Goal: Task Accomplishment & Management: Manage account settings

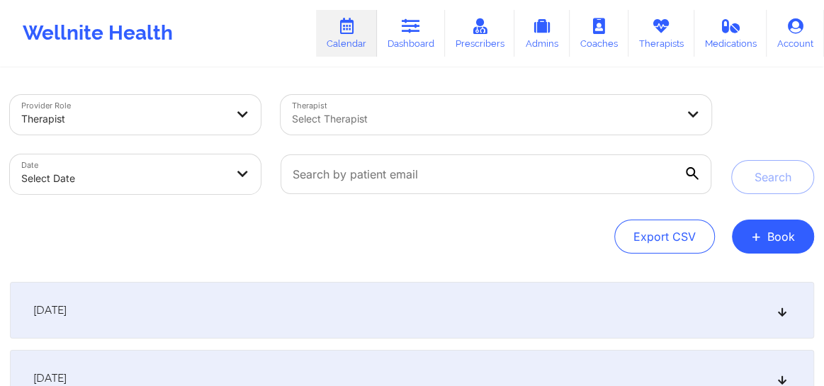
click at [368, 118] on div at bounding box center [484, 118] width 384 height 17
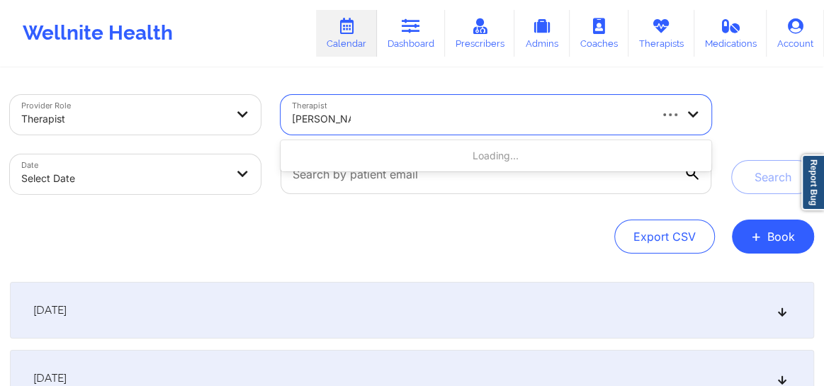
type input "[PERSON_NAME]"
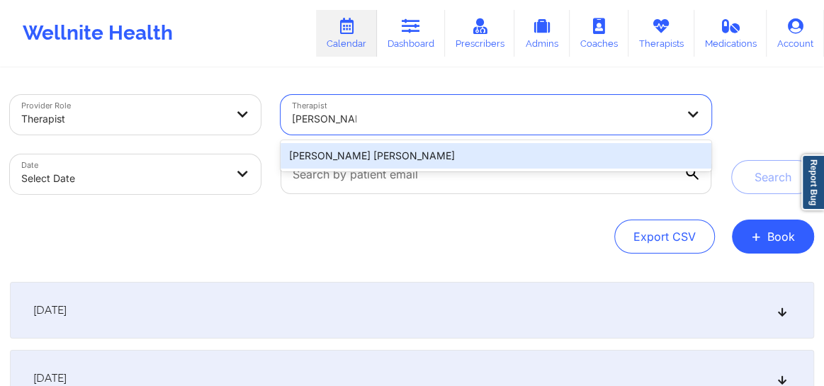
click at [368, 153] on div "[PERSON_NAME] [PERSON_NAME]" at bounding box center [495, 155] width 431 height 25
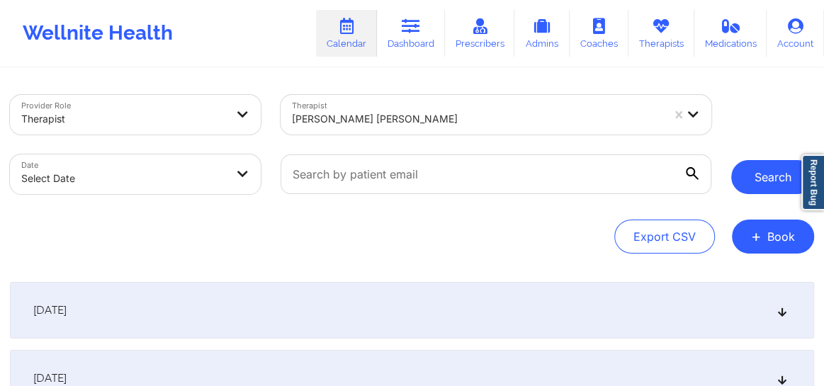
click at [758, 185] on button "Search" at bounding box center [772, 177] width 83 height 34
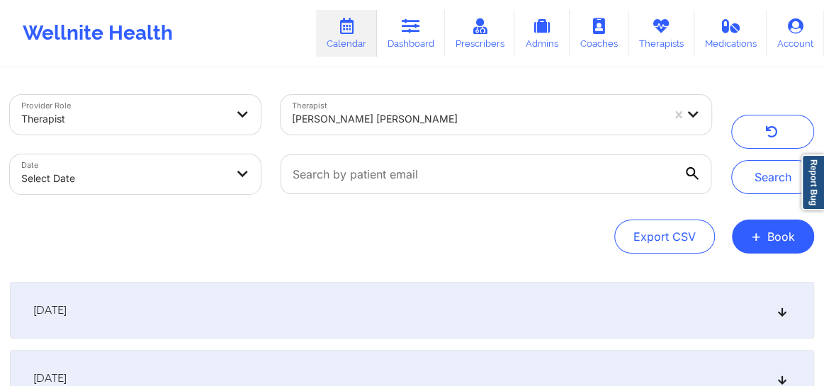
click at [786, 315] on icon at bounding box center [782, 310] width 12 height 10
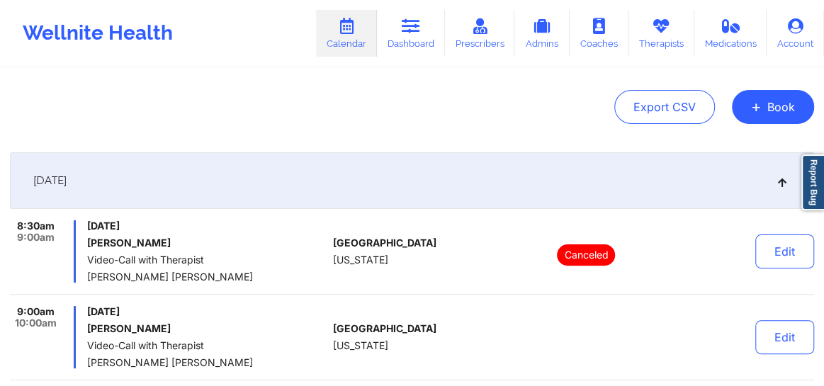
scroll to position [140, 0]
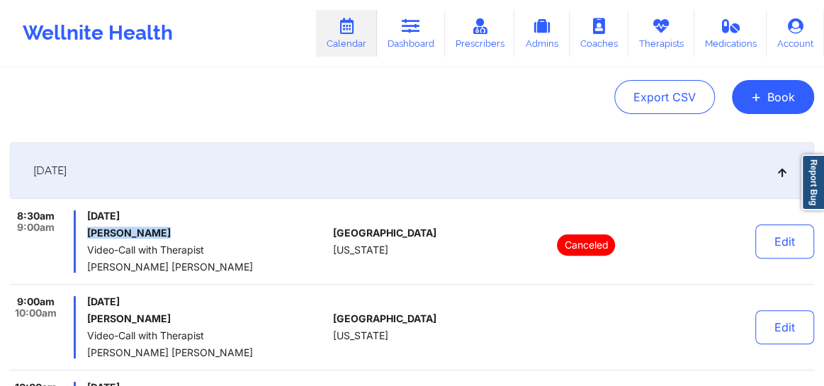
drag, startPoint x: 165, startPoint y: 234, endPoint x: 86, endPoint y: 234, distance: 78.6
click at [87, 234] on h6 "[PERSON_NAME]" at bounding box center [207, 232] width 240 height 11
copy h6 "[PERSON_NAME]"
click at [414, 43] on link "Dashboard" at bounding box center [411, 33] width 68 height 47
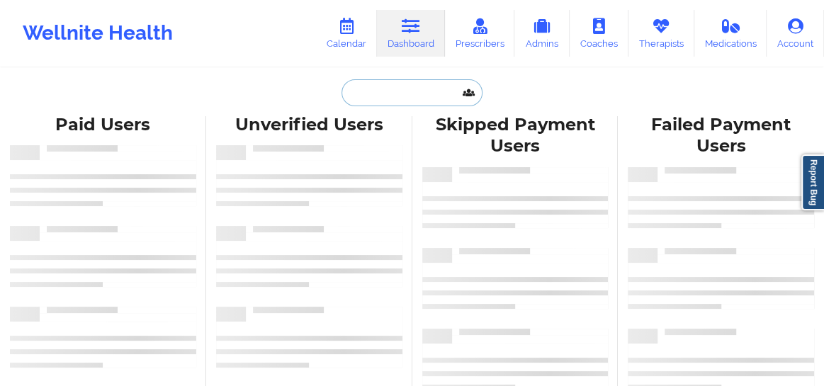
click at [376, 97] on input "text" at bounding box center [411, 92] width 140 height 27
paste input "[PERSON_NAME]"
type input "[PERSON_NAME]"
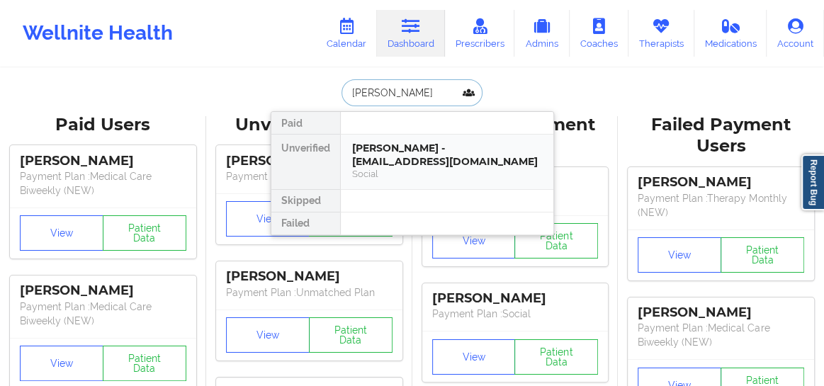
click at [381, 150] on div "[PERSON_NAME] - [EMAIL_ADDRESS][DOMAIN_NAME]" at bounding box center [447, 155] width 190 height 26
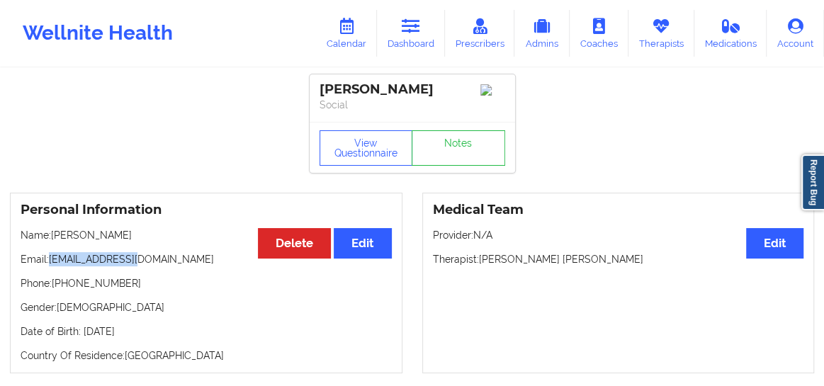
drag, startPoint x: 135, startPoint y: 260, endPoint x: 52, endPoint y: 258, distance: 82.9
click at [52, 258] on p "Email: [EMAIL_ADDRESS][DOMAIN_NAME]" at bounding box center [206, 259] width 371 height 14
click at [398, 33] on link "Dashboard" at bounding box center [411, 33] width 68 height 47
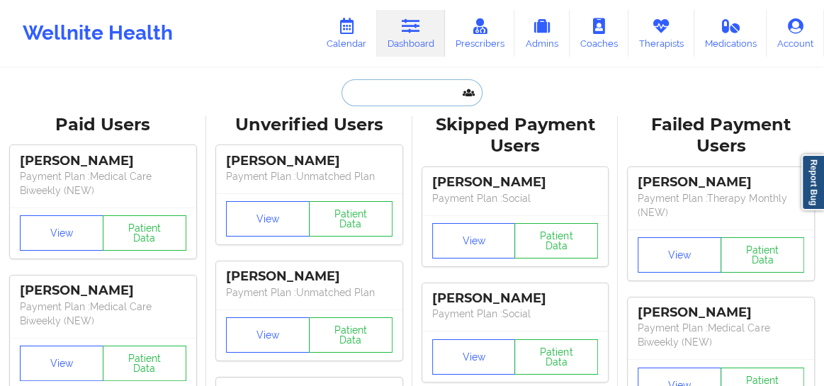
click at [360, 91] on input "text" at bounding box center [411, 92] width 140 height 27
paste input "[PERSON_NAME]"
type input "[PERSON_NAME]"
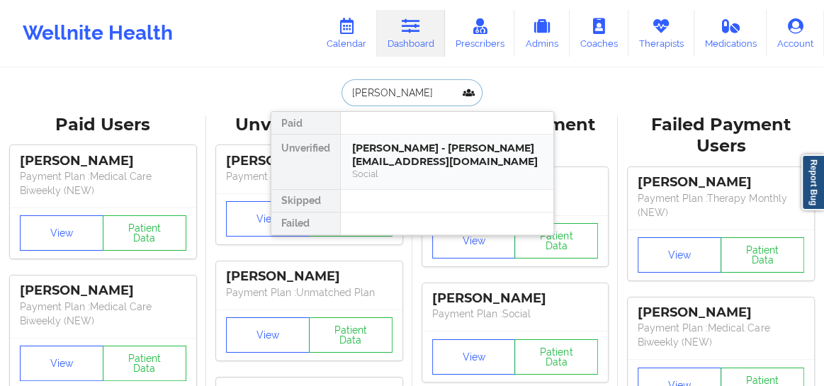
click at [373, 157] on div "[PERSON_NAME] - [PERSON_NAME][EMAIL_ADDRESS][DOMAIN_NAME]" at bounding box center [447, 155] width 190 height 26
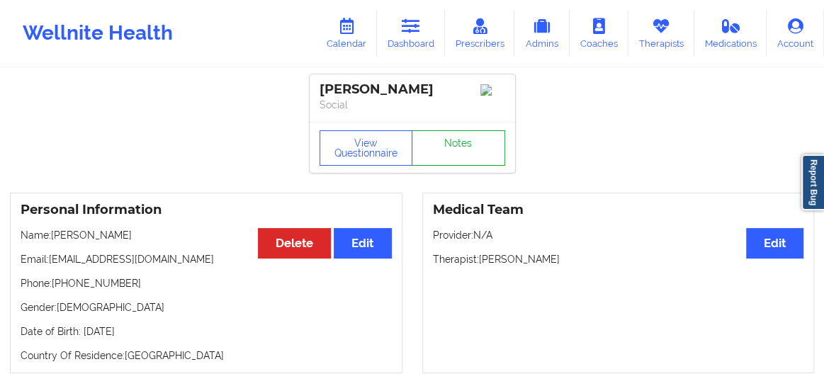
click at [460, 161] on link "Notes" at bounding box center [458, 147] width 93 height 35
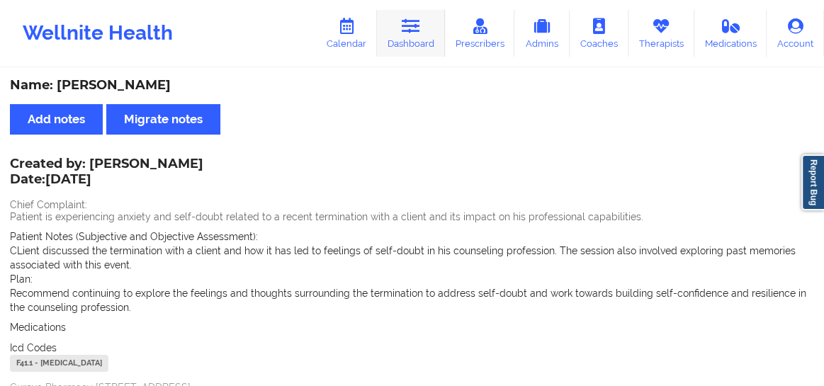
click at [415, 33] on icon at bounding box center [411, 26] width 18 height 16
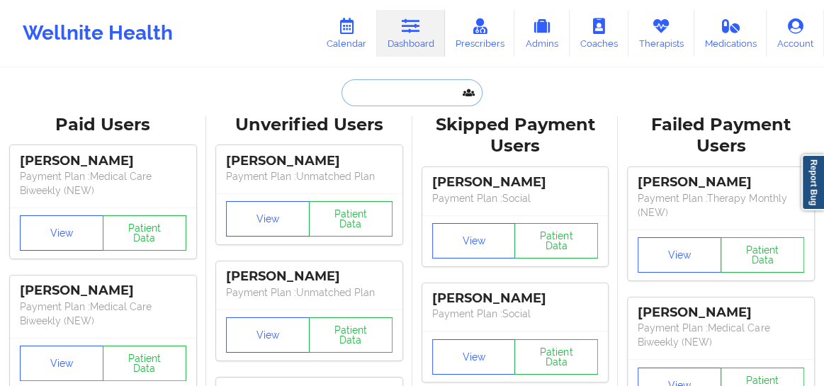
click at [404, 82] on input "text" at bounding box center [411, 92] width 140 height 27
paste input "Genesis [PERSON_NAME]"
type input "Genesis [PERSON_NAME]"
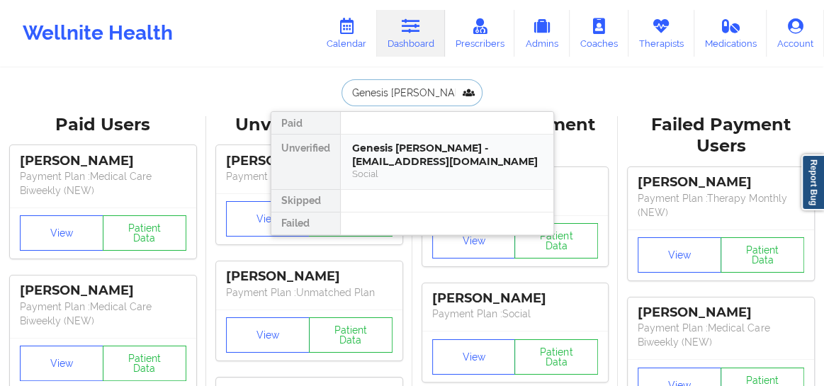
click at [397, 142] on div "Genesis [PERSON_NAME] - [EMAIL_ADDRESS][DOMAIN_NAME]" at bounding box center [447, 155] width 190 height 26
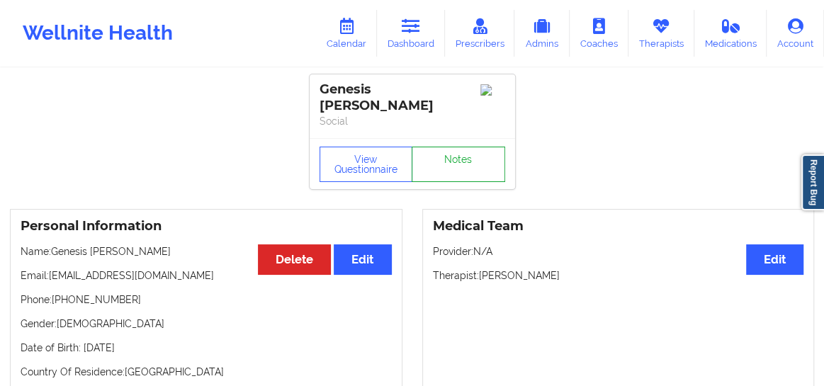
click at [455, 155] on link "Notes" at bounding box center [458, 164] width 93 height 35
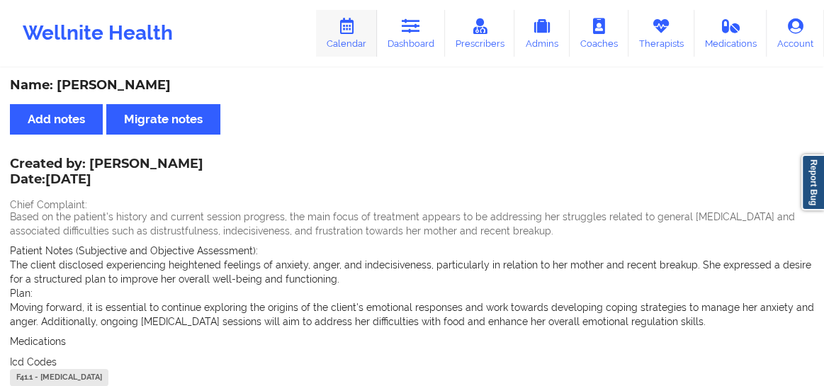
click at [353, 33] on link "Calendar" at bounding box center [346, 33] width 61 height 47
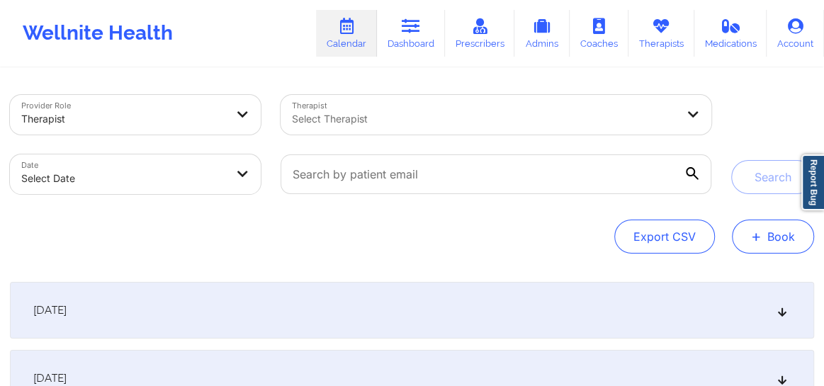
click at [785, 242] on button "+ Book" at bounding box center [773, 237] width 82 height 34
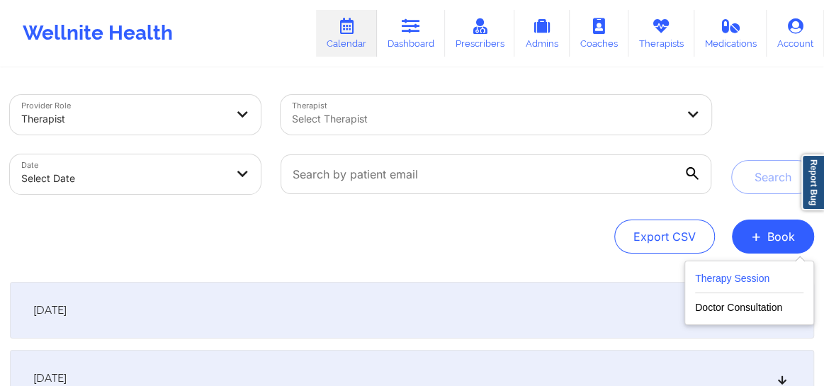
click at [722, 276] on button "Therapy Session" at bounding box center [749, 281] width 108 height 23
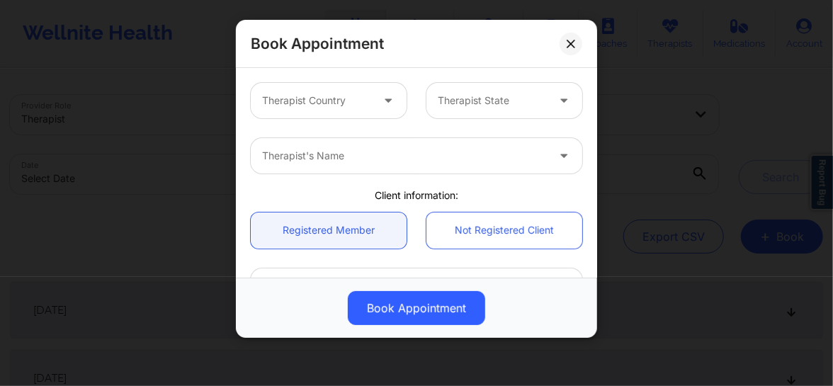
click at [361, 108] on div at bounding box center [316, 100] width 109 height 17
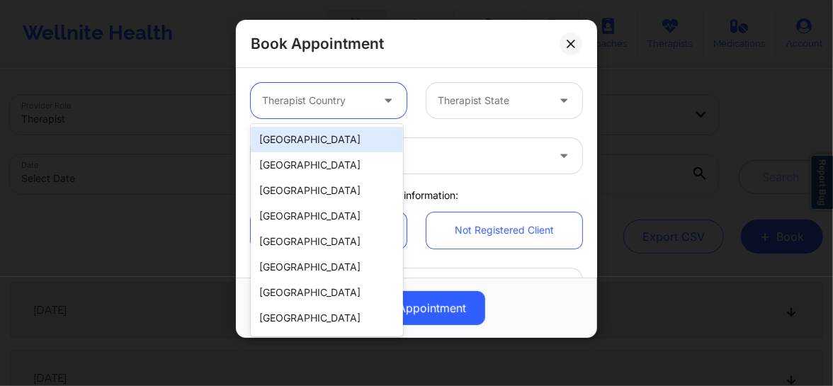
click at [341, 142] on div "[GEOGRAPHIC_DATA]" at bounding box center [327, 139] width 152 height 25
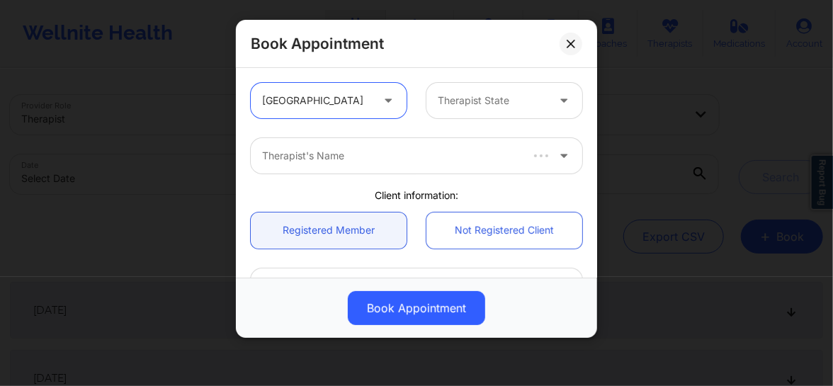
click at [482, 103] on div at bounding box center [492, 100] width 109 height 17
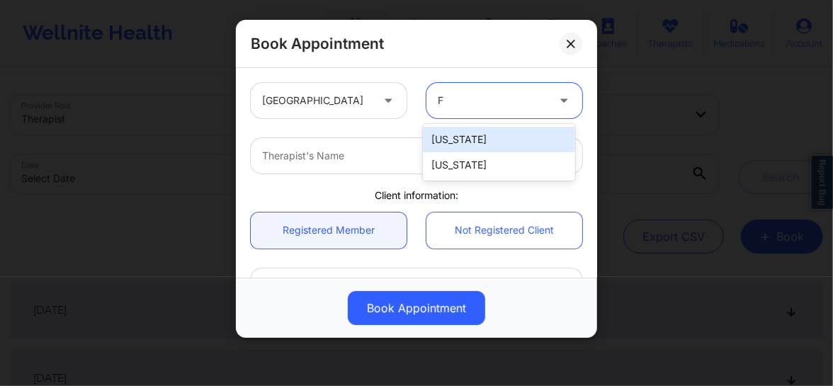
type input "Fl"
click at [455, 135] on div "[US_STATE]" at bounding box center [499, 139] width 152 height 25
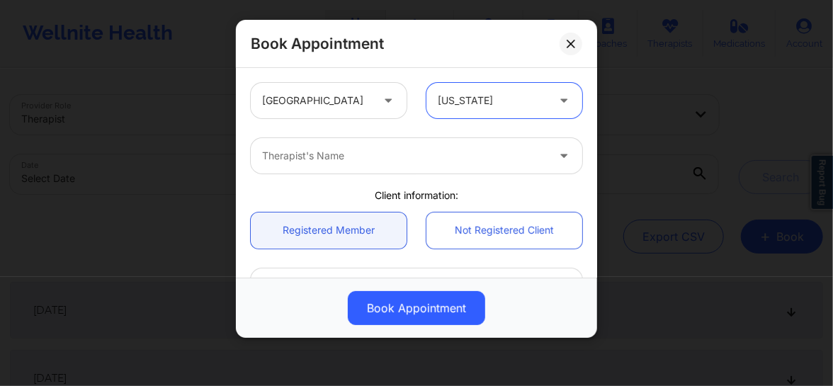
click at [409, 154] on div at bounding box center [404, 155] width 285 height 17
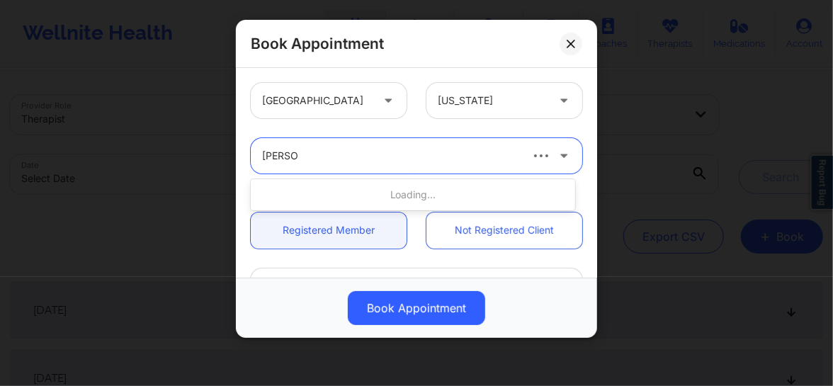
type input "[PERSON_NAME]"
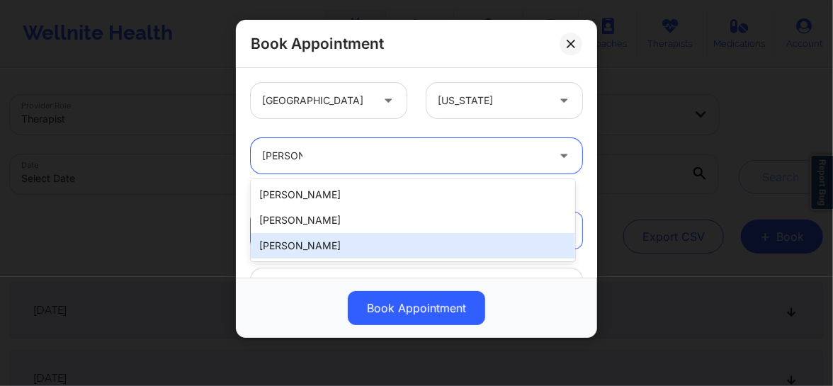
click at [297, 246] on div "[PERSON_NAME]" at bounding box center [413, 245] width 324 height 25
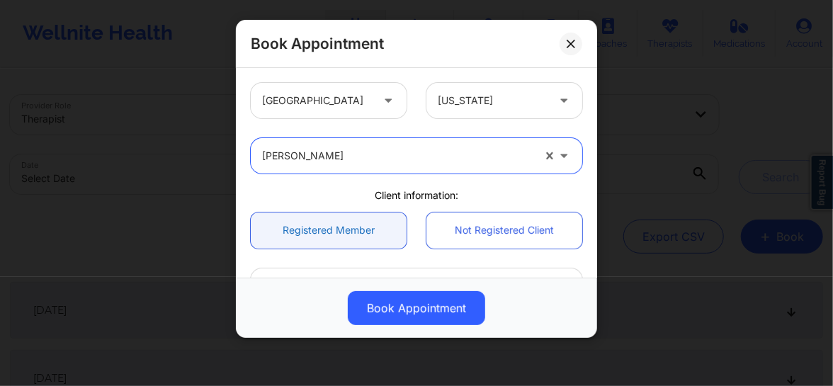
scroll to position [118, 0]
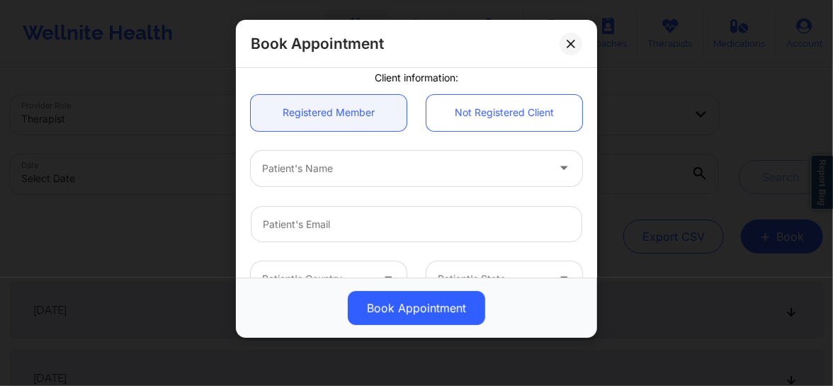
click at [308, 178] on div "Patient's Name" at bounding box center [399, 168] width 297 height 35
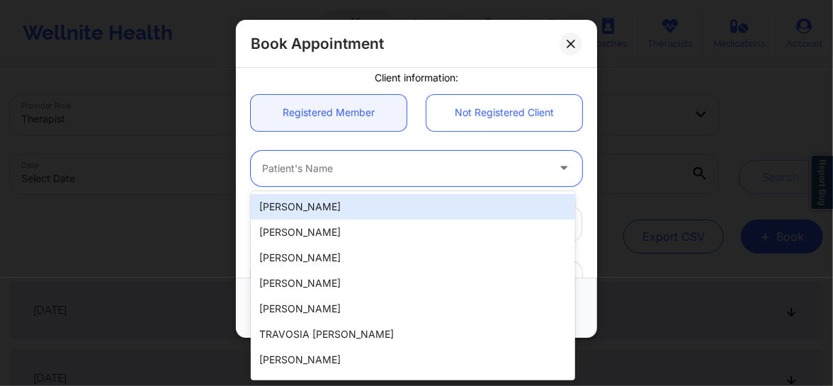
paste input "Genesis [PERSON_NAME]"
type input "Genesis [PERSON_NAME]"
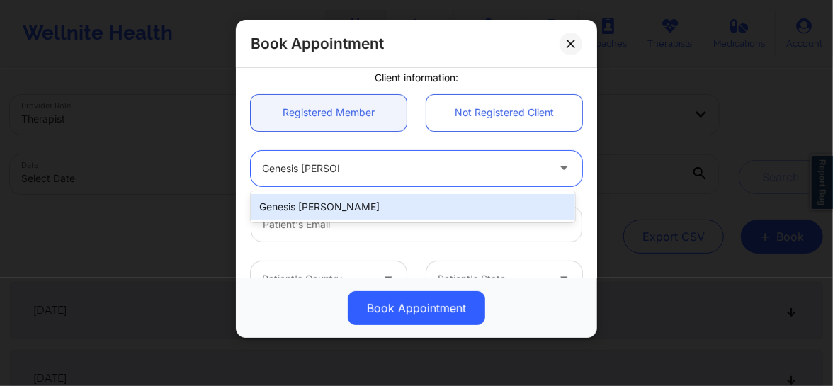
click at [307, 208] on div "Genesis [PERSON_NAME]" at bounding box center [413, 206] width 324 height 25
type input "[EMAIL_ADDRESS][DOMAIN_NAME]"
type input "[PHONE_NUMBER]"
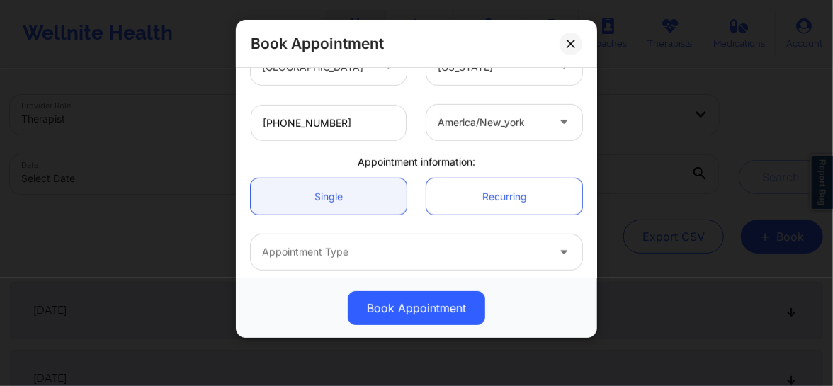
scroll to position [386, 0]
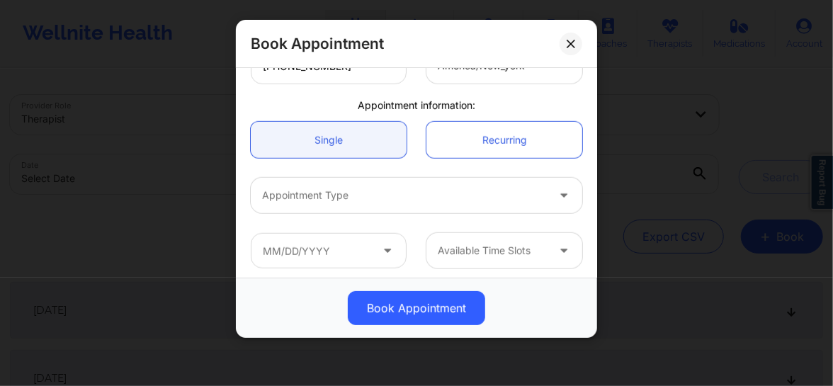
click at [335, 203] on div at bounding box center [404, 195] width 285 height 17
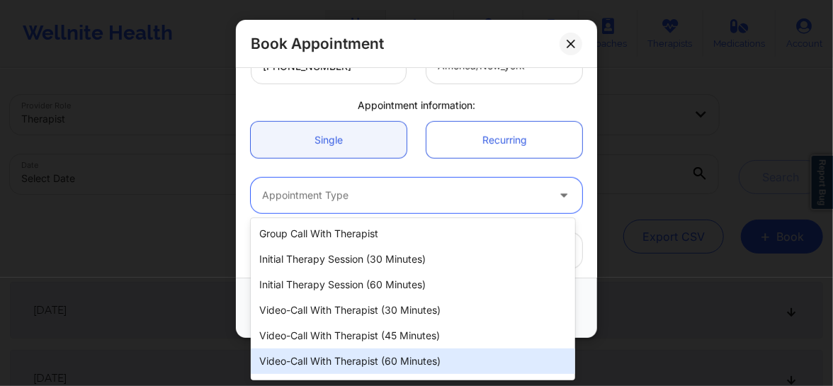
click at [344, 351] on div "Video-Call with Therapist (60 minutes)" at bounding box center [413, 360] width 324 height 25
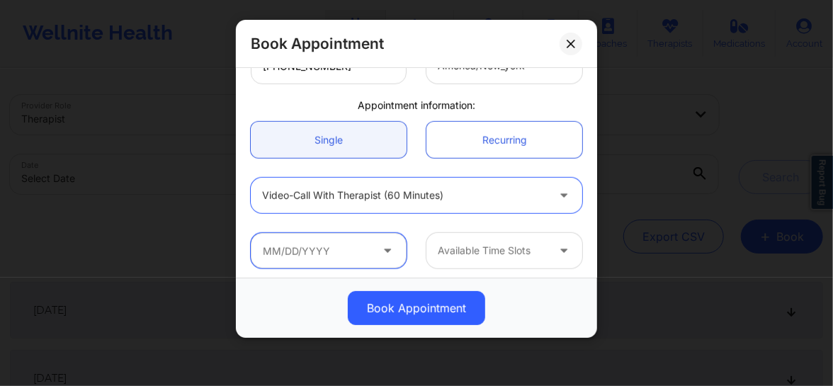
click at [338, 265] on input "text" at bounding box center [329, 250] width 156 height 35
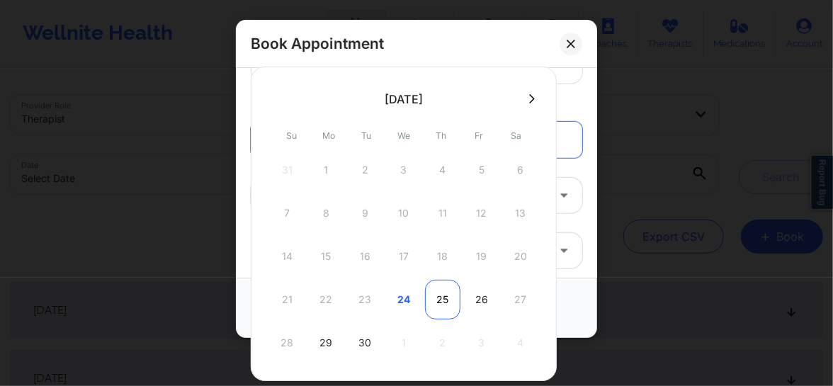
click at [446, 299] on div "25" at bounding box center [442, 300] width 35 height 40
type input "[DATE]"
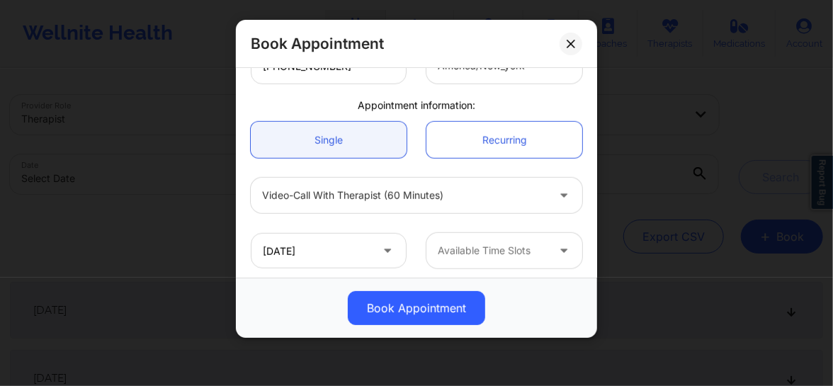
click at [492, 261] on div "Available Time Slots" at bounding box center [487, 250] width 122 height 35
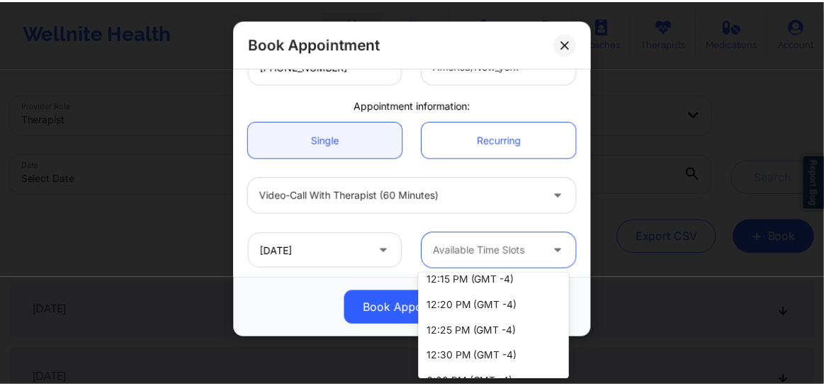
scroll to position [281, 0]
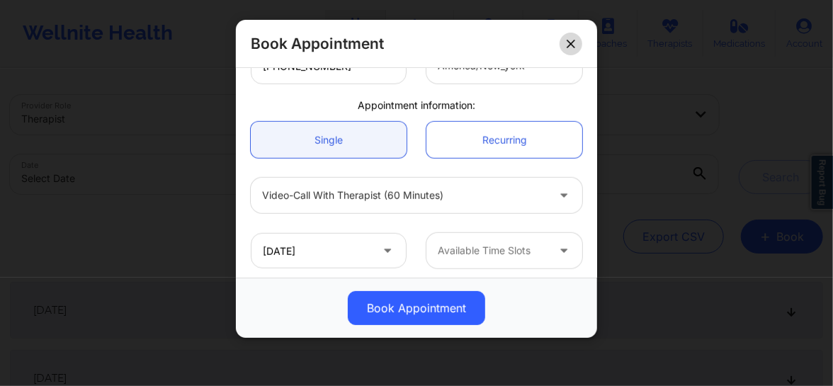
click at [571, 48] on button at bounding box center [571, 44] width 23 height 23
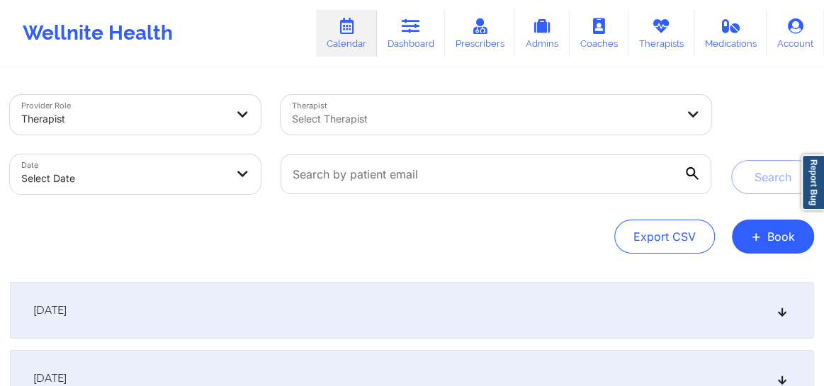
click at [434, 122] on div at bounding box center [484, 118] width 384 height 17
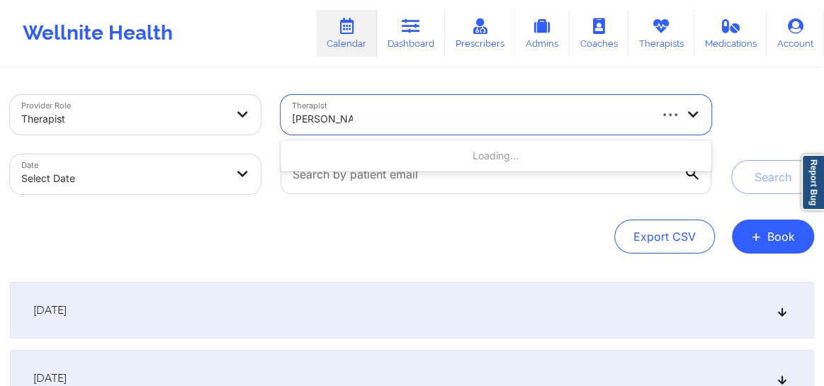
type input "[PERSON_NAME]"
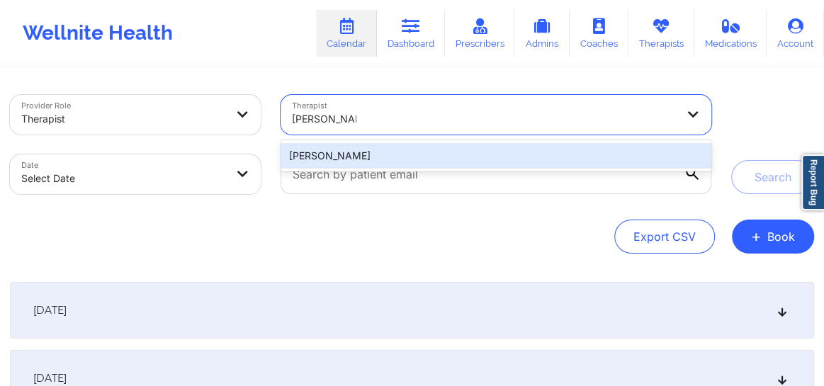
click at [436, 157] on div "[PERSON_NAME]" at bounding box center [495, 155] width 431 height 25
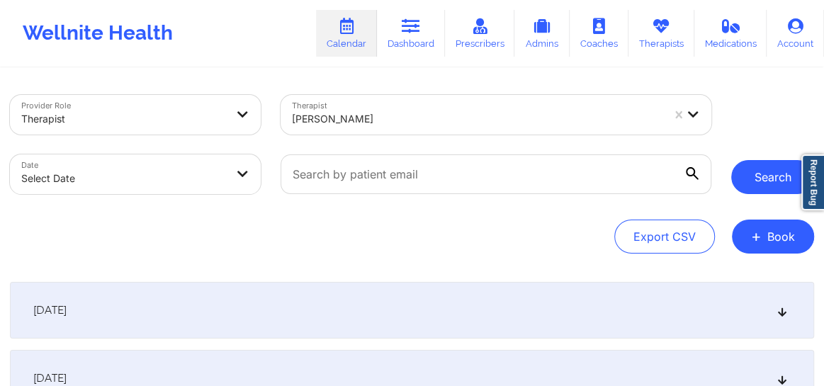
click at [760, 173] on button "Search" at bounding box center [772, 177] width 83 height 34
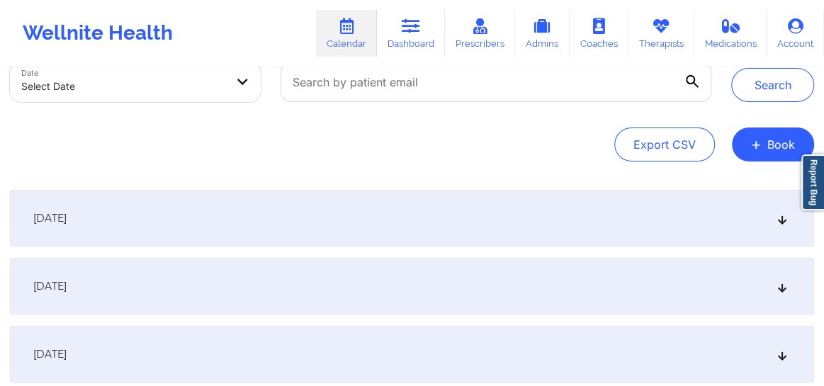
scroll to position [107, 0]
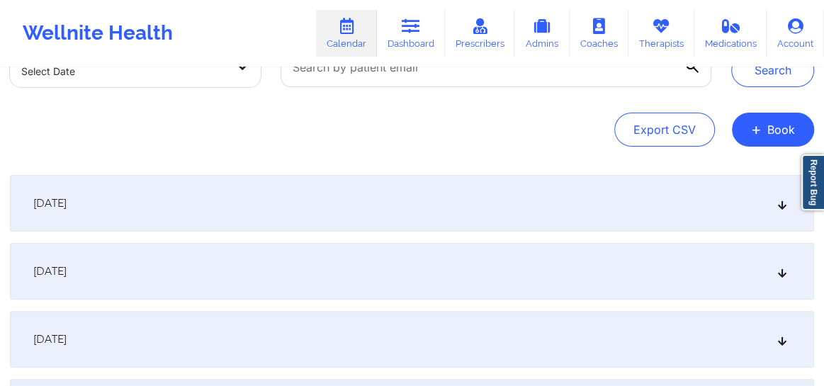
click at [780, 332] on div "[DATE]" at bounding box center [412, 339] width 804 height 57
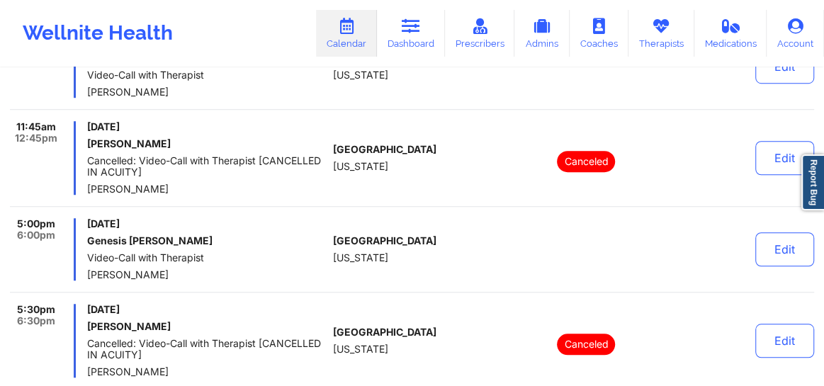
scroll to position [0, 0]
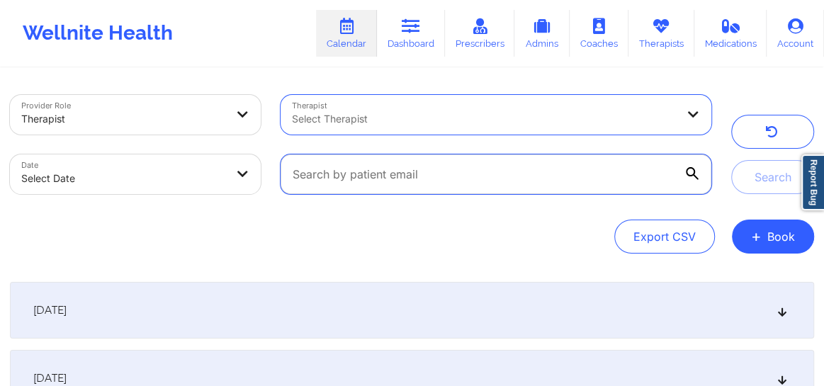
click at [395, 176] on input "text" at bounding box center [495, 174] width 431 height 40
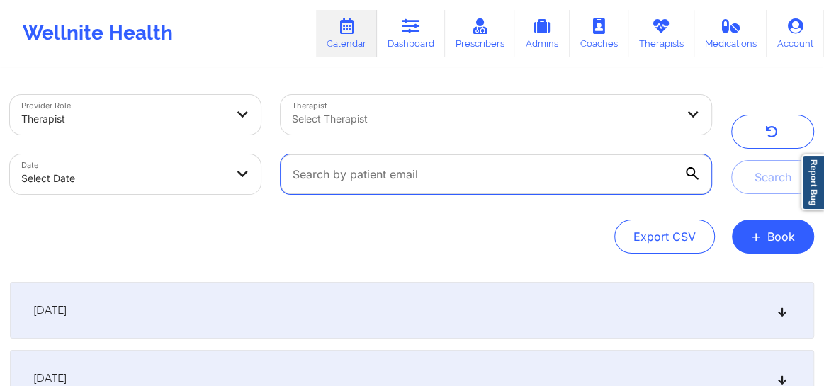
paste input "[EMAIL_ADDRESS][DOMAIN_NAME]"
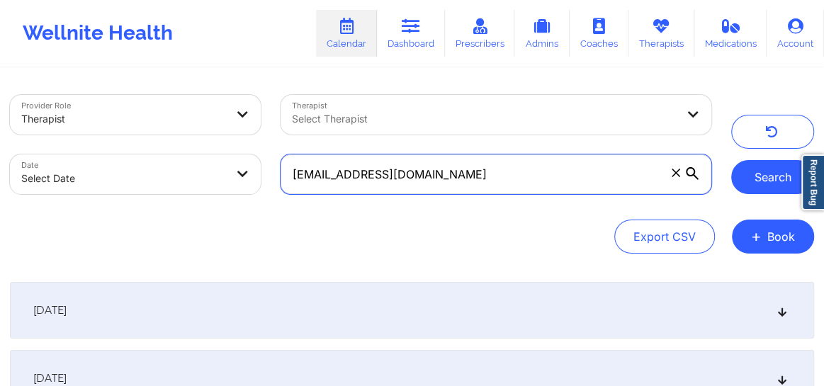
type input "[EMAIL_ADDRESS][DOMAIN_NAME]"
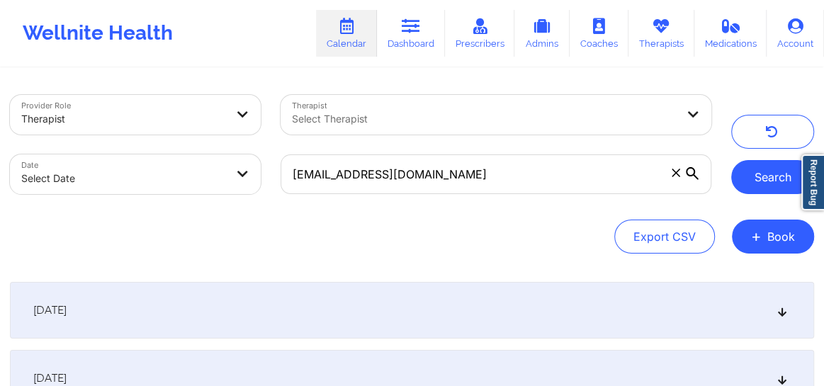
click at [772, 171] on button "Search" at bounding box center [772, 177] width 83 height 34
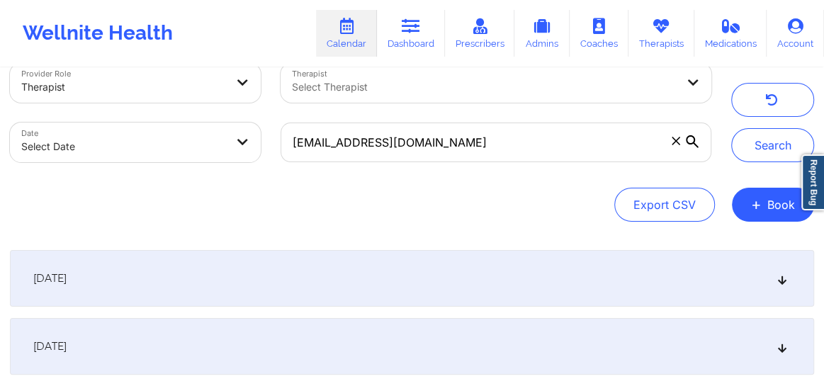
scroll to position [118, 0]
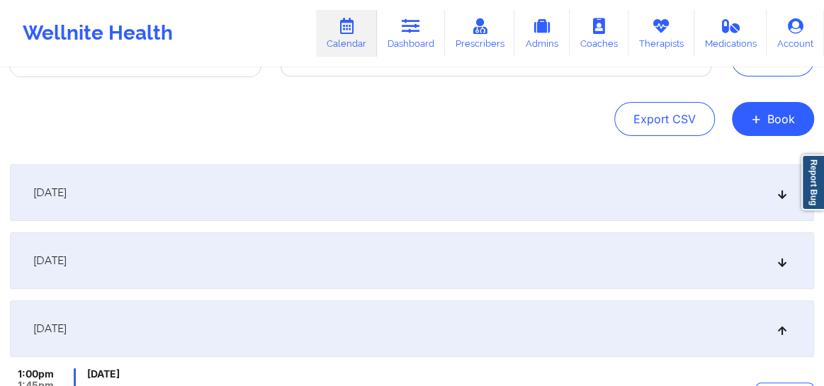
click at [779, 194] on icon at bounding box center [782, 193] width 12 height 10
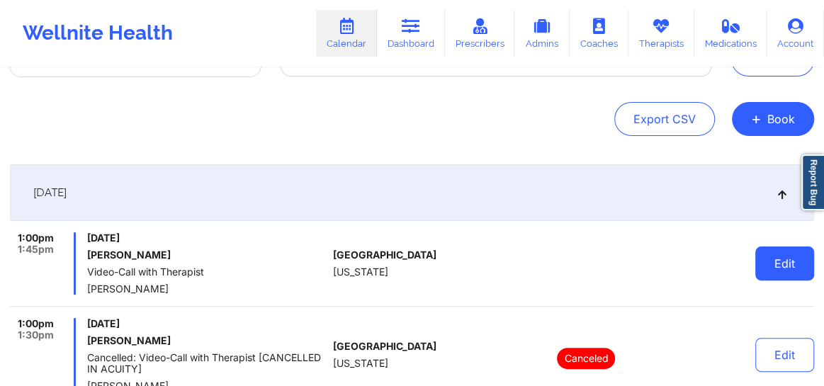
click at [793, 265] on button "Edit" at bounding box center [784, 263] width 59 height 34
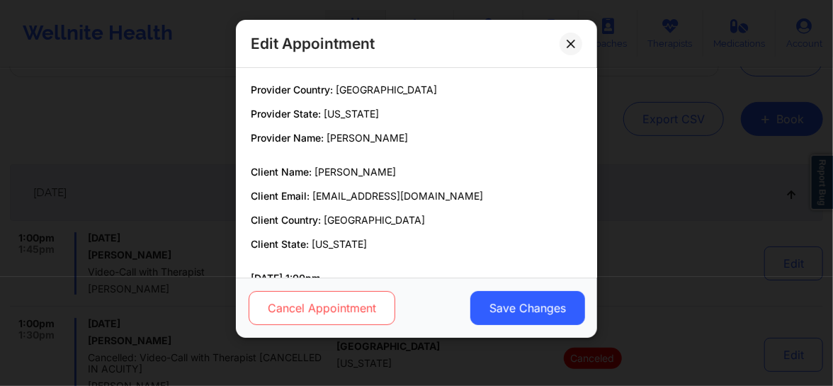
click at [336, 311] on button "Cancel Appointment" at bounding box center [322, 308] width 147 height 34
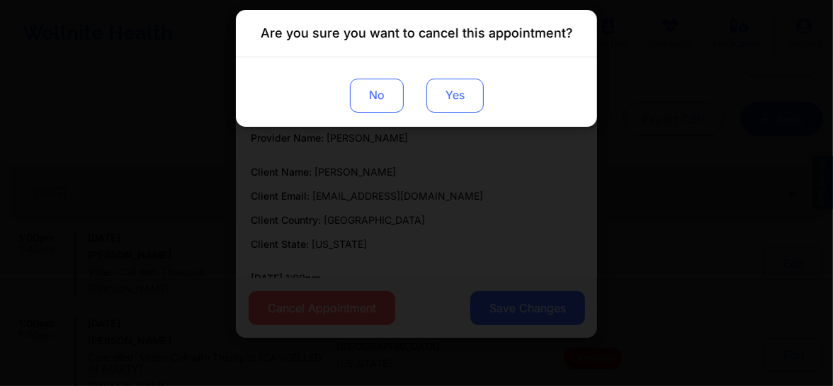
click at [459, 89] on button "Yes" at bounding box center [454, 96] width 57 height 34
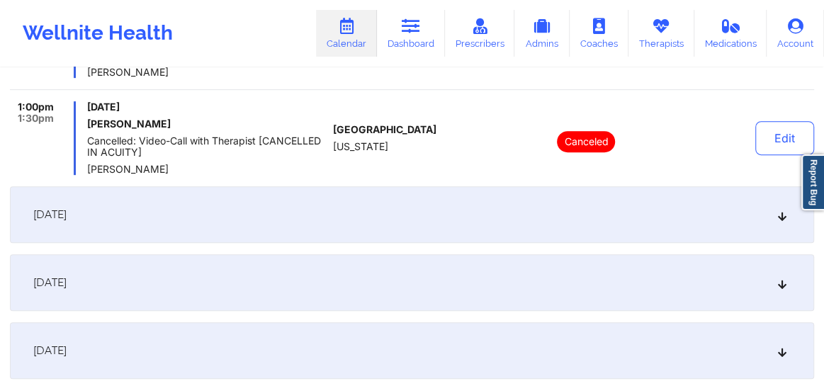
scroll to position [333, 0]
click at [785, 219] on icon at bounding box center [782, 216] width 12 height 10
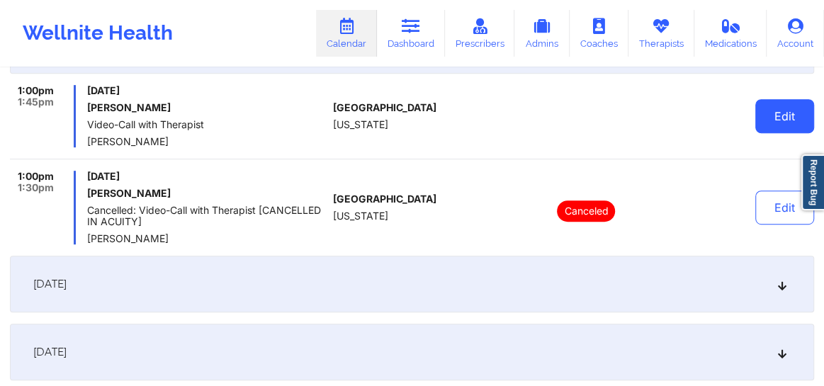
click at [788, 121] on button "Edit" at bounding box center [784, 116] width 59 height 34
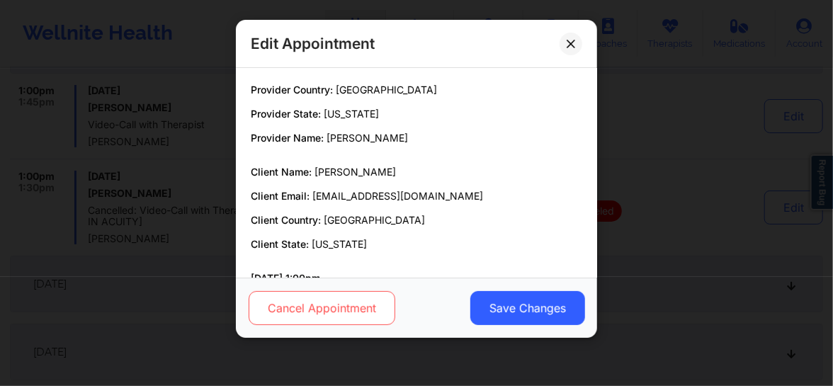
click at [324, 303] on button "Cancel Appointment" at bounding box center [322, 308] width 147 height 34
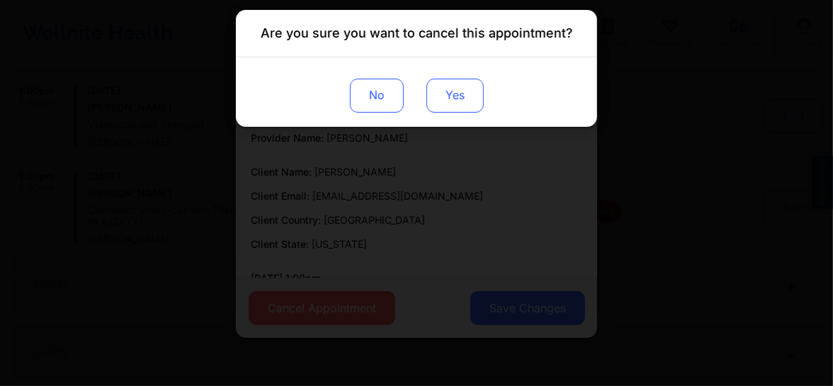
click at [453, 106] on button "Yes" at bounding box center [454, 96] width 57 height 34
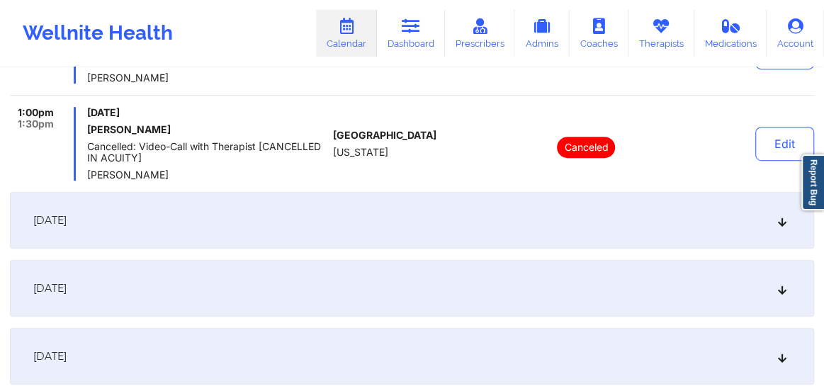
scroll to position [407, 0]
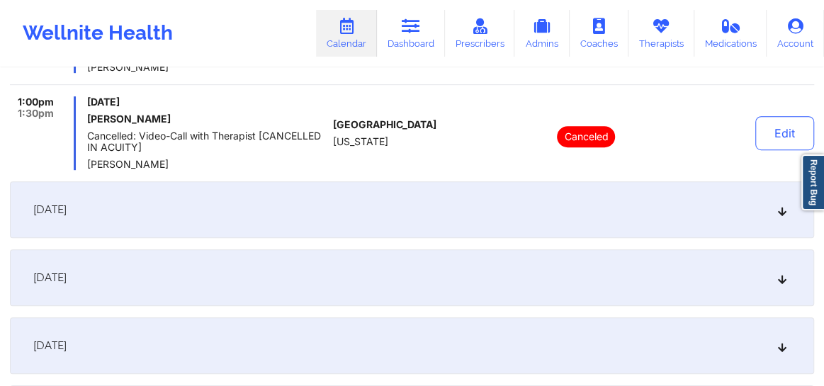
click at [779, 216] on div "[DATE]" at bounding box center [412, 209] width 804 height 57
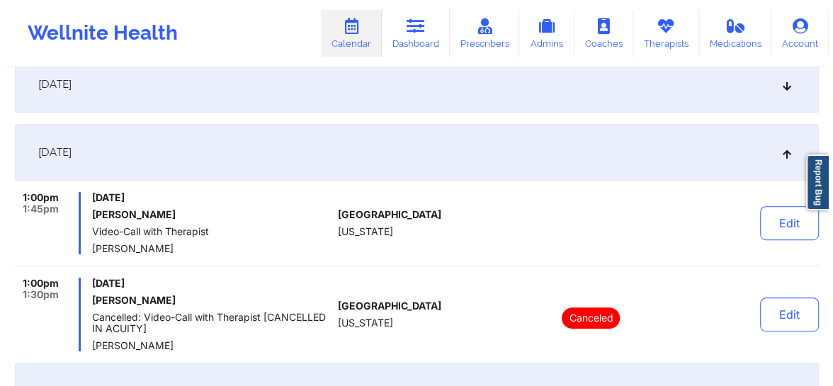
scroll to position [290, 0]
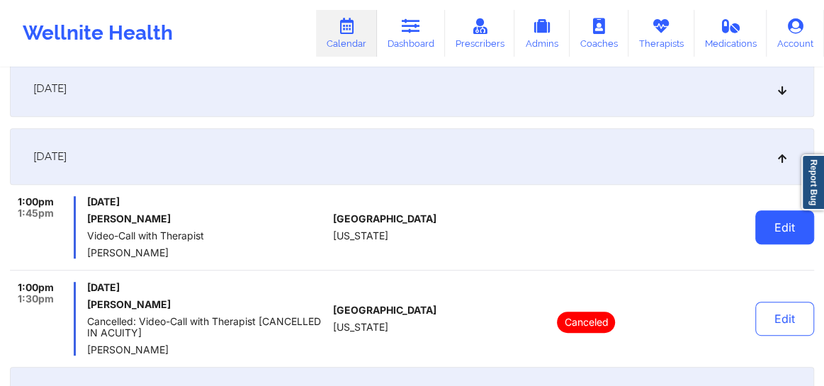
click at [779, 233] on button "Edit" at bounding box center [784, 227] width 59 height 34
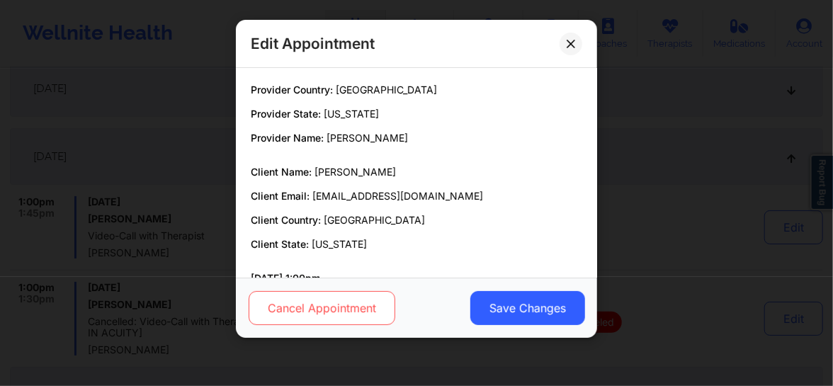
click at [328, 309] on button "Cancel Appointment" at bounding box center [322, 308] width 147 height 34
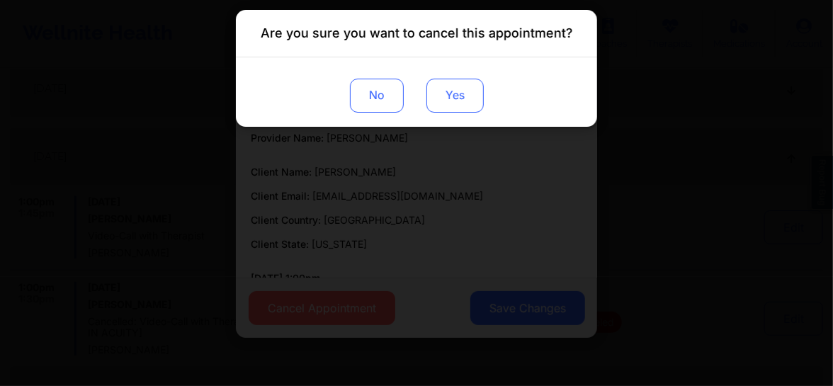
click at [460, 94] on button "Yes" at bounding box center [454, 96] width 57 height 34
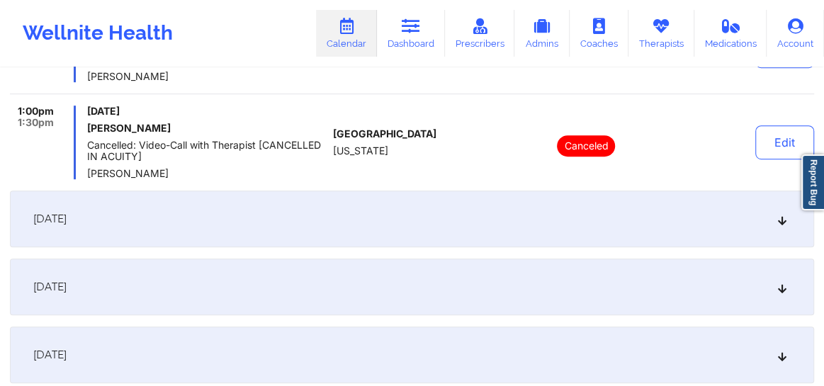
scroll to position [504, 0]
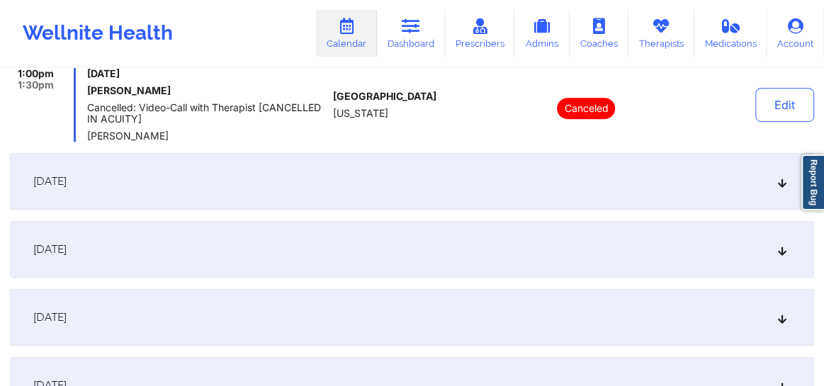
click at [776, 185] on icon at bounding box center [782, 181] width 12 height 10
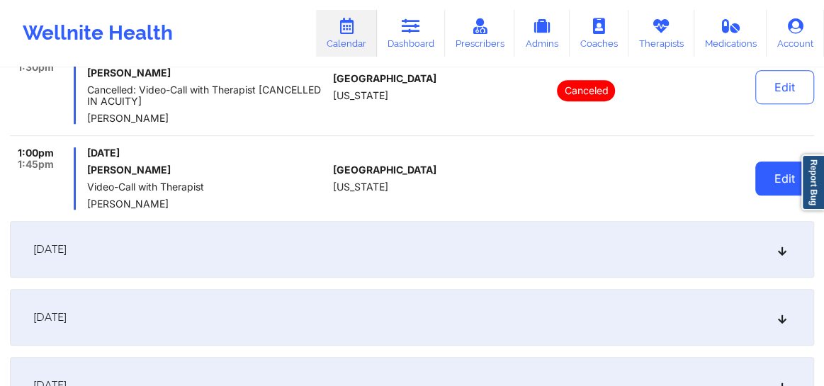
click at [761, 183] on button "Edit" at bounding box center [784, 178] width 59 height 34
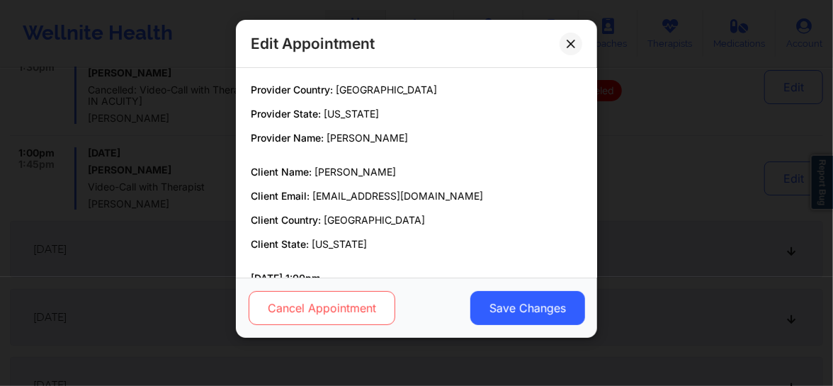
click at [318, 315] on button "Cancel Appointment" at bounding box center [322, 308] width 147 height 34
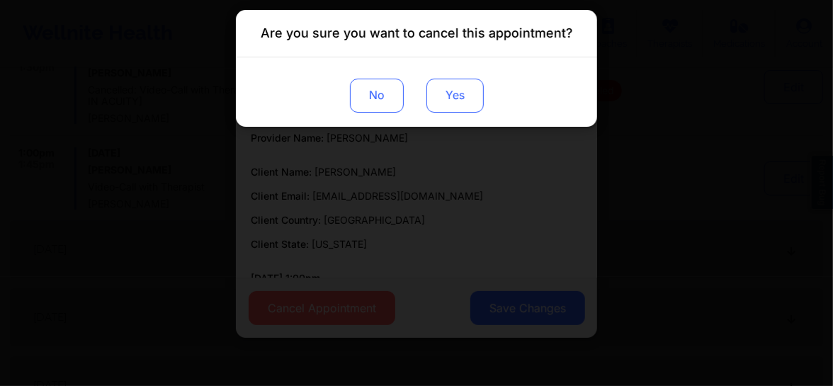
click at [455, 99] on button "Yes" at bounding box center [454, 96] width 57 height 34
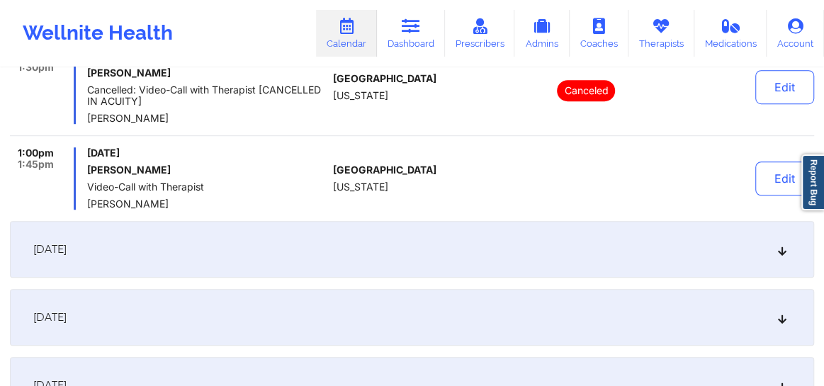
click at [786, 253] on icon at bounding box center [782, 249] width 12 height 10
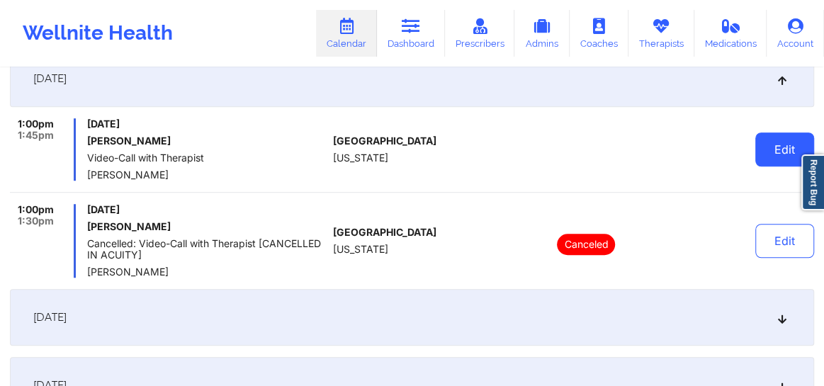
click at [779, 152] on button "Edit" at bounding box center [784, 149] width 59 height 34
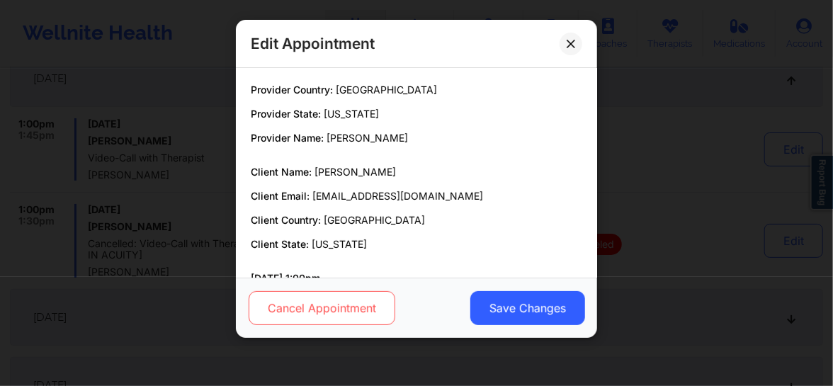
click at [321, 308] on button "Cancel Appointment" at bounding box center [322, 308] width 147 height 34
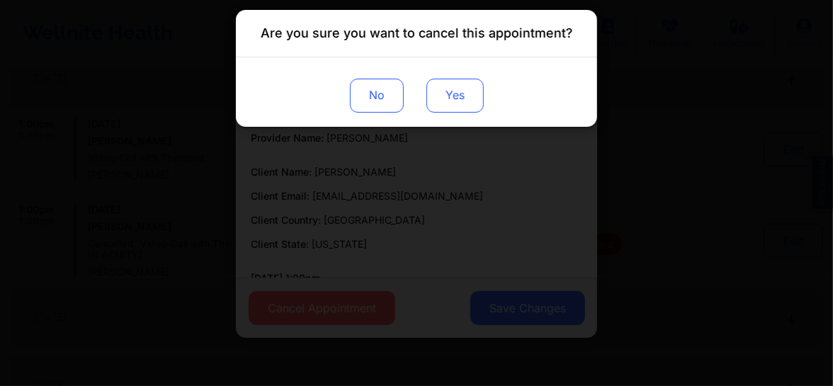
click at [466, 91] on button "Yes" at bounding box center [454, 96] width 57 height 34
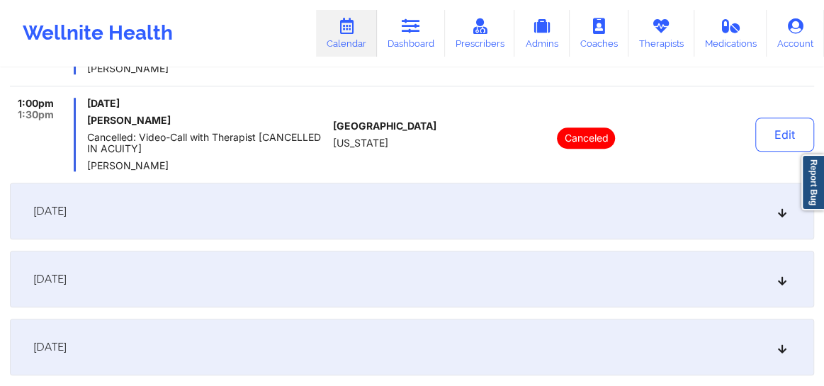
scroll to position [611, 0]
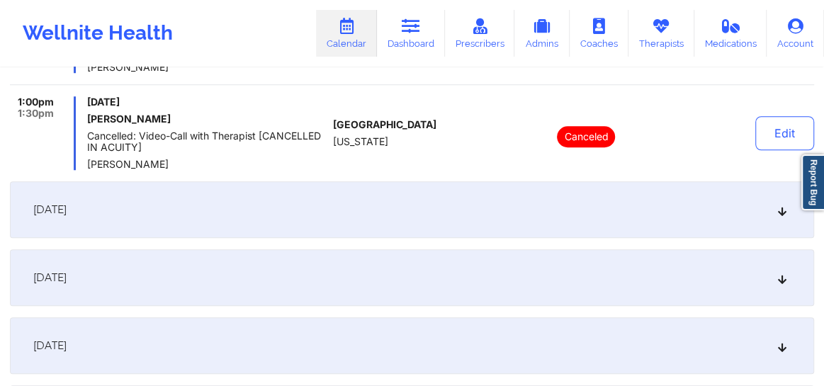
click at [786, 220] on div "[DATE]" at bounding box center [412, 209] width 804 height 57
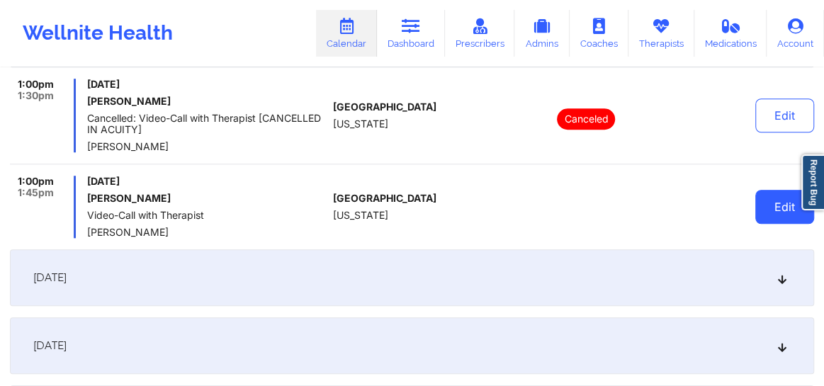
click at [773, 211] on button "Edit" at bounding box center [784, 207] width 59 height 34
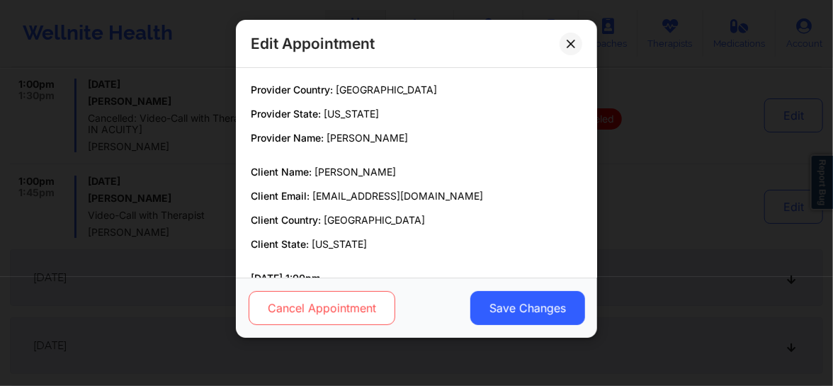
click at [289, 309] on button "Cancel Appointment" at bounding box center [322, 308] width 147 height 34
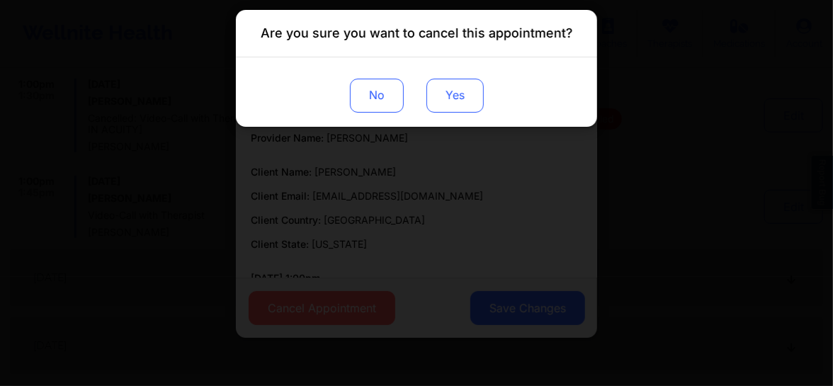
click at [440, 92] on button "Yes" at bounding box center [454, 96] width 57 height 34
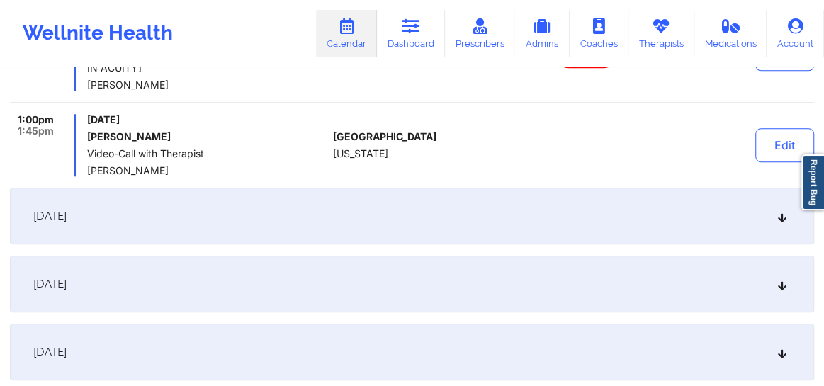
scroll to position [687, 0]
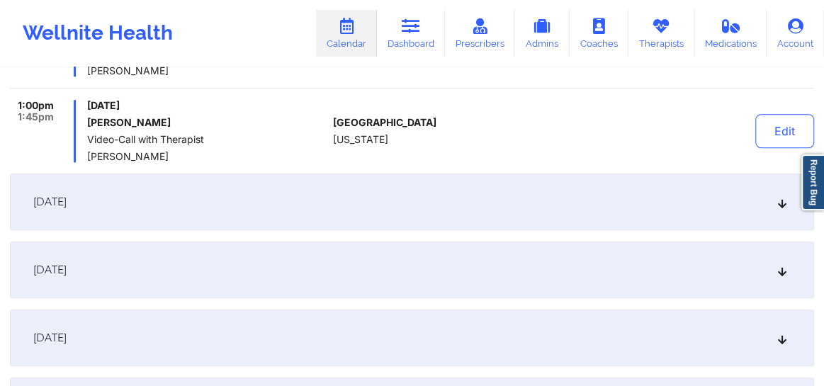
click at [771, 205] on div "[DATE]" at bounding box center [412, 202] width 804 height 57
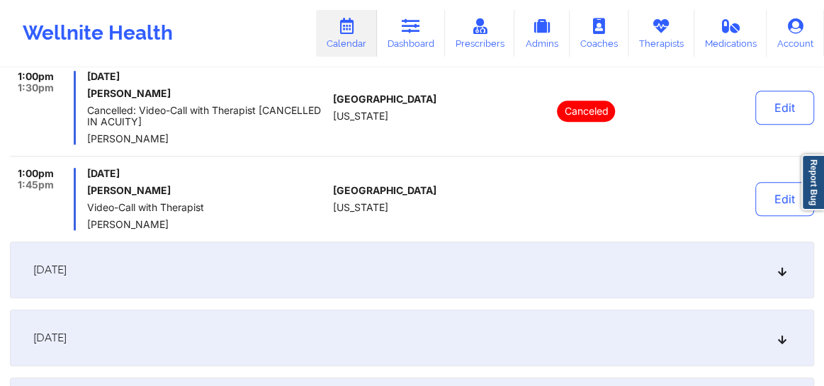
click at [771, 205] on button "Edit" at bounding box center [784, 199] width 59 height 34
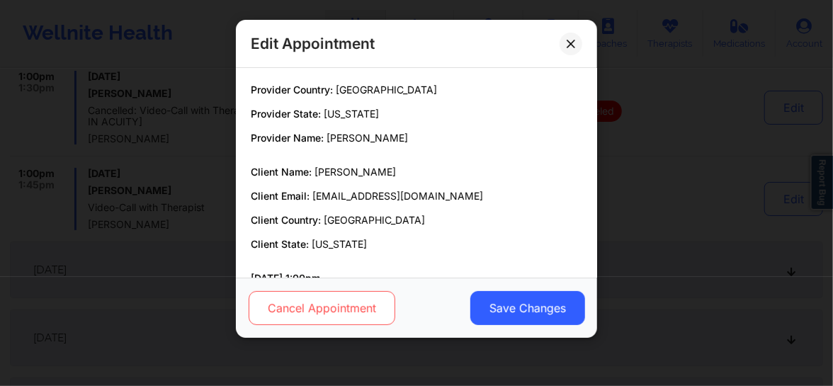
click at [300, 318] on button "Cancel Appointment" at bounding box center [322, 308] width 147 height 34
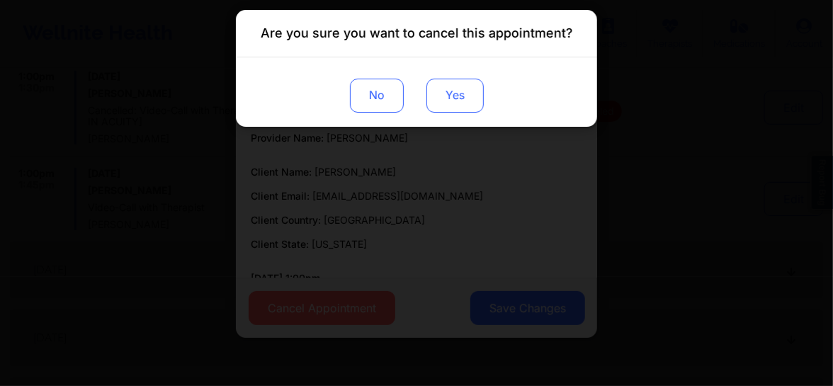
click at [467, 90] on button "Yes" at bounding box center [454, 96] width 57 height 34
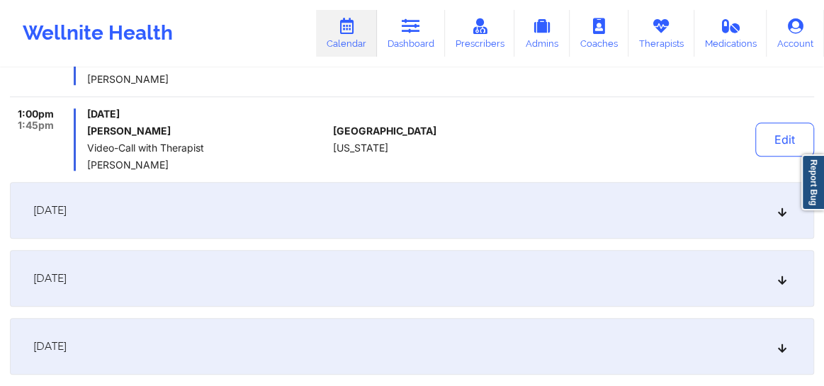
scroll to position [751, 0]
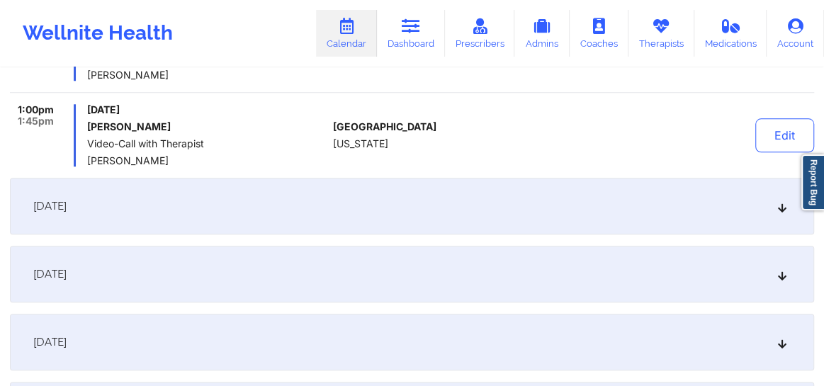
click at [783, 212] on div "[DATE]" at bounding box center [412, 206] width 804 height 57
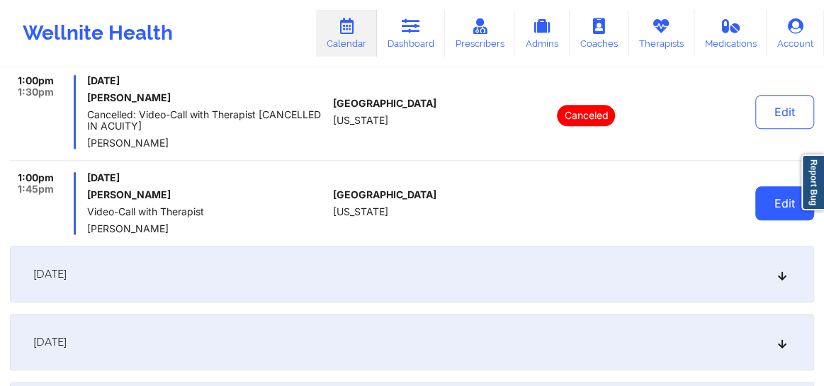
click at [778, 212] on button "Edit" at bounding box center [784, 203] width 59 height 34
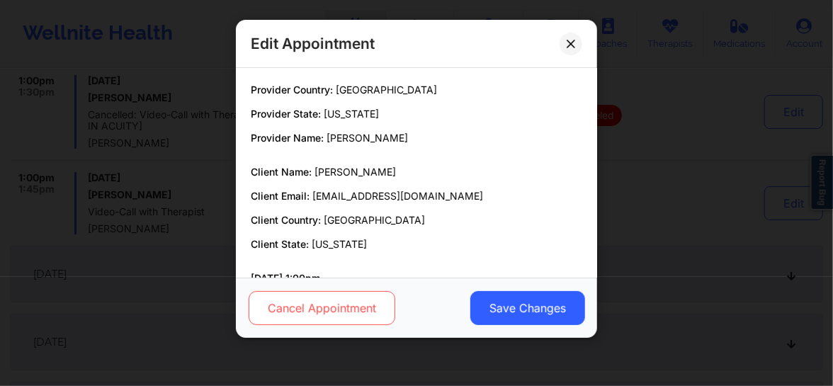
click at [313, 307] on button "Cancel Appointment" at bounding box center [322, 308] width 147 height 34
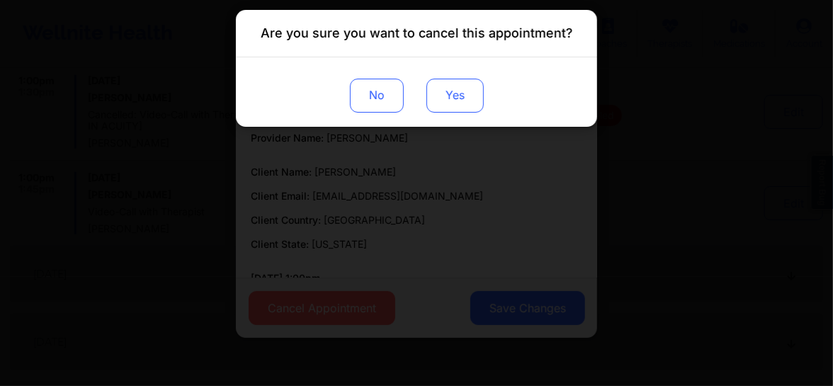
click at [452, 111] on button "Yes" at bounding box center [454, 96] width 57 height 34
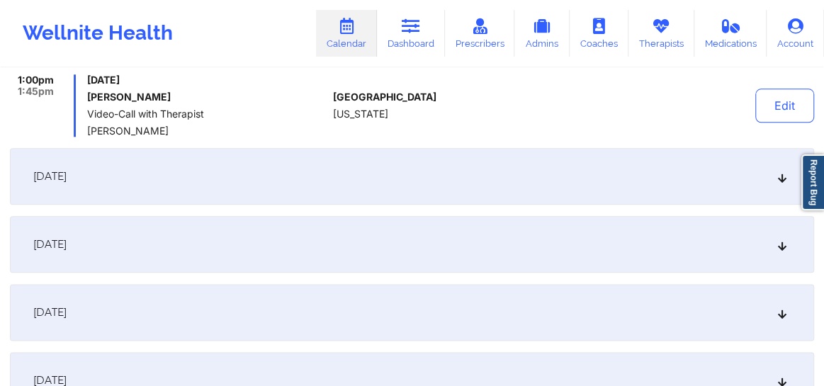
scroll to position [858, 0]
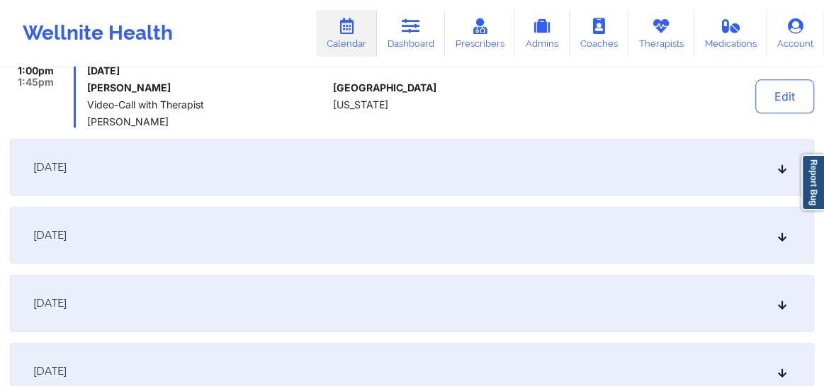
click at [778, 169] on icon at bounding box center [782, 167] width 12 height 10
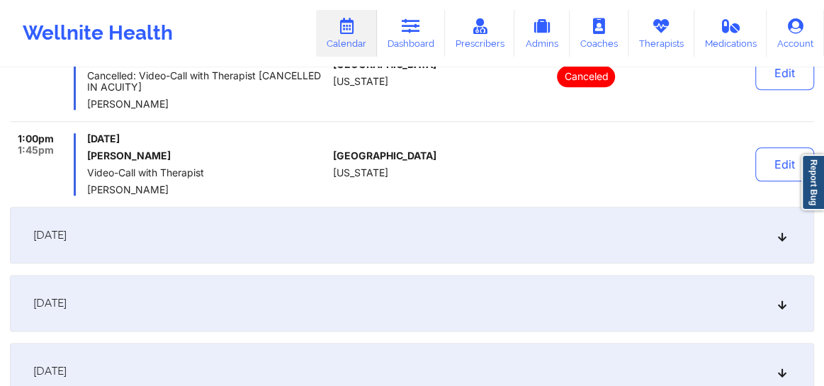
click at [778, 169] on button "Edit" at bounding box center [784, 164] width 59 height 34
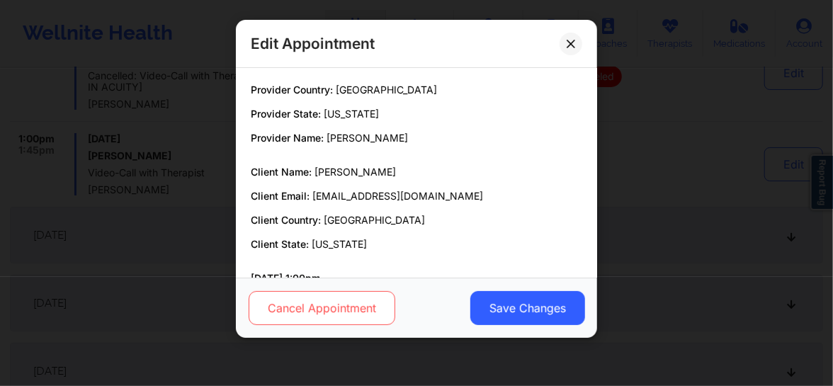
click at [281, 313] on button "Cancel Appointment" at bounding box center [322, 308] width 147 height 34
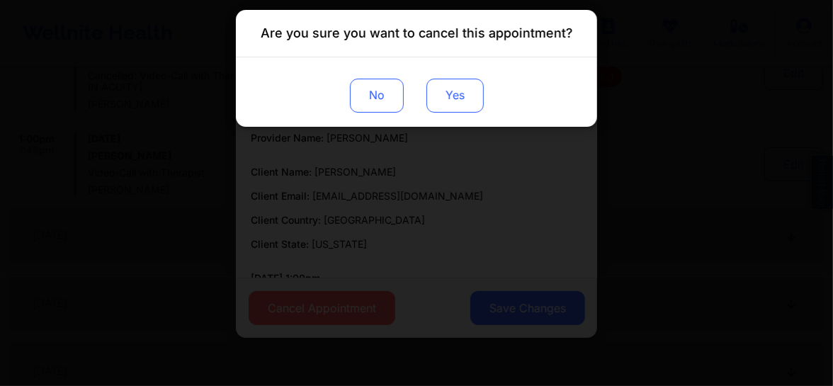
click at [447, 106] on button "Yes" at bounding box center [454, 96] width 57 height 34
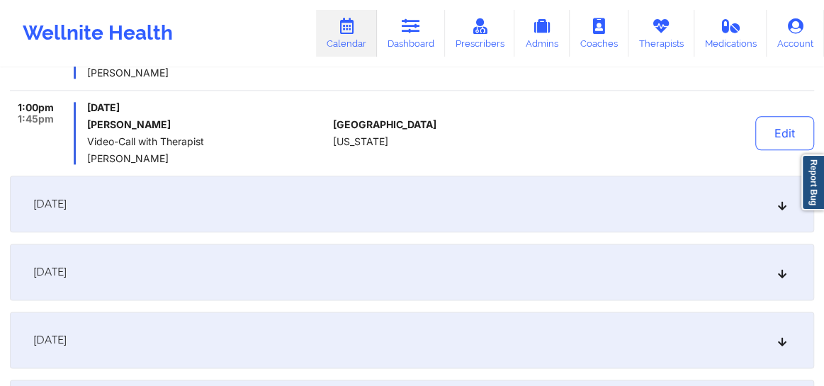
scroll to position [944, 0]
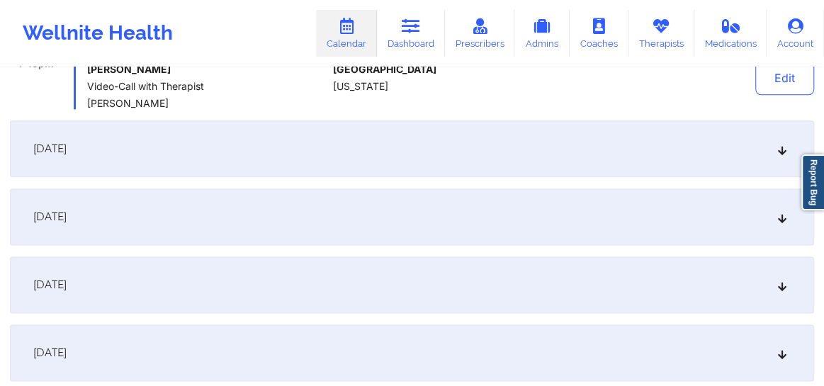
click at [777, 152] on icon at bounding box center [782, 149] width 12 height 10
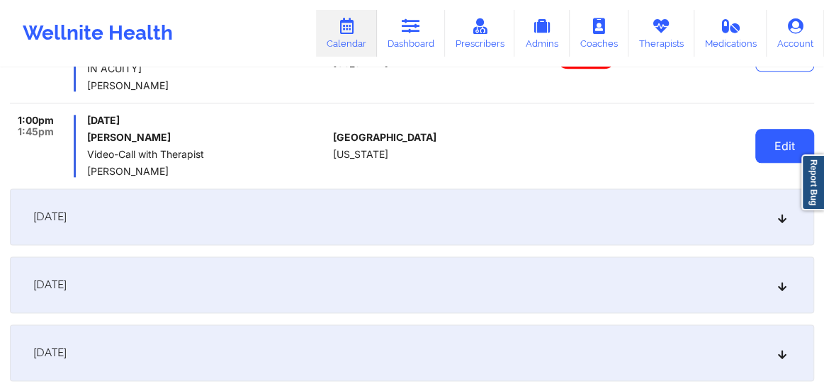
click at [777, 153] on button "Edit" at bounding box center [784, 146] width 59 height 34
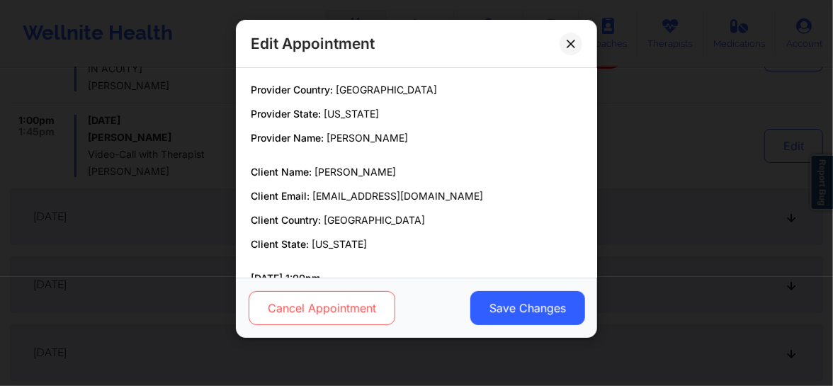
click at [334, 307] on button "Cancel Appointment" at bounding box center [322, 308] width 147 height 34
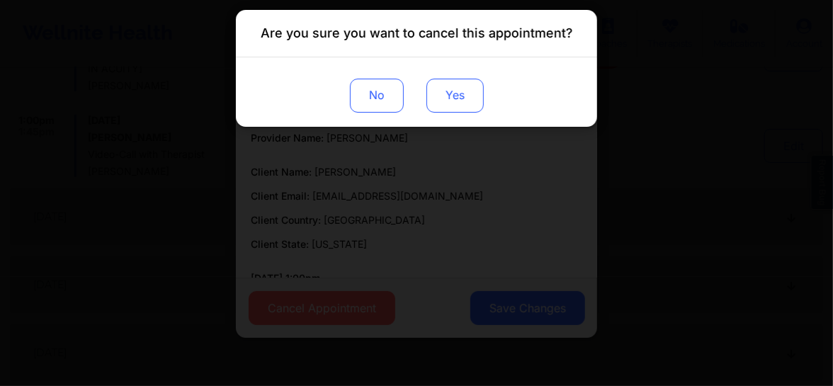
click at [450, 97] on button "Yes" at bounding box center [454, 96] width 57 height 34
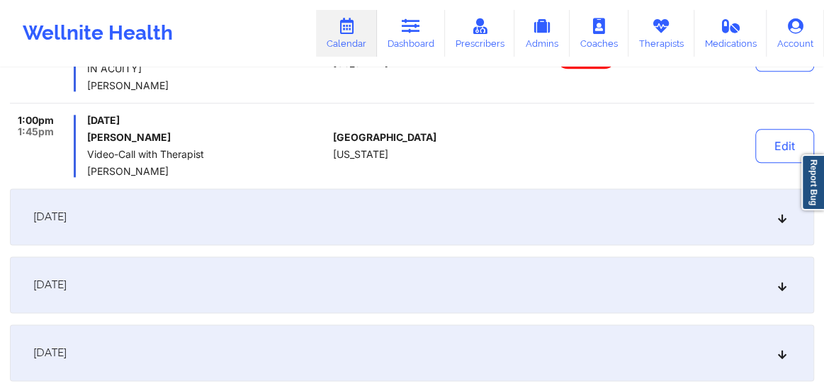
click at [785, 220] on icon at bounding box center [782, 217] width 12 height 10
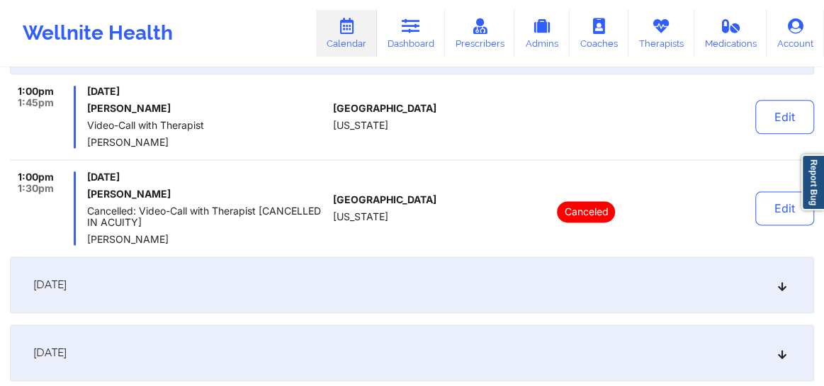
click at [785, 220] on button "Edit" at bounding box center [784, 208] width 59 height 34
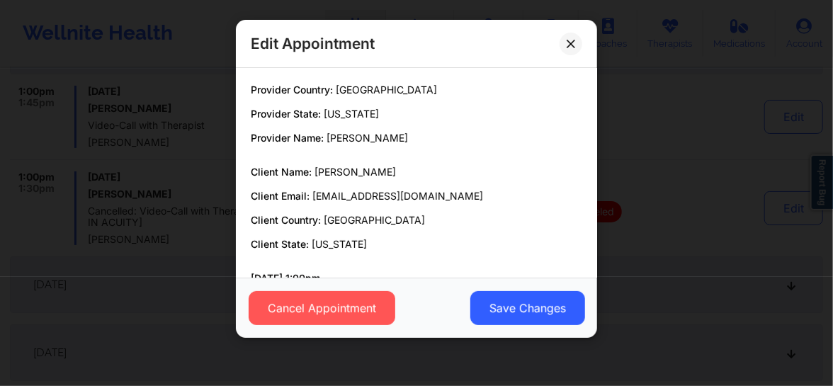
click at [719, 172] on div "Edit Appointment Provider Country: [GEOGRAPHIC_DATA] Provider State: [US_STATE]…" at bounding box center [416, 193] width 833 height 386
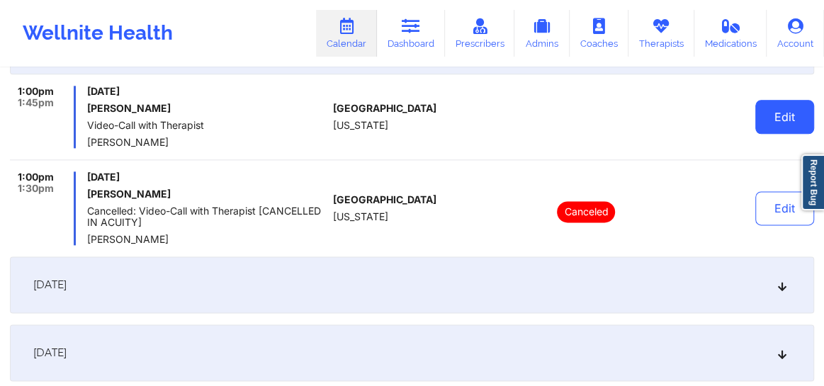
click at [803, 110] on button "Edit" at bounding box center [784, 117] width 59 height 34
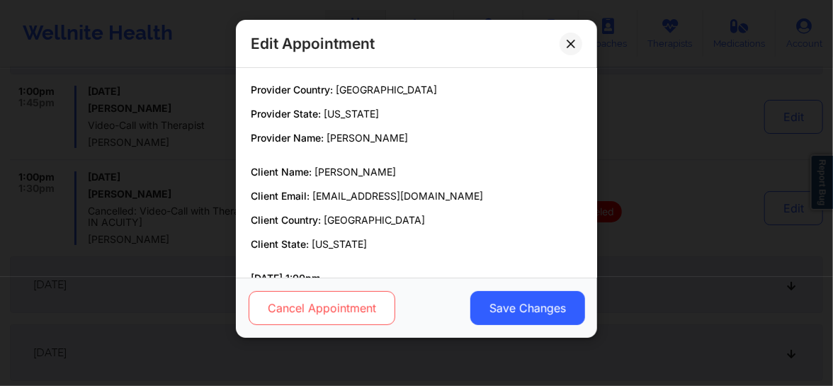
click at [336, 322] on button "Cancel Appointment" at bounding box center [322, 308] width 147 height 34
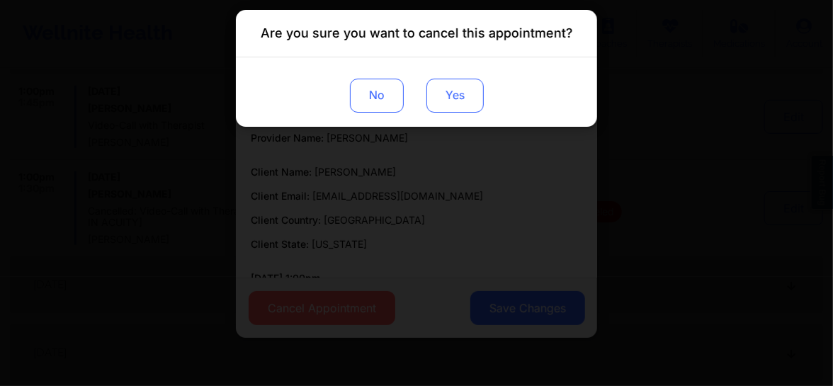
click at [456, 107] on button "Yes" at bounding box center [454, 96] width 57 height 34
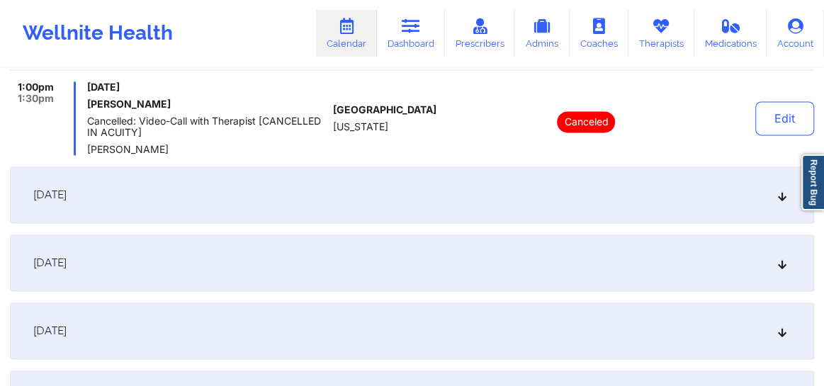
scroll to position [1094, 0]
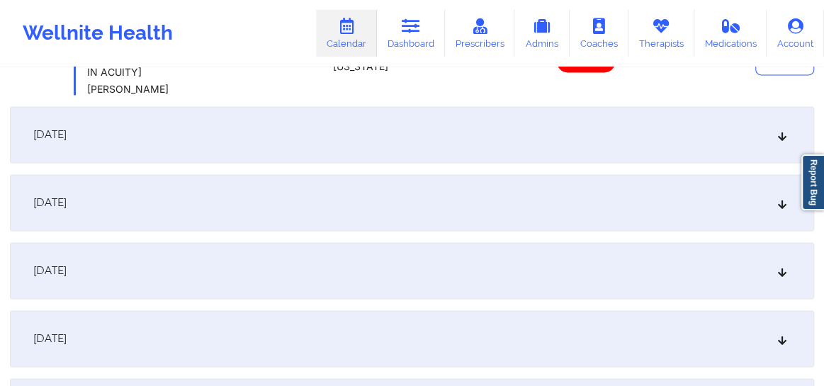
click at [781, 127] on div "[DATE]" at bounding box center [412, 134] width 804 height 57
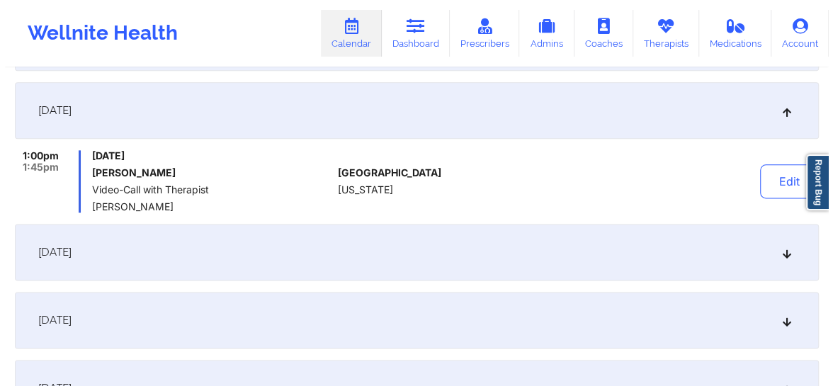
scroll to position [944, 0]
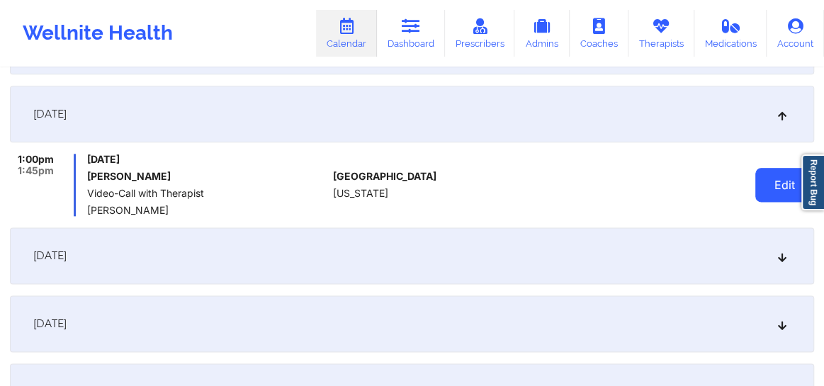
click at [776, 188] on button "Edit" at bounding box center [784, 185] width 59 height 34
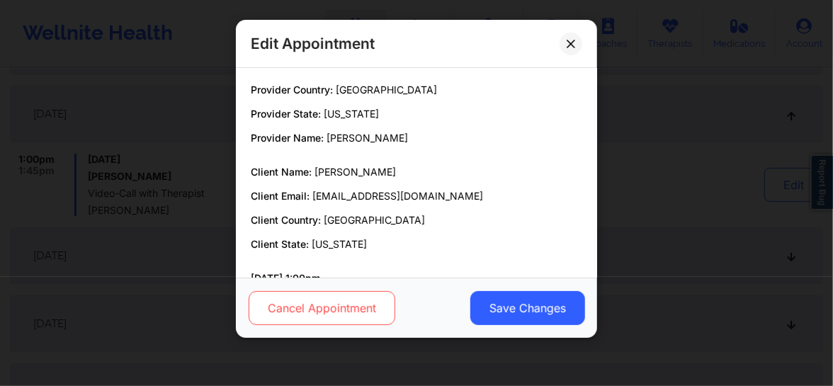
click at [314, 312] on button "Cancel Appointment" at bounding box center [322, 308] width 147 height 34
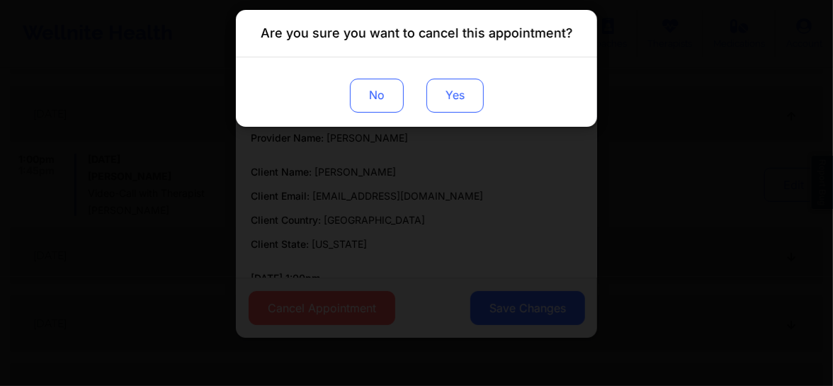
click at [455, 100] on button "Yes" at bounding box center [454, 96] width 57 height 34
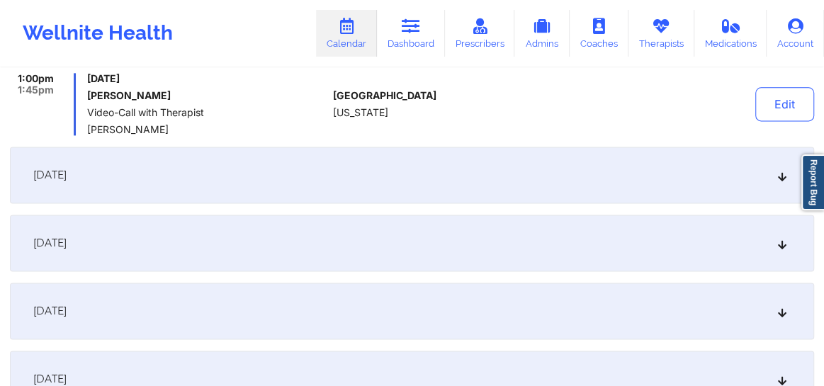
scroll to position [1019, 0]
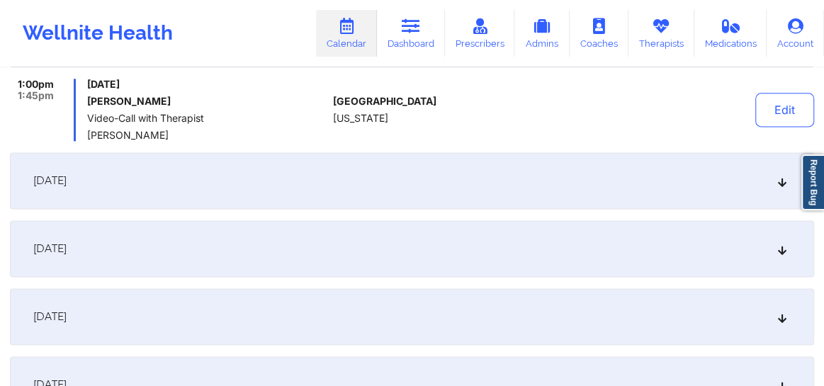
click at [785, 186] on icon at bounding box center [782, 181] width 12 height 10
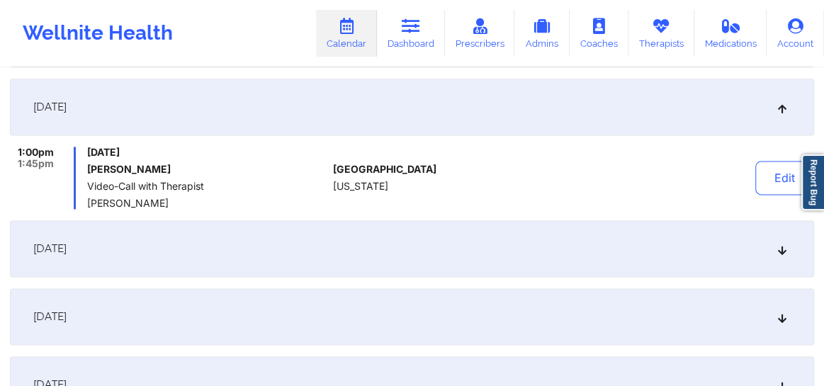
click at [785, 186] on button "Edit" at bounding box center [784, 178] width 59 height 34
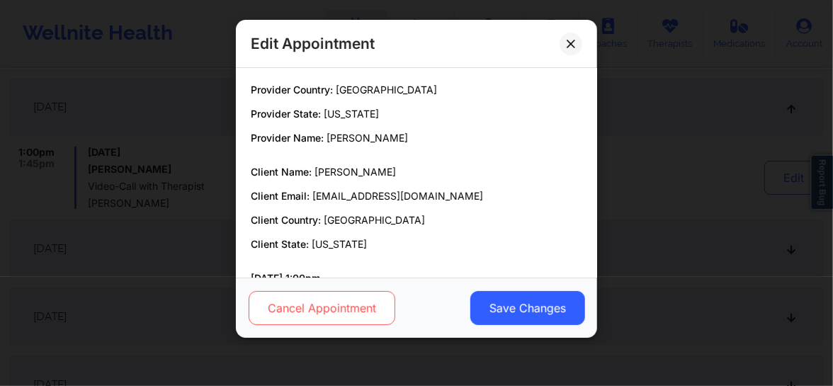
click at [310, 302] on button "Cancel Appointment" at bounding box center [322, 308] width 147 height 34
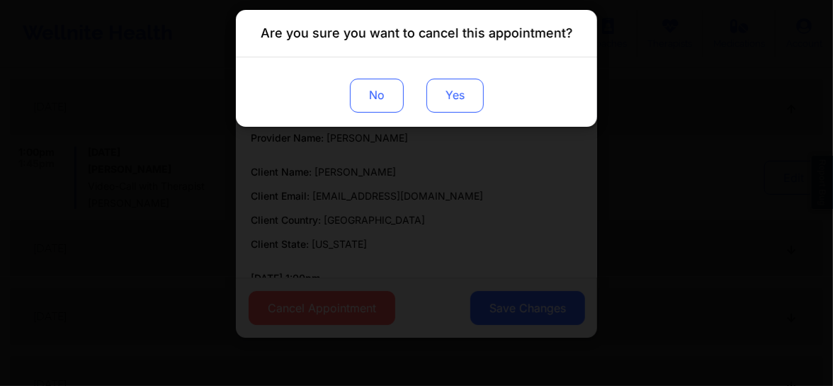
click at [451, 99] on button "Yes" at bounding box center [454, 96] width 57 height 34
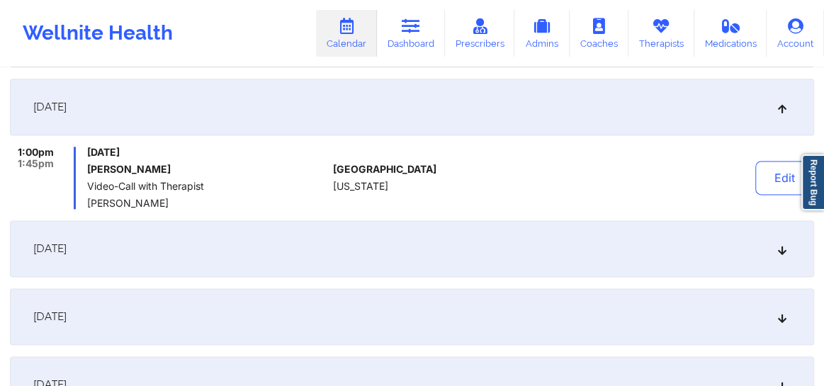
click at [779, 258] on div "[DATE]" at bounding box center [412, 248] width 804 height 57
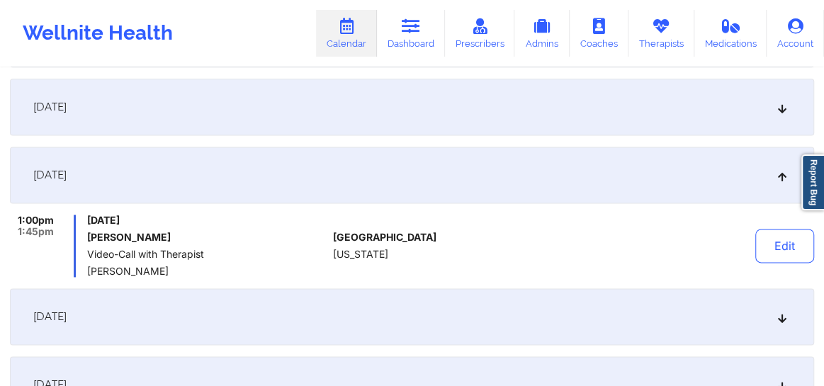
click at [779, 258] on button "Edit" at bounding box center [784, 246] width 59 height 34
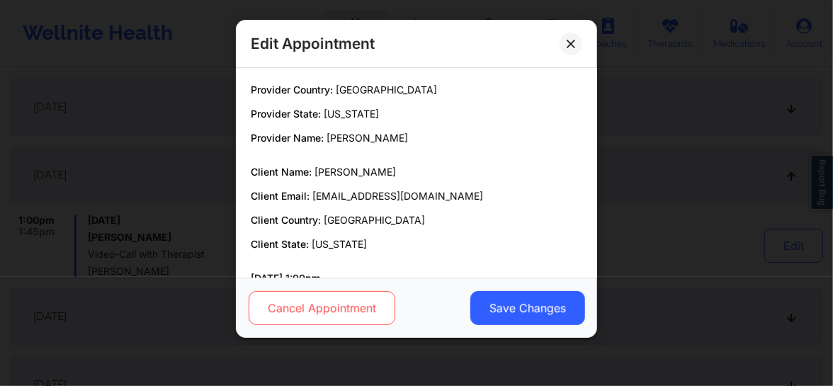
click at [271, 319] on button "Cancel Appointment" at bounding box center [322, 308] width 147 height 34
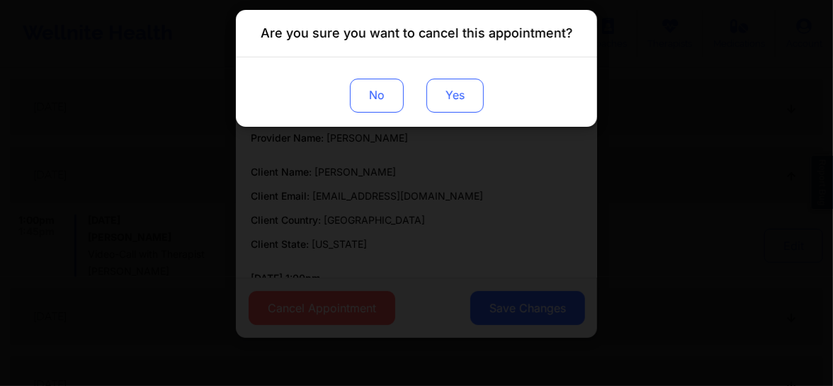
click at [448, 106] on button "Yes" at bounding box center [454, 96] width 57 height 34
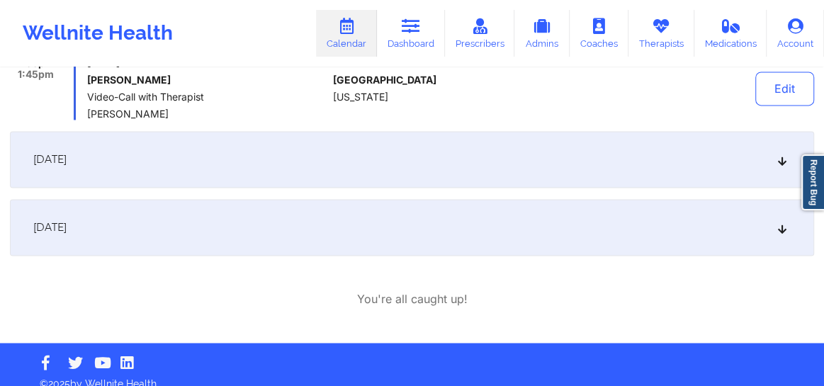
scroll to position [1180, 0]
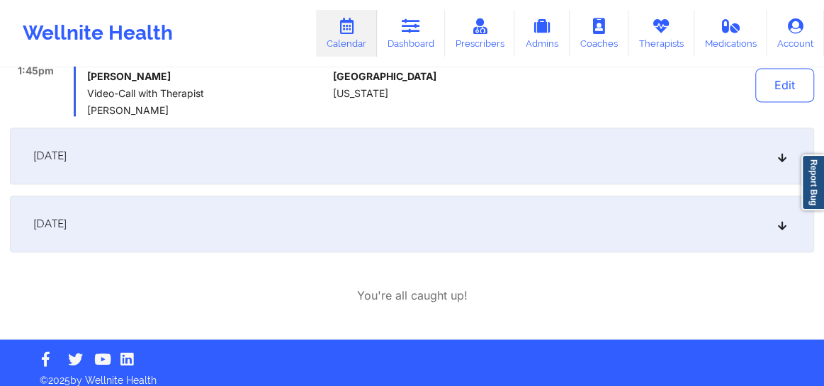
click at [771, 158] on div "[DATE]" at bounding box center [412, 155] width 804 height 57
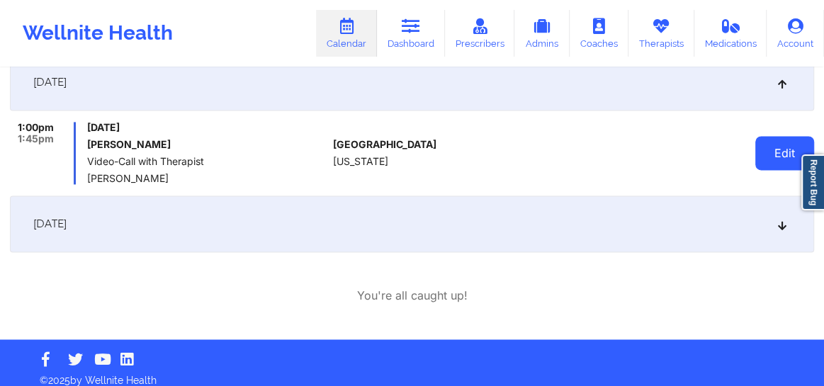
click at [771, 158] on button "Edit" at bounding box center [784, 153] width 59 height 34
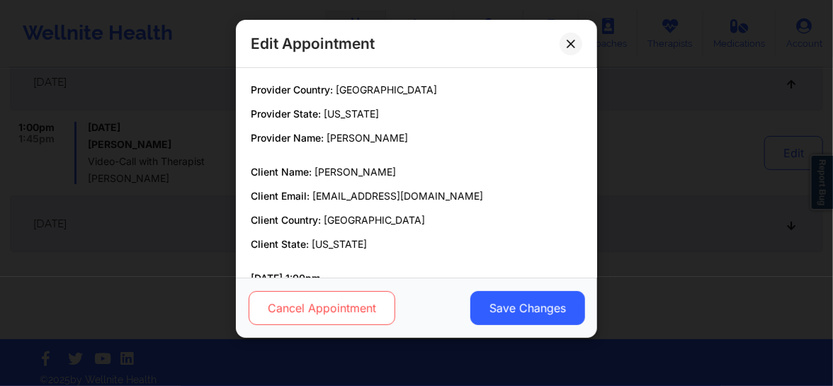
click at [339, 305] on button "Cancel Appointment" at bounding box center [322, 308] width 147 height 34
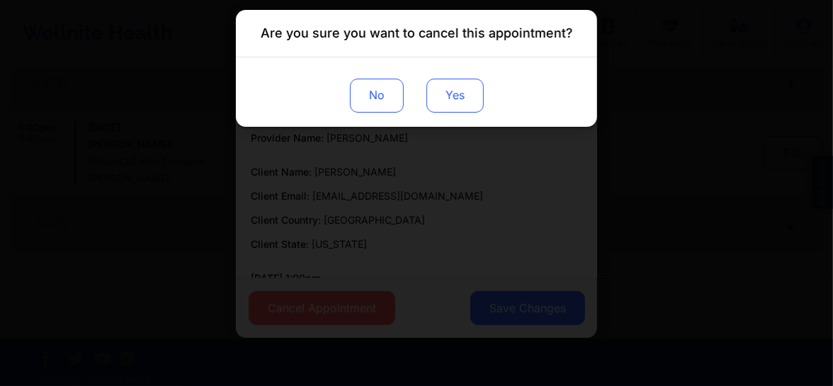
click at [461, 81] on button "Yes" at bounding box center [454, 96] width 57 height 34
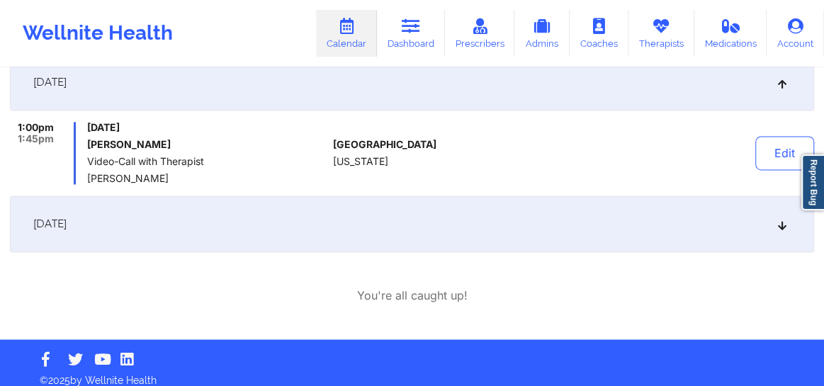
click at [783, 237] on div "[DATE]" at bounding box center [412, 223] width 804 height 57
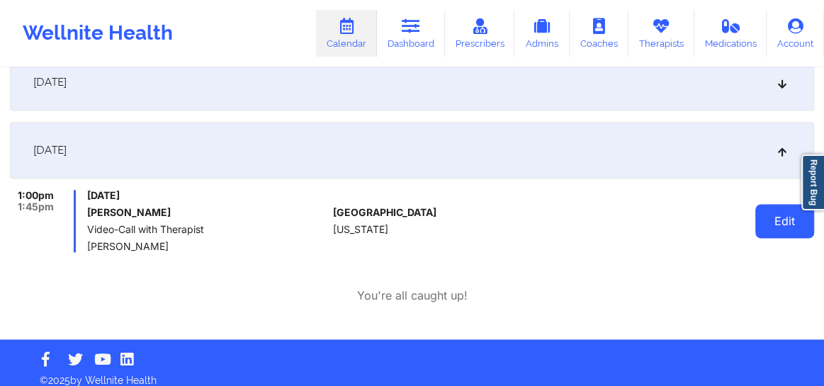
click at [783, 233] on button "Edit" at bounding box center [784, 221] width 59 height 34
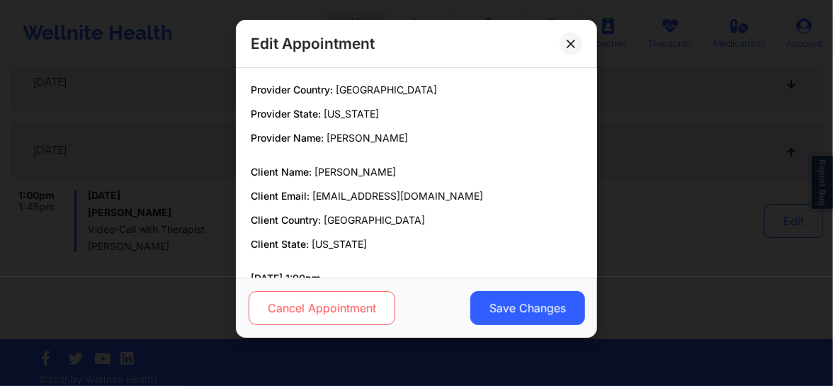
click at [316, 322] on button "Cancel Appointment" at bounding box center [322, 308] width 147 height 34
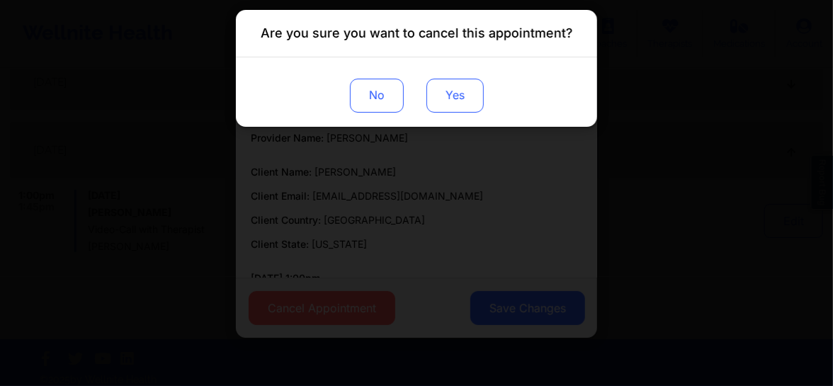
click at [465, 101] on button "Yes" at bounding box center [454, 96] width 57 height 34
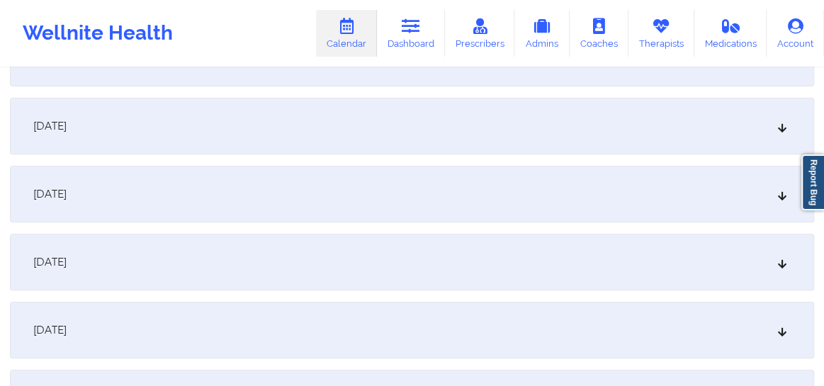
scroll to position [0, 0]
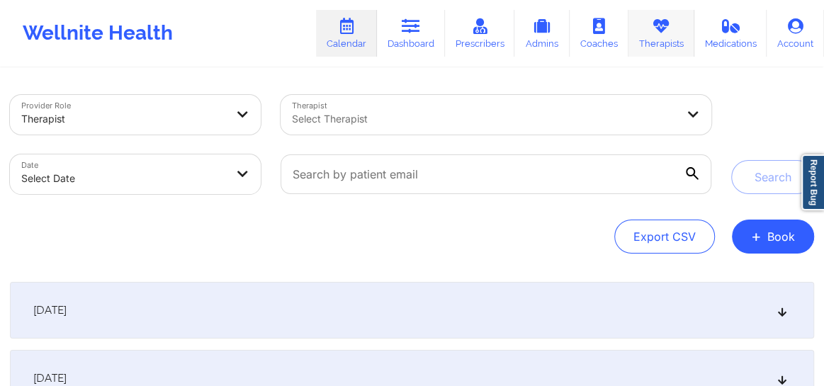
click at [649, 30] on link "Therapists" at bounding box center [661, 33] width 66 height 47
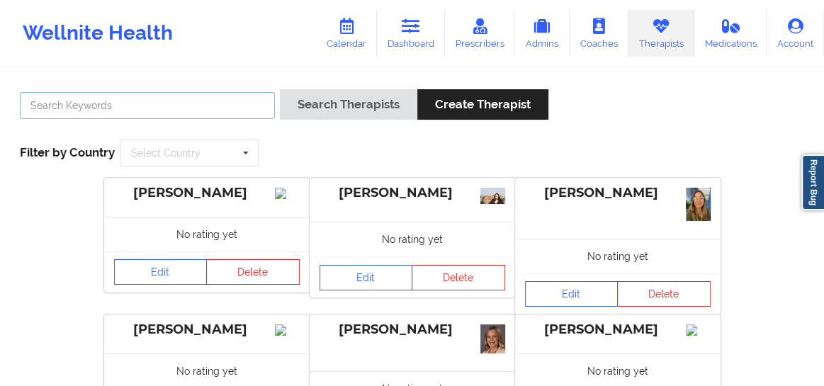
click at [227, 104] on input "text" at bounding box center [147, 105] width 255 height 27
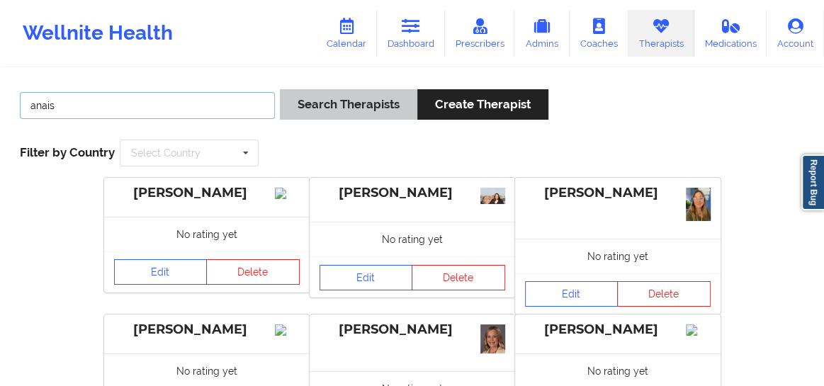
type input "anais"
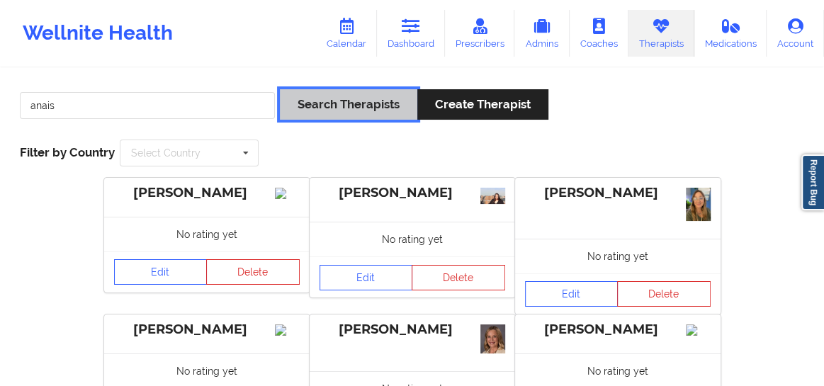
click at [385, 96] on button "Search Therapists" at bounding box center [348, 104] width 137 height 30
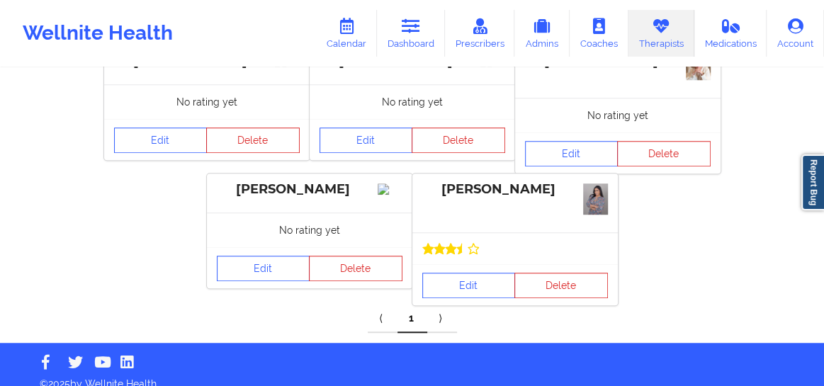
scroll to position [526, 0]
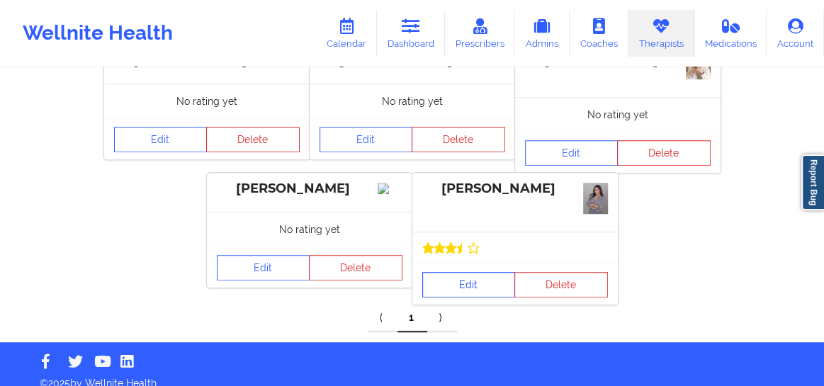
click at [450, 272] on link "Edit" at bounding box center [468, 284] width 93 height 25
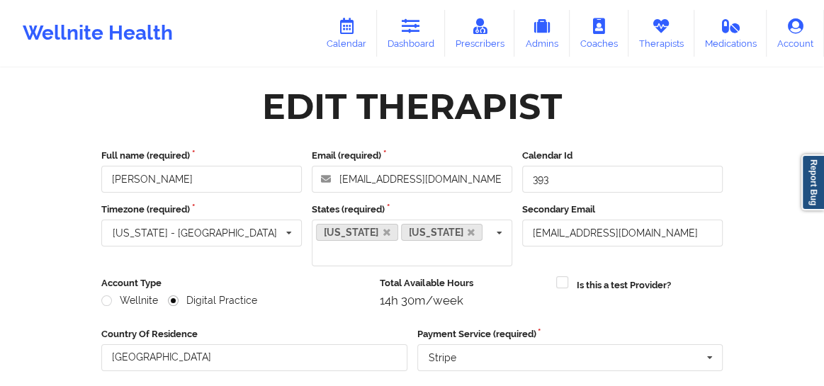
scroll to position [248, 0]
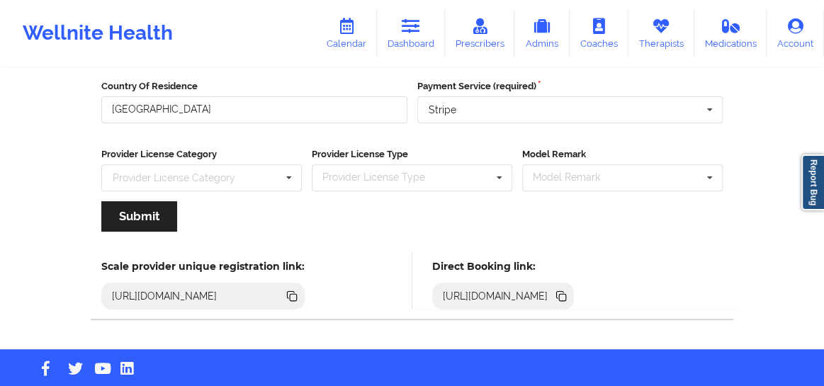
click at [566, 294] on icon at bounding box center [562, 297] width 7 height 7
click at [359, 12] on link "Calendar" at bounding box center [346, 33] width 61 height 47
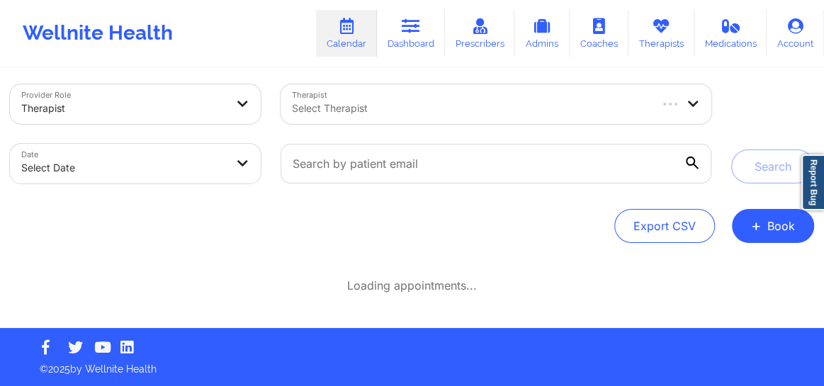
scroll to position [9, 0]
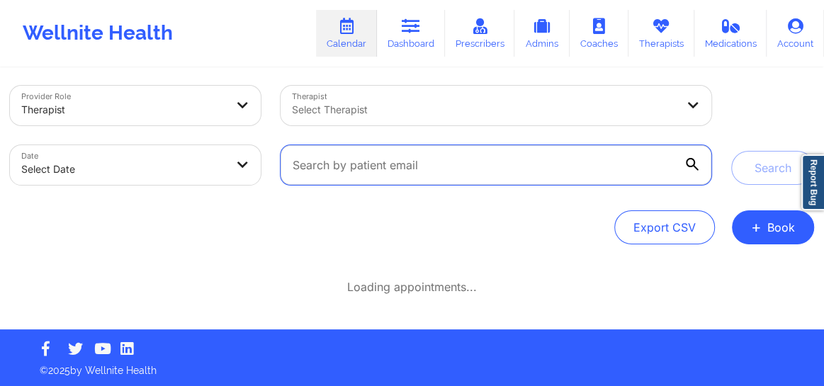
click at [374, 165] on input "text" at bounding box center [495, 165] width 431 height 40
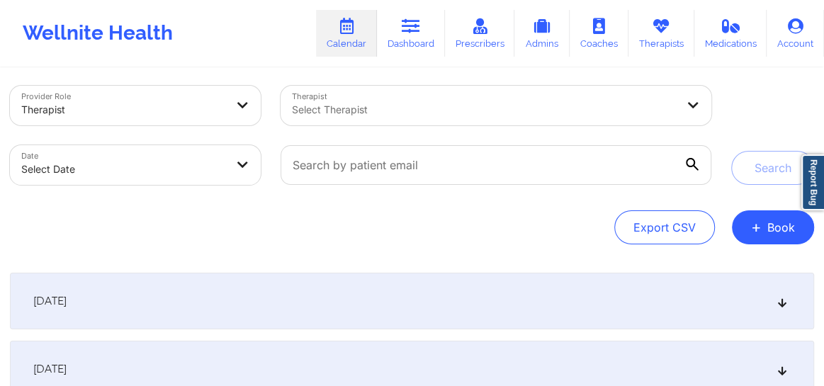
click at [333, 114] on div at bounding box center [484, 109] width 384 height 17
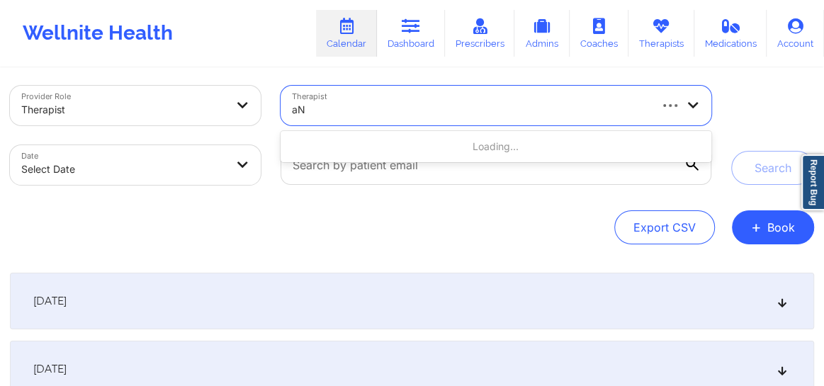
type input "a"
type input "[PERSON_NAME]"
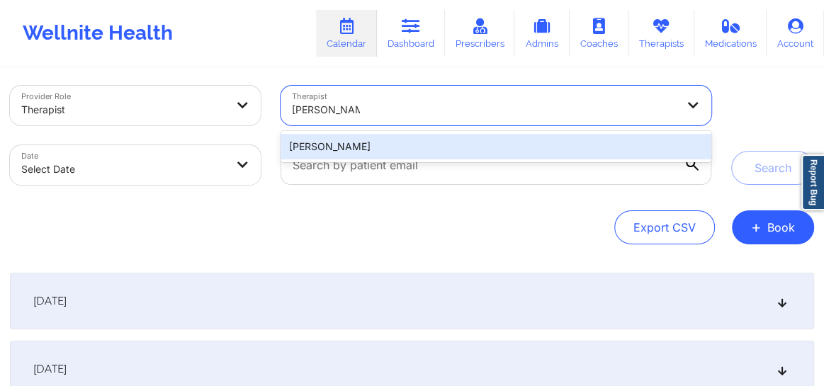
click at [493, 139] on div "[PERSON_NAME]" at bounding box center [495, 146] width 431 height 25
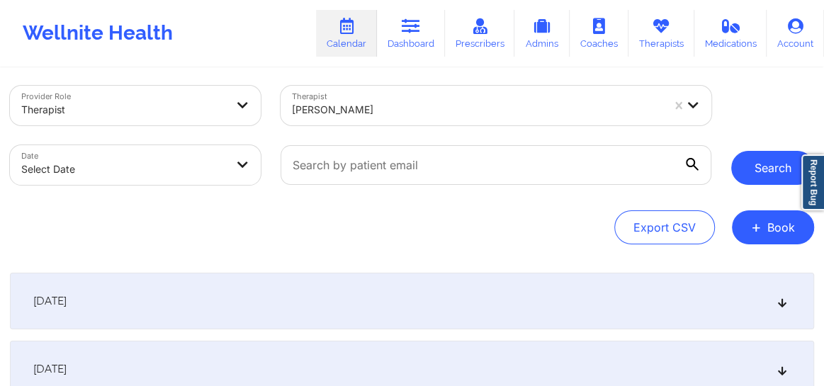
click at [752, 176] on button "Search" at bounding box center [772, 168] width 83 height 34
click at [757, 175] on button "Search" at bounding box center [772, 168] width 83 height 34
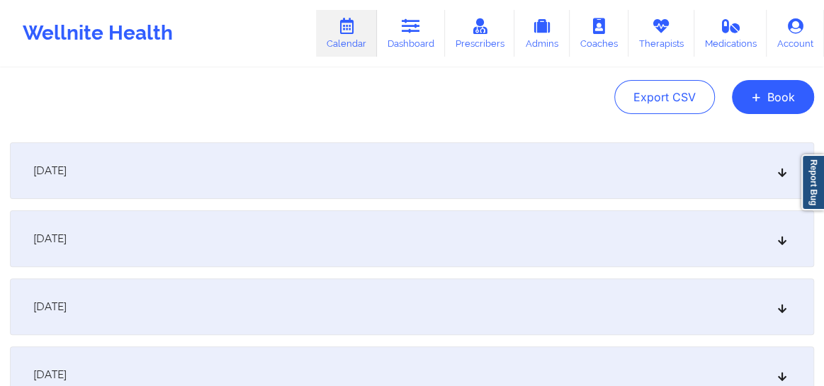
scroll to position [181, 0]
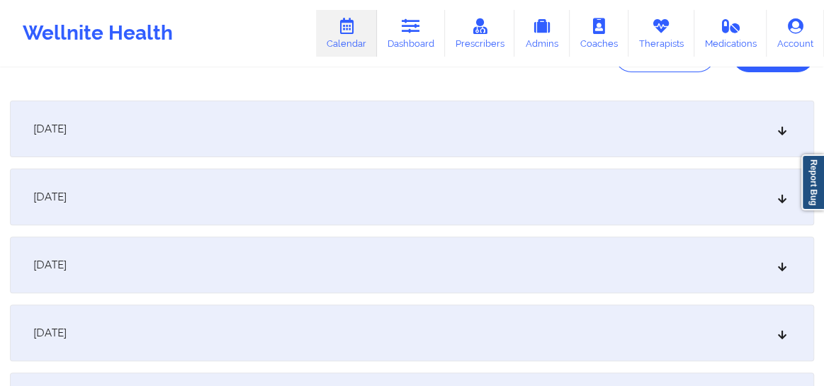
click at [774, 267] on div "[DATE]" at bounding box center [412, 265] width 804 height 57
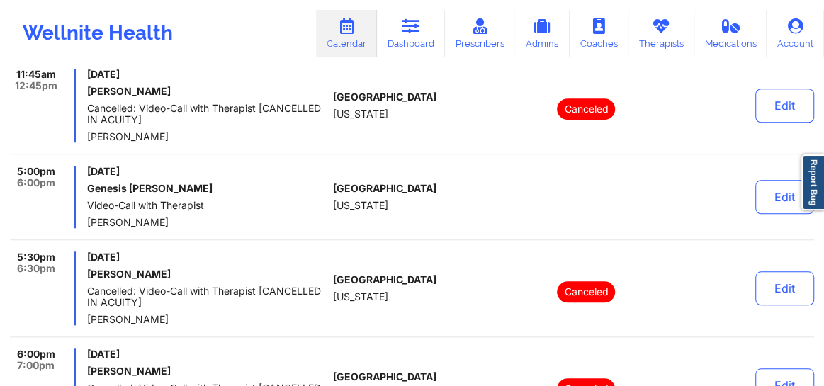
scroll to position [600, 0]
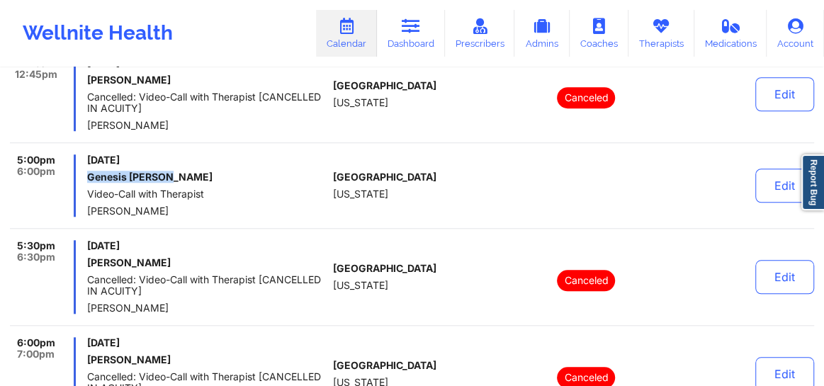
drag, startPoint x: 169, startPoint y: 176, endPoint x: 89, endPoint y: 176, distance: 80.7
click at [89, 176] on h6 "Genesis [PERSON_NAME]" at bounding box center [207, 176] width 240 height 11
copy h6 "Genesis [PERSON_NAME]"
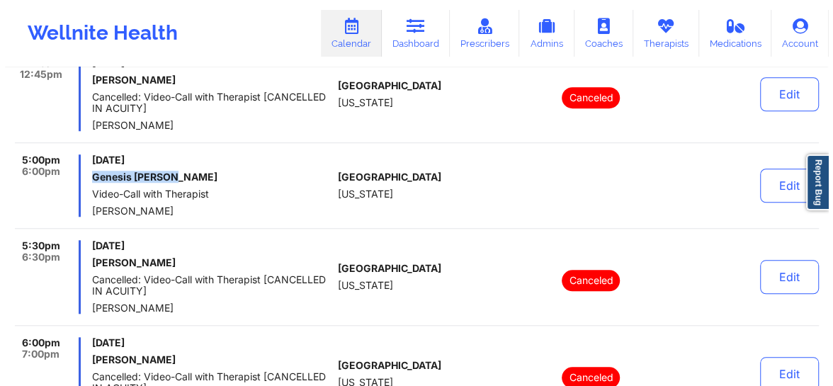
scroll to position [0, 0]
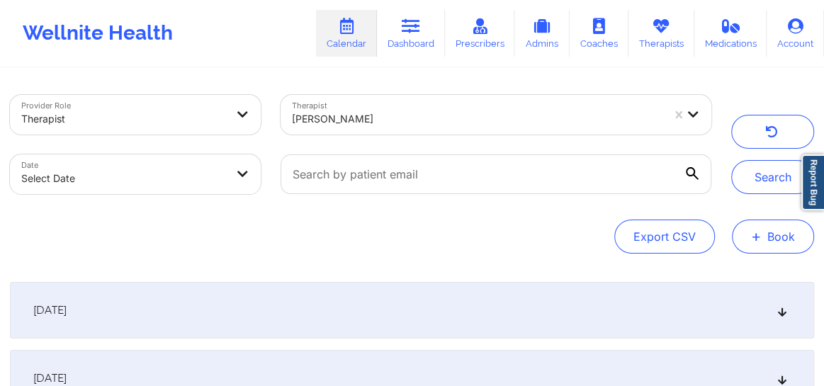
click at [771, 243] on button "+ Book" at bounding box center [773, 237] width 82 height 34
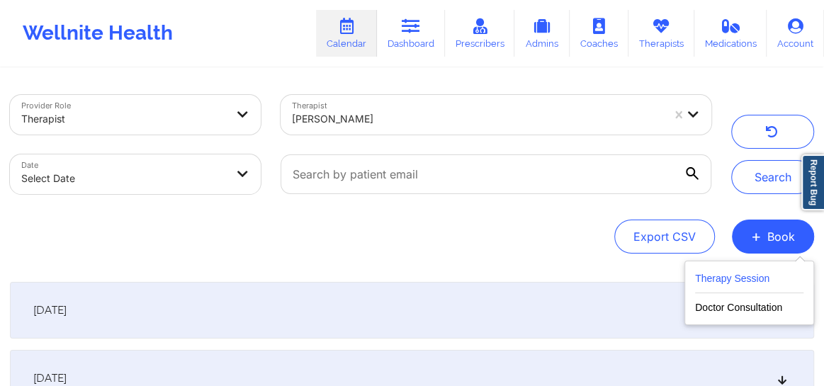
click at [735, 277] on button "Therapy Session" at bounding box center [749, 281] width 108 height 23
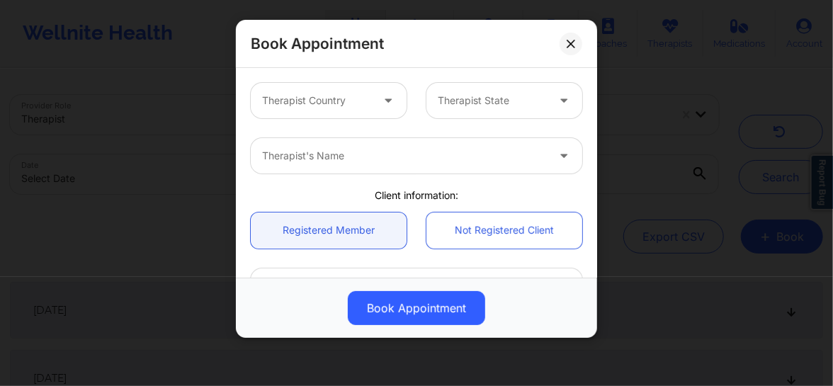
click at [358, 103] on div at bounding box center [316, 100] width 109 height 17
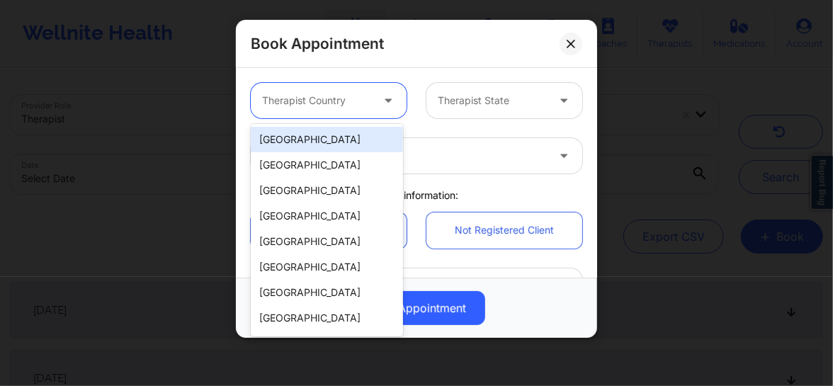
click at [317, 135] on div "[GEOGRAPHIC_DATA]" at bounding box center [327, 139] width 152 height 25
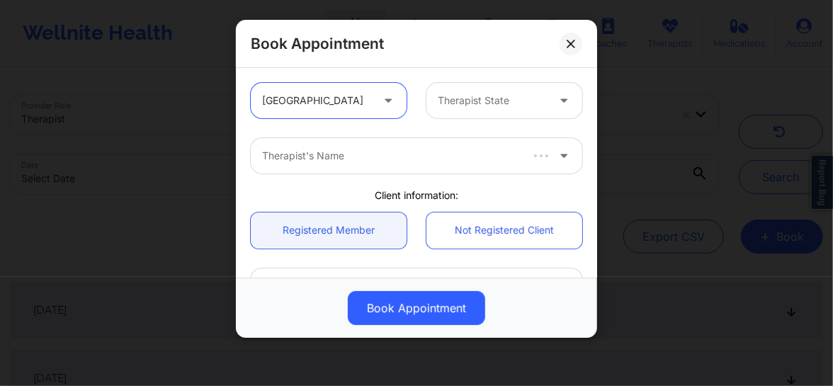
click at [449, 109] on div "Therapist State" at bounding box center [487, 100] width 122 height 35
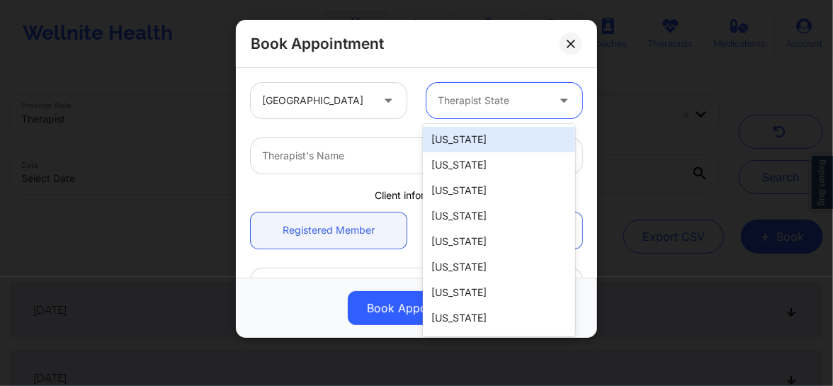
type input "a"
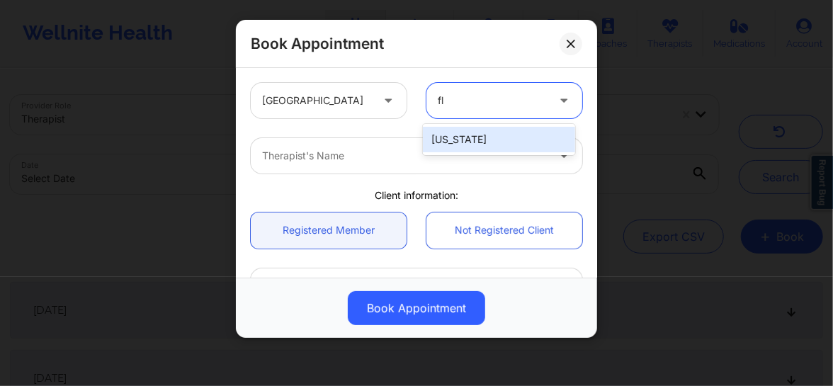
type input "flo"
click at [451, 142] on div "[US_STATE]" at bounding box center [499, 139] width 152 height 25
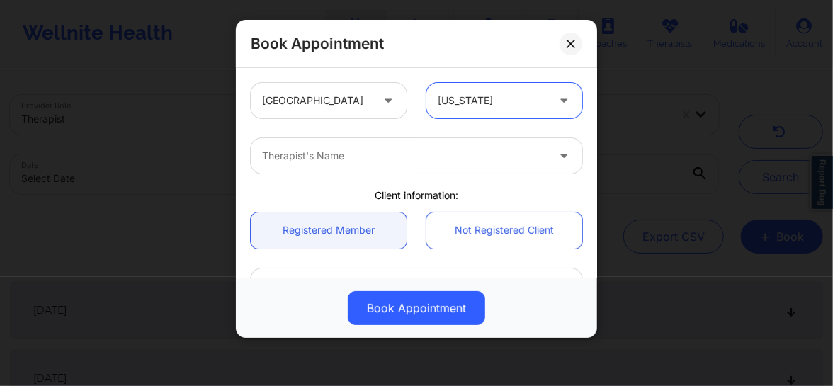
click at [388, 149] on div at bounding box center [404, 155] width 285 height 17
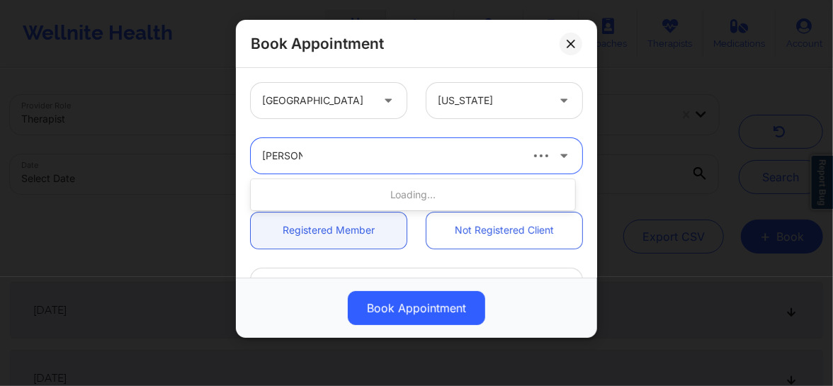
type input "[PERSON_NAME]"
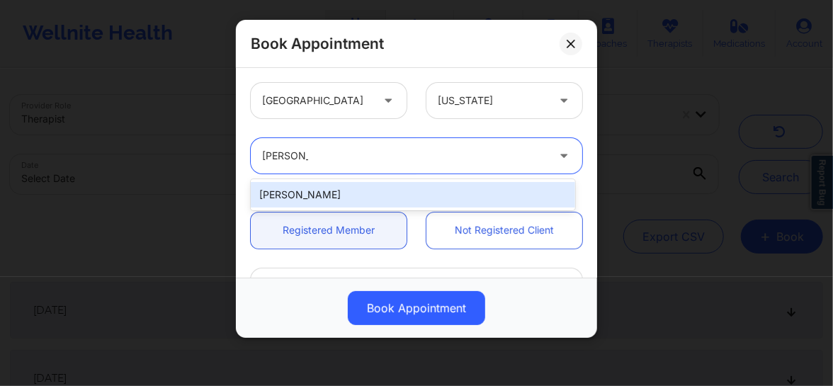
click at [337, 188] on div "[PERSON_NAME]" at bounding box center [413, 194] width 324 height 25
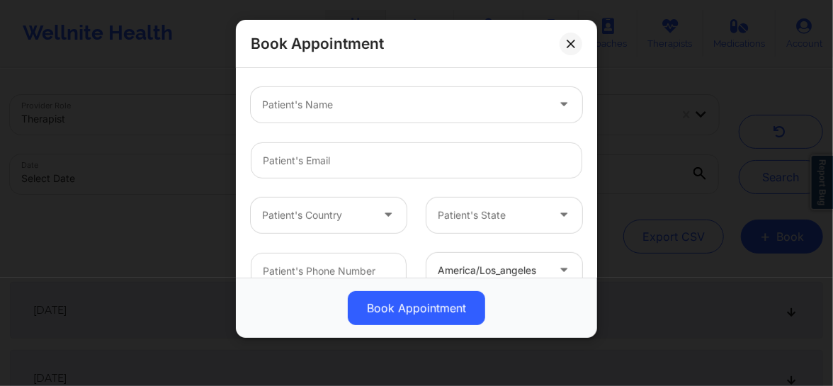
scroll to position [193, 0]
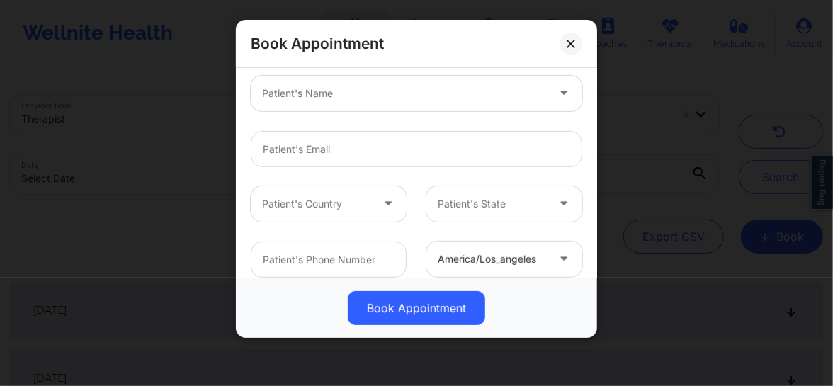
click at [307, 93] on div at bounding box center [404, 93] width 285 height 17
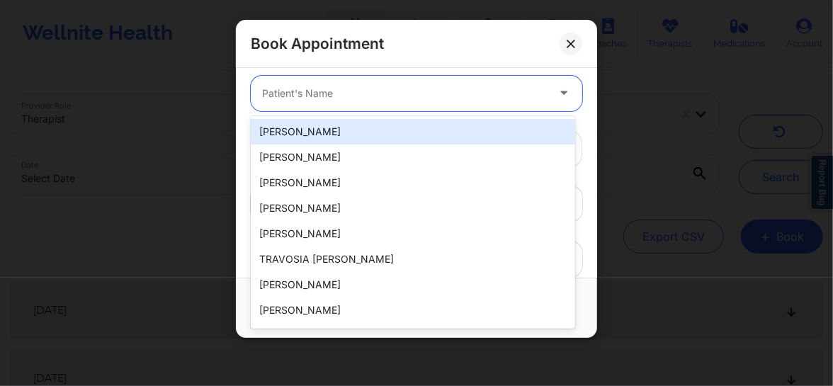
paste input "[EMAIL_ADDRESS][DOMAIN_NAME]"
type input "[EMAIL_ADDRESS][DOMAIN_NAME]"
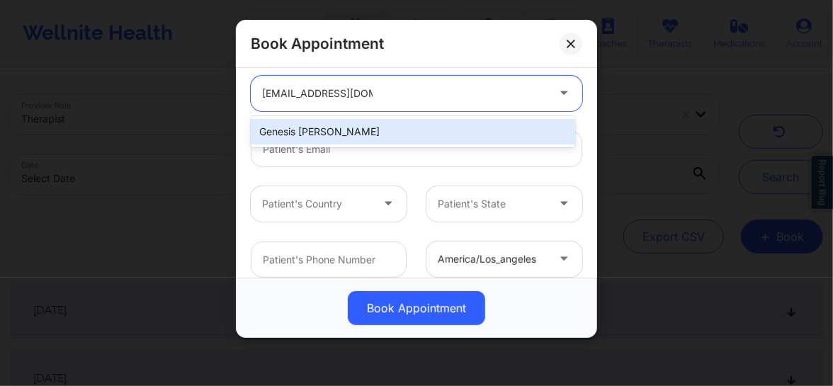
click at [303, 130] on div "Genesis [PERSON_NAME]" at bounding box center [413, 131] width 324 height 25
type input "[EMAIL_ADDRESS][DOMAIN_NAME]"
type input "[PHONE_NUMBER]"
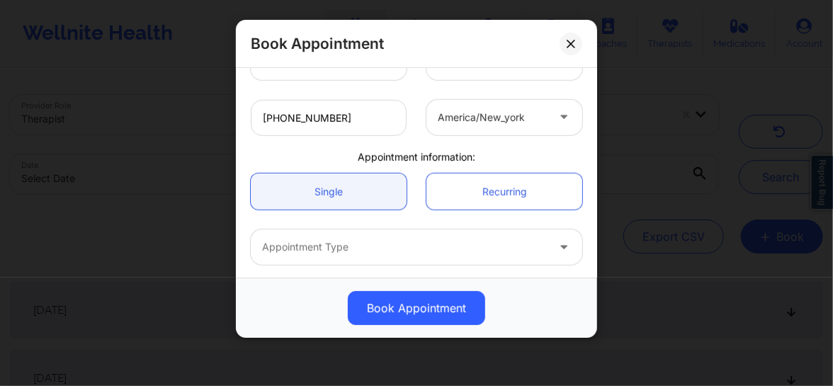
scroll to position [391, 0]
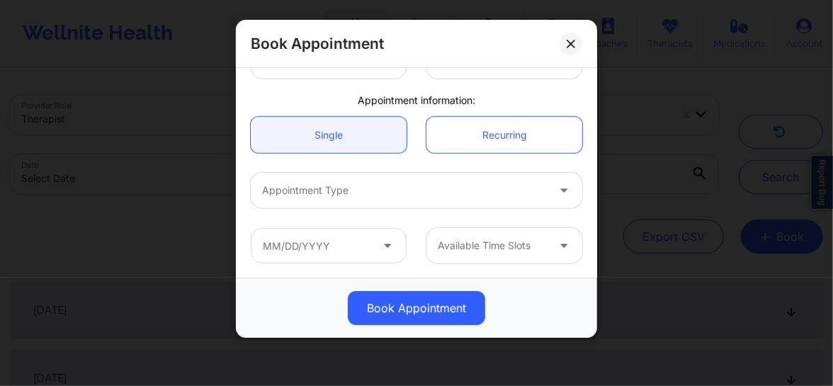
click at [346, 196] on div at bounding box center [404, 190] width 285 height 17
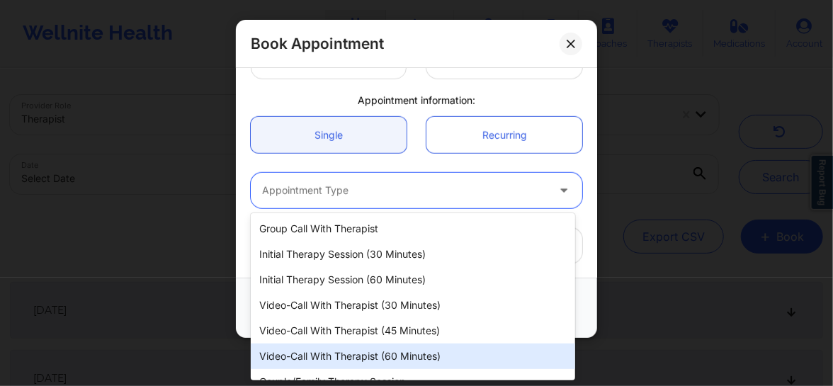
click at [351, 353] on div "Video-Call with Therapist (60 minutes)" at bounding box center [413, 356] width 324 height 25
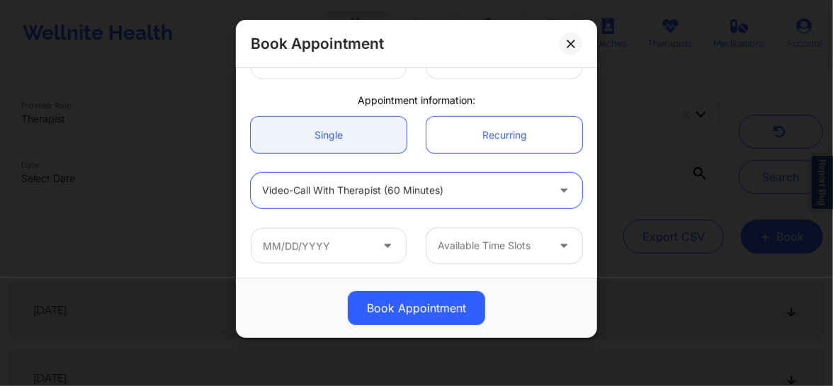
click at [380, 250] on span at bounding box center [388, 246] width 17 height 18
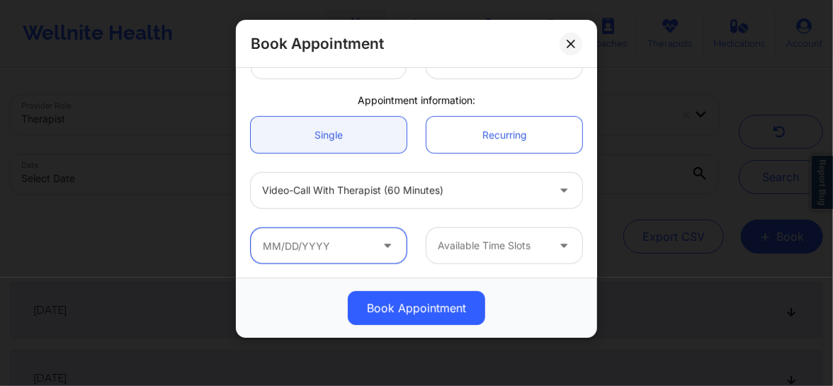
click at [376, 241] on input "text" at bounding box center [329, 245] width 156 height 35
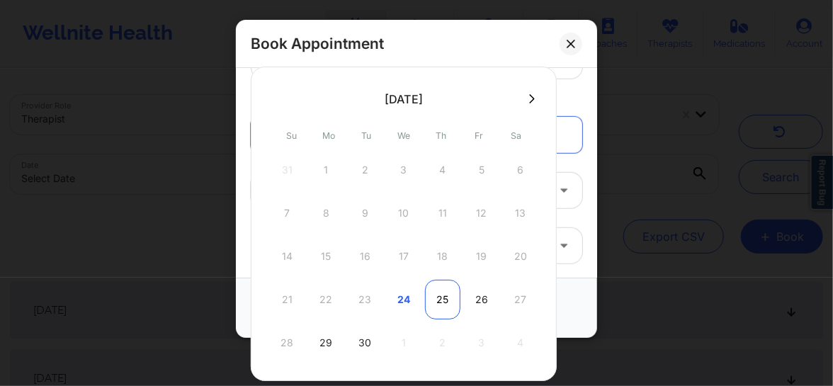
click at [444, 291] on div "25" at bounding box center [442, 300] width 35 height 40
type input "[DATE]"
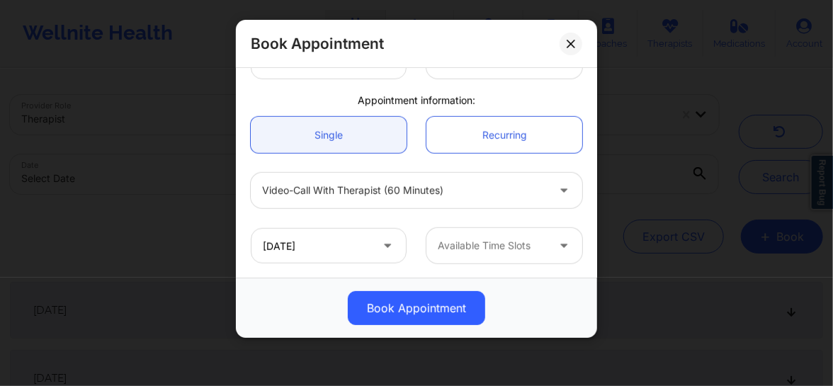
click at [487, 251] on div at bounding box center [492, 245] width 109 height 17
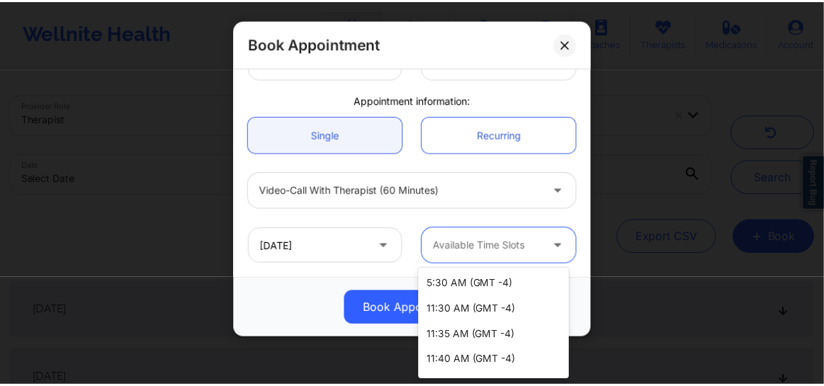
scroll to position [276, 0]
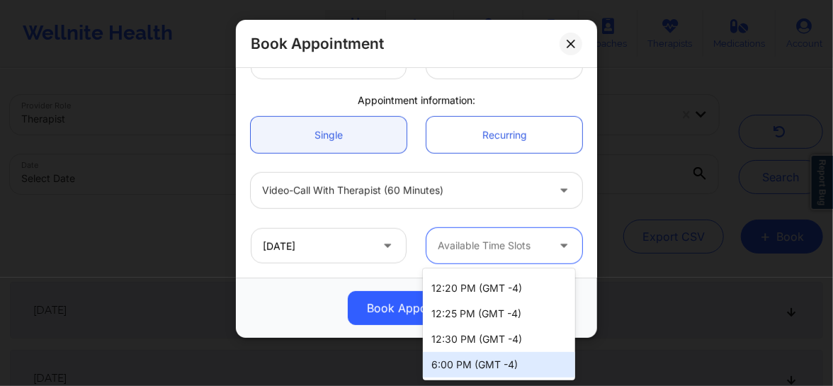
click at [463, 363] on div "6:00 PM (GMT -4)" at bounding box center [499, 364] width 152 height 25
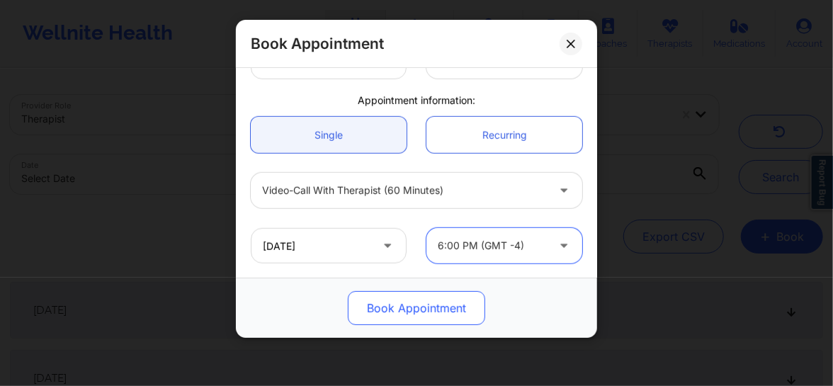
click at [429, 305] on button "Book Appointment" at bounding box center [416, 308] width 137 height 34
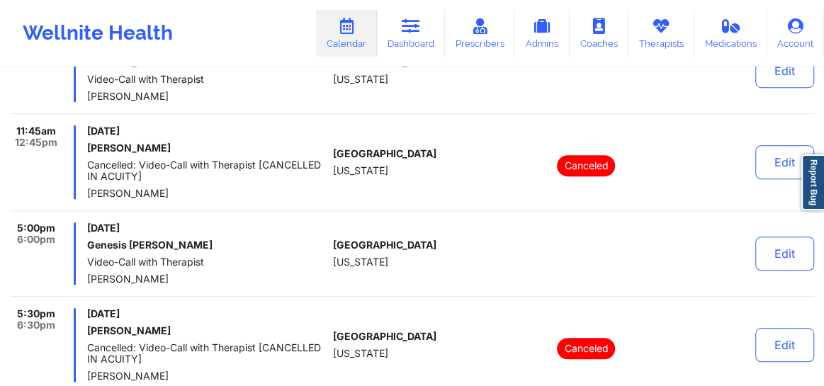
scroll to position [536, 0]
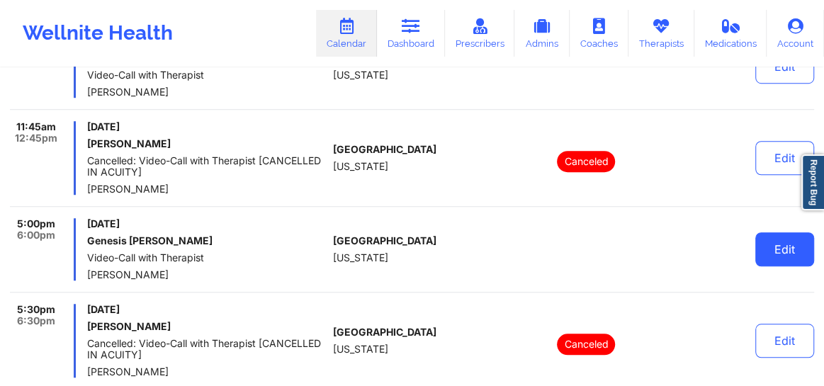
click at [795, 251] on button "Edit" at bounding box center [784, 249] width 59 height 34
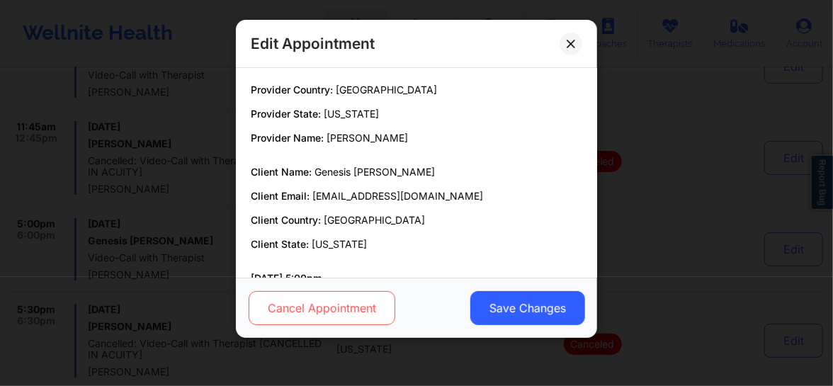
click at [352, 308] on button "Cancel Appointment" at bounding box center [322, 308] width 147 height 34
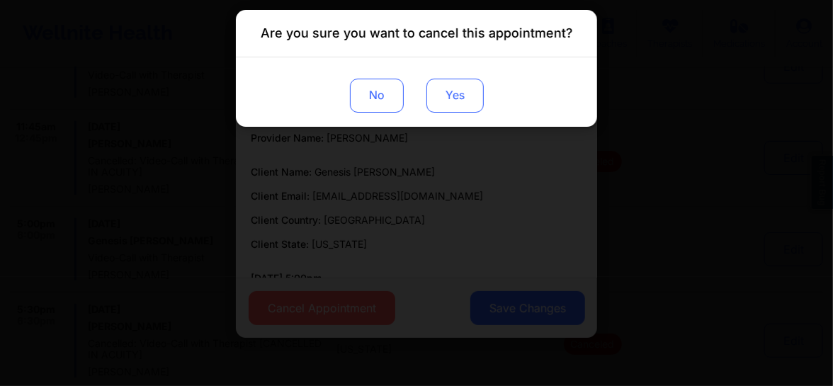
click at [461, 104] on button "Yes" at bounding box center [454, 96] width 57 height 34
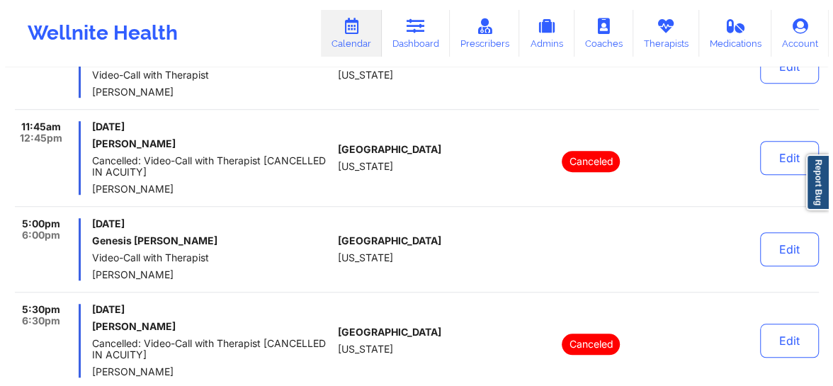
scroll to position [0, 0]
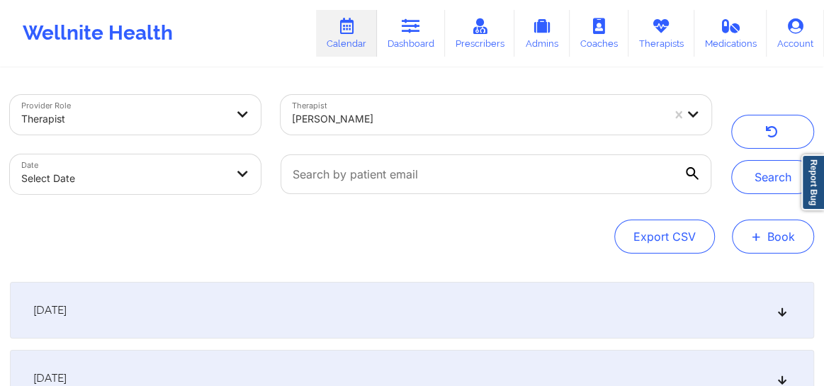
click at [751, 227] on button "+ Book" at bounding box center [773, 237] width 82 height 34
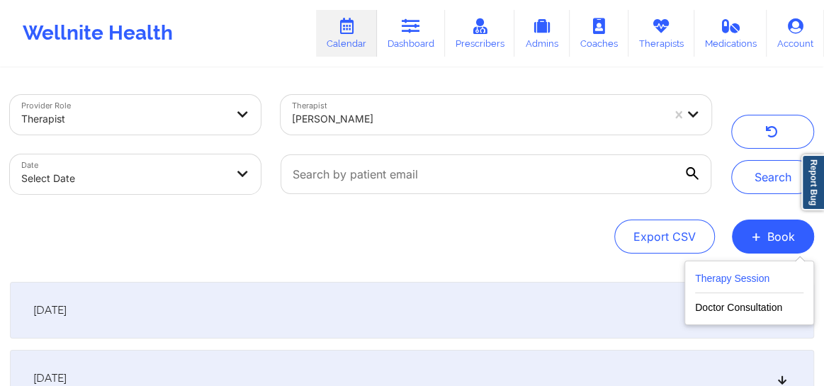
click at [708, 280] on button "Therapy Session" at bounding box center [749, 281] width 108 height 23
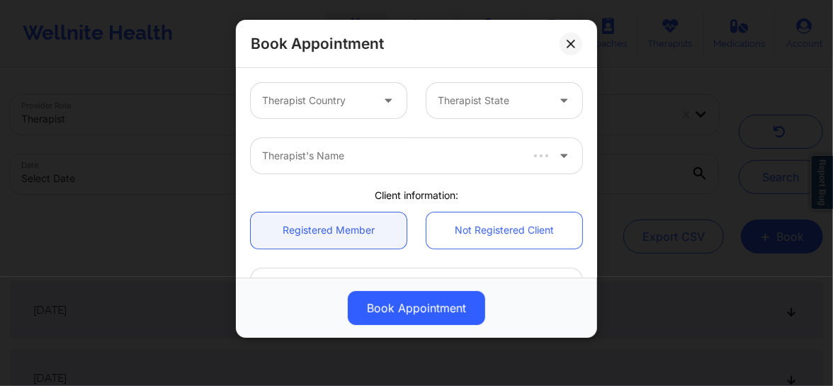
click at [320, 95] on div at bounding box center [316, 100] width 109 height 17
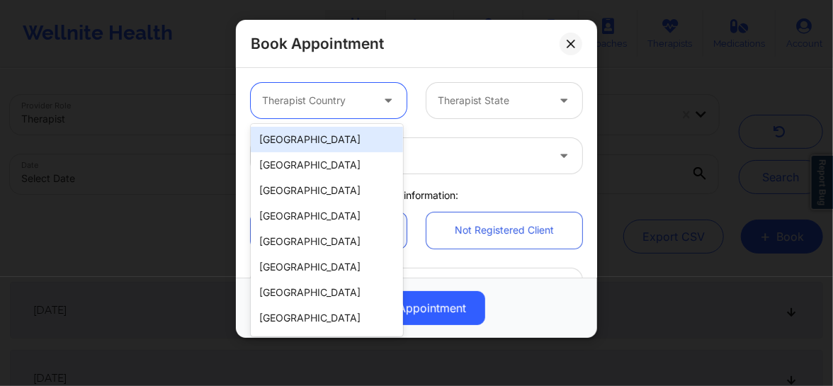
click at [317, 139] on div "[GEOGRAPHIC_DATA]" at bounding box center [327, 139] width 152 height 25
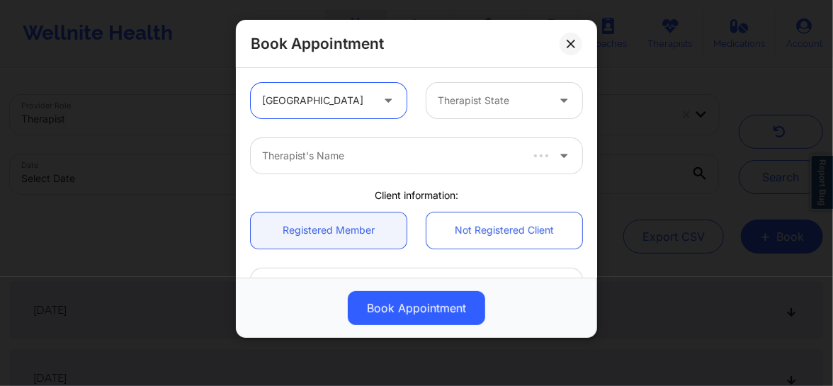
click at [483, 106] on div at bounding box center [492, 100] width 109 height 17
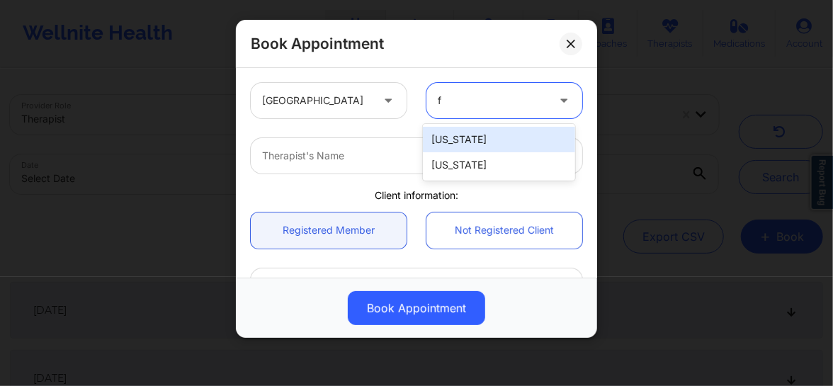
type input "fl"
click at [455, 143] on div "[US_STATE]" at bounding box center [499, 139] width 152 height 25
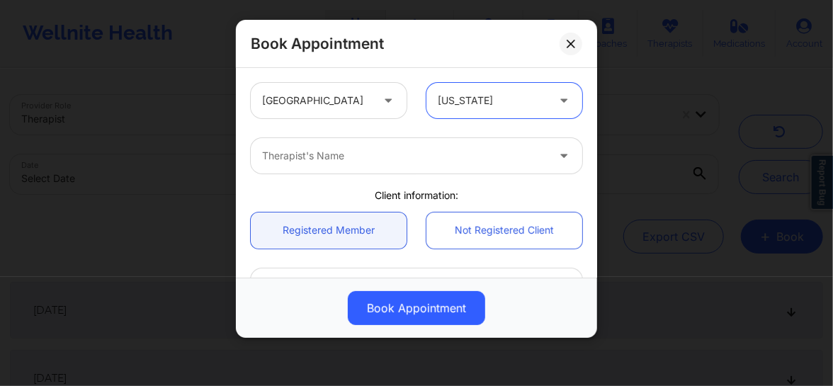
click at [322, 155] on div at bounding box center [404, 155] width 285 height 17
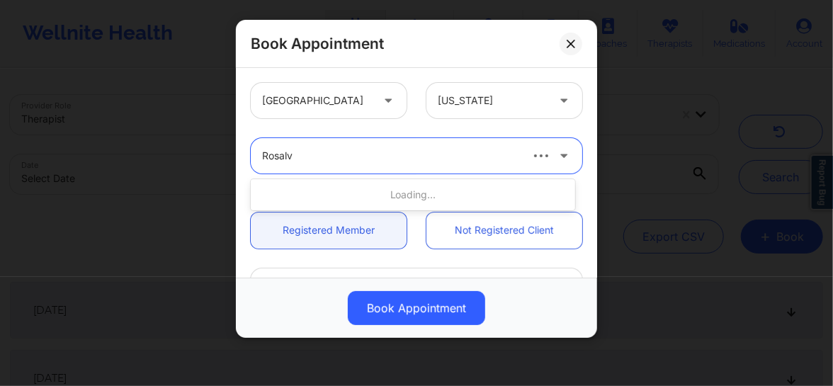
type input "Rosalva"
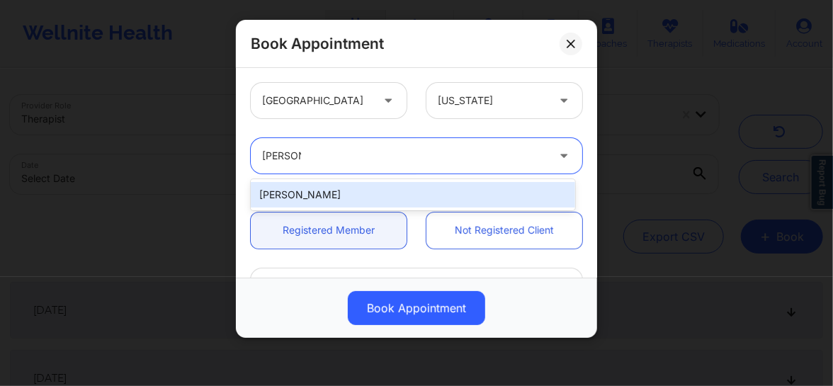
click at [304, 191] on div "[PERSON_NAME]" at bounding box center [413, 194] width 324 height 25
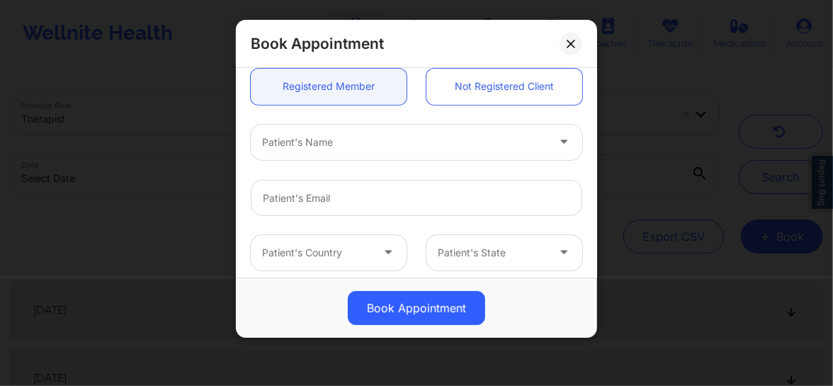
scroll to position [161, 0]
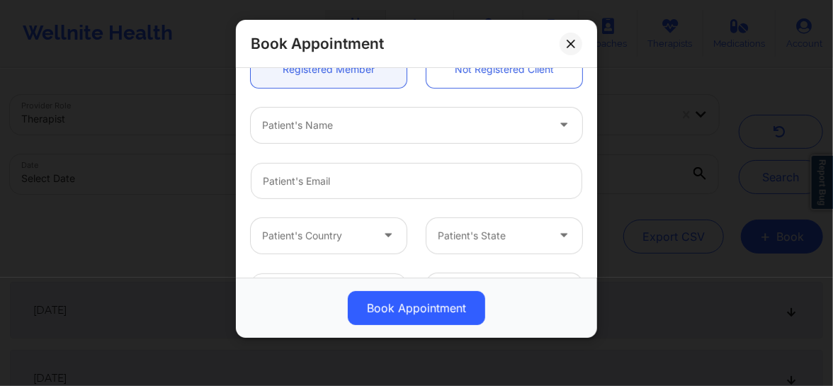
click at [348, 123] on div at bounding box center [404, 125] width 285 height 17
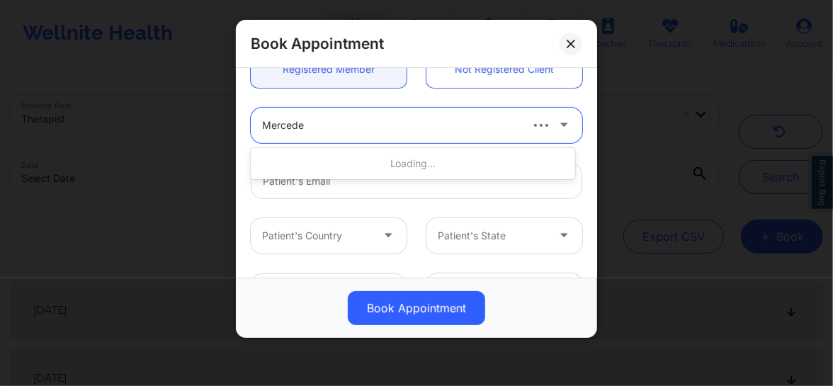
type input "Mercedes"
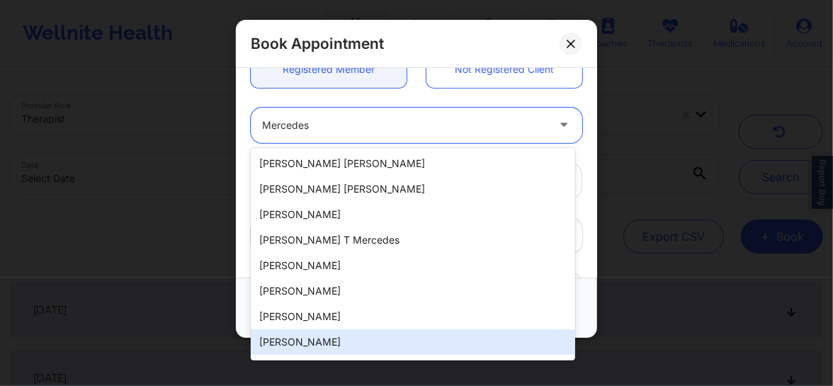
click at [325, 339] on div "Mercedes Carmen Dalhover" at bounding box center [413, 341] width 324 height 25
type input "touchofgracebycarmen@yahoo.com"
type input "+1904-874-4146"
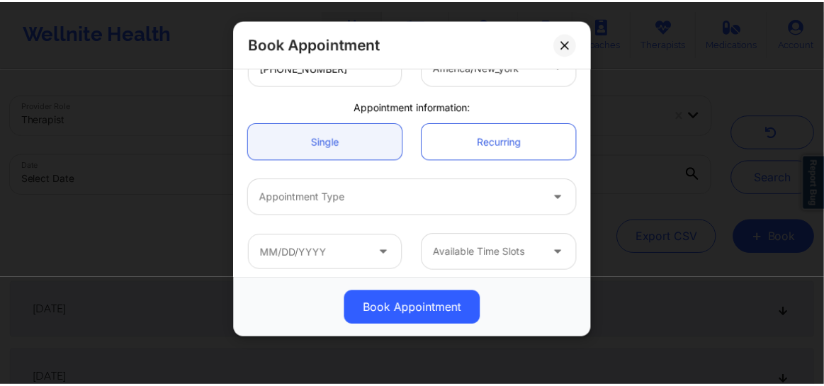
scroll to position [391, 0]
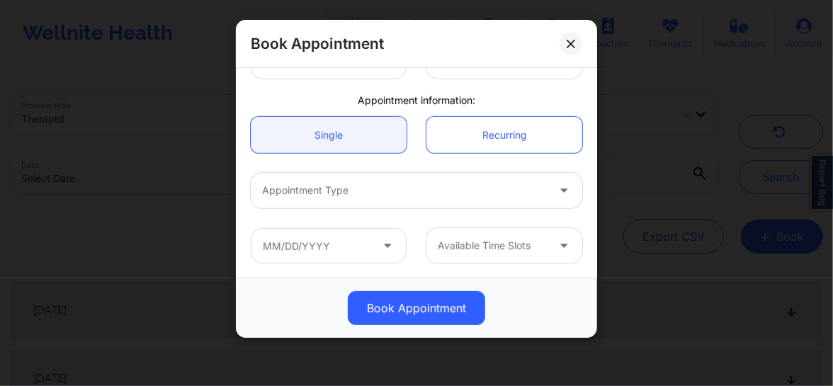
click at [397, 198] on div "Appointment Type" at bounding box center [399, 190] width 297 height 35
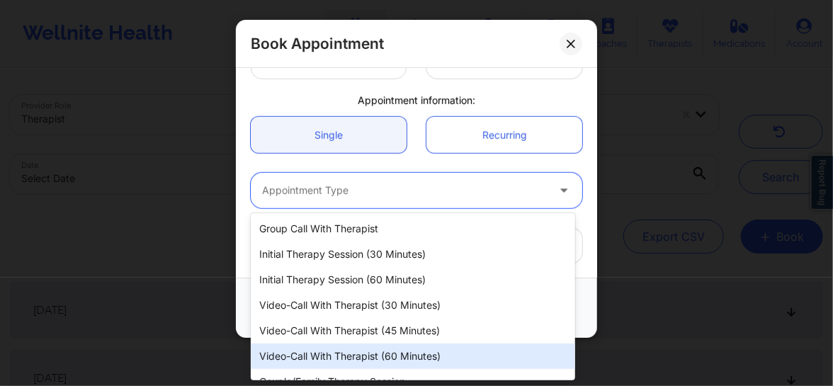
click at [358, 346] on div "Video-Call with Therapist (60 minutes)" at bounding box center [413, 356] width 324 height 25
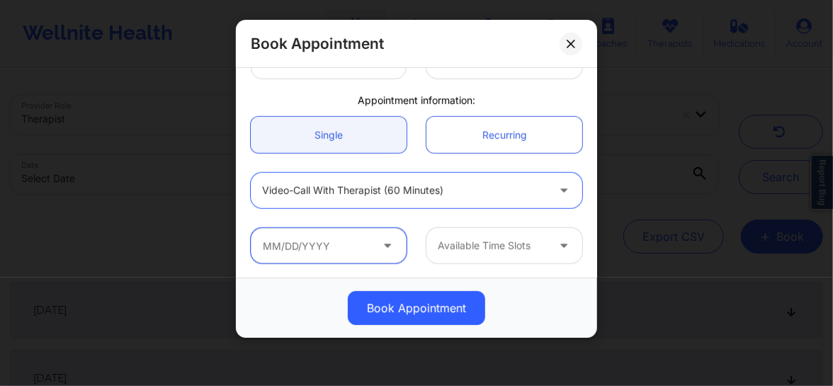
click at [351, 248] on input "text" at bounding box center [329, 245] width 156 height 35
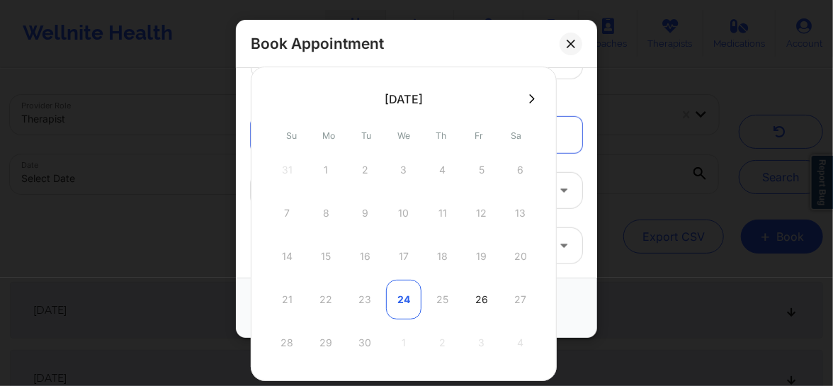
click at [406, 306] on div "24" at bounding box center [403, 300] width 35 height 40
type input "09/24/2025"
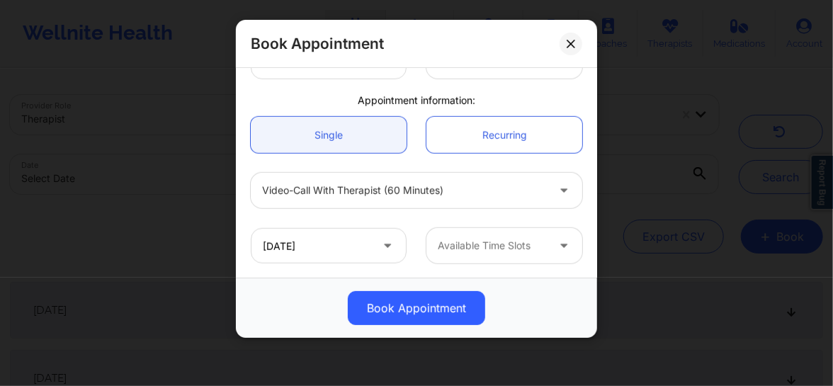
click at [509, 246] on div at bounding box center [492, 245] width 109 height 17
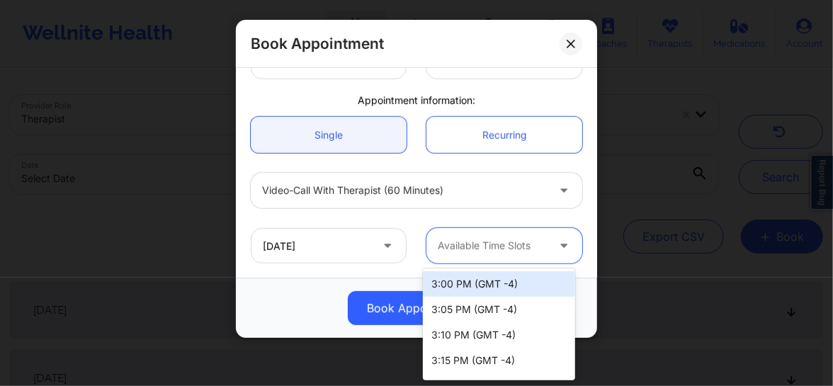
click at [485, 283] on div "3:00 PM (GMT -4)" at bounding box center [499, 283] width 152 height 25
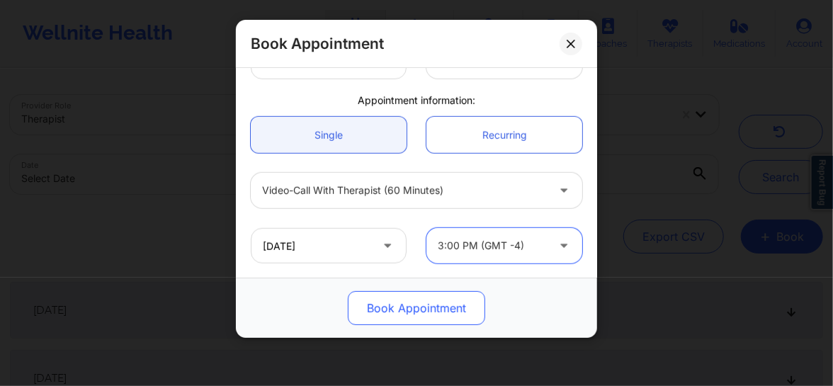
click at [419, 310] on button "Book Appointment" at bounding box center [416, 308] width 137 height 34
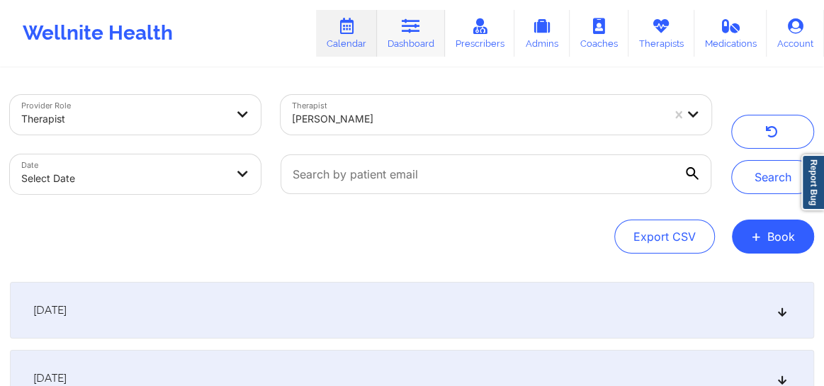
click at [414, 42] on link "Dashboard" at bounding box center [411, 33] width 68 height 47
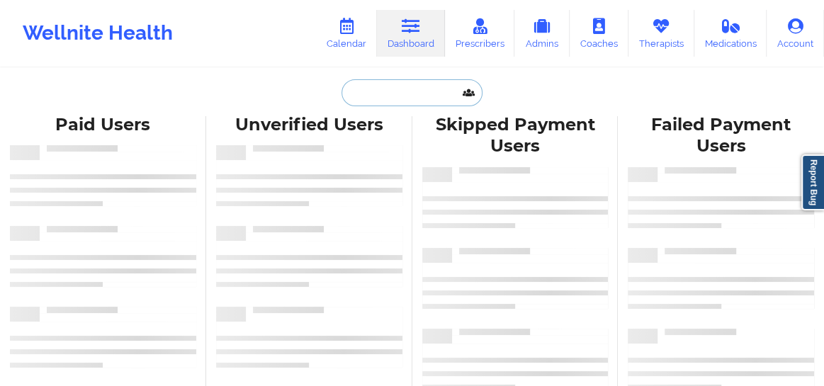
click at [404, 96] on input "text" at bounding box center [411, 92] width 140 height 27
paste input "[PERSON_NAME]"
type input "[PERSON_NAME]"
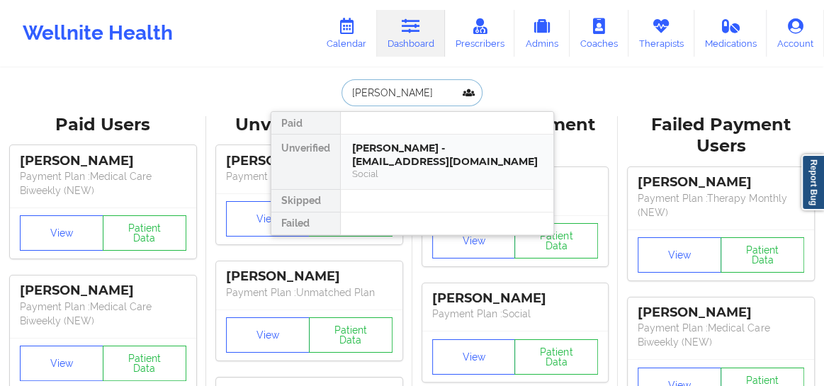
click at [412, 166] on div "Reshma Jaigobin - reshmajaigobin@gmail.com" at bounding box center [447, 155] width 190 height 26
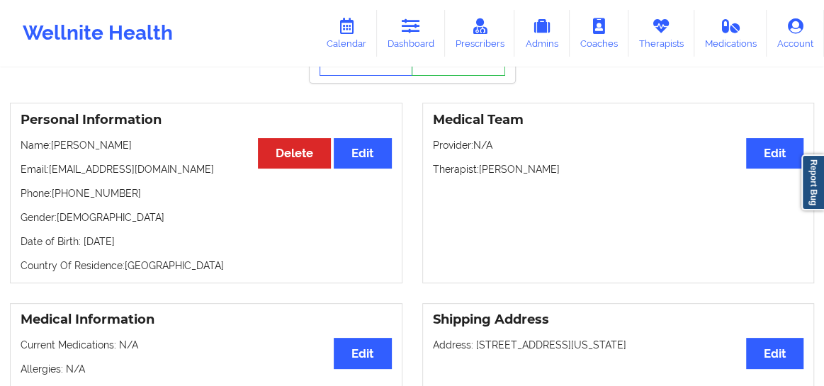
scroll to position [85, 0]
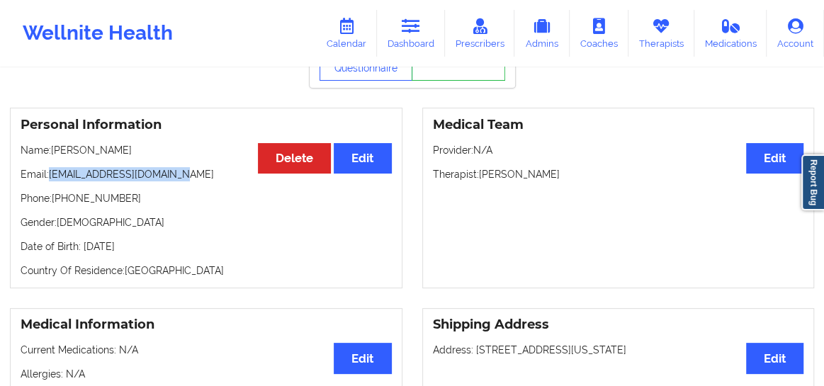
drag, startPoint x: 184, startPoint y: 178, endPoint x: 50, endPoint y: 176, distance: 133.9
click at [50, 176] on p "Email: reshmajaigobin@gmail.com" at bounding box center [206, 174] width 371 height 14
copy p "[EMAIL_ADDRESS][DOMAIN_NAME]"
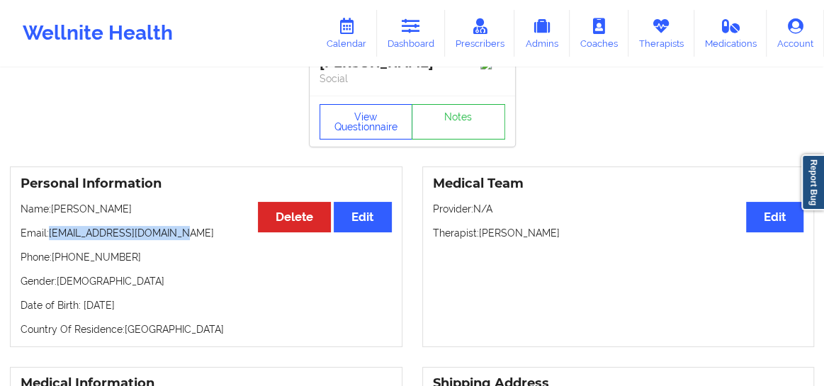
scroll to position [0, 0]
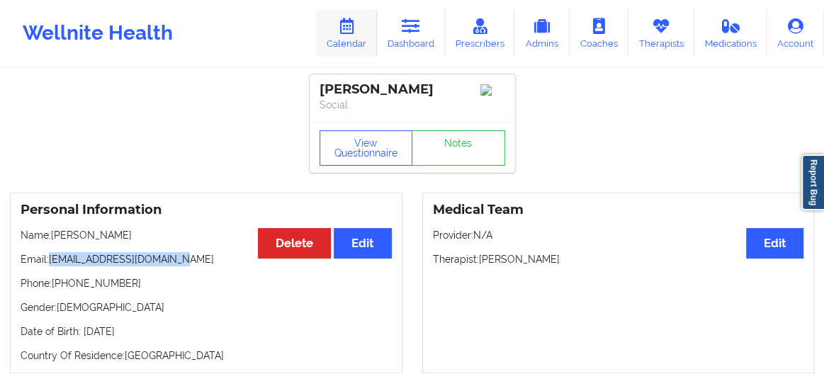
click at [355, 34] on link "Calendar" at bounding box center [346, 33] width 61 height 47
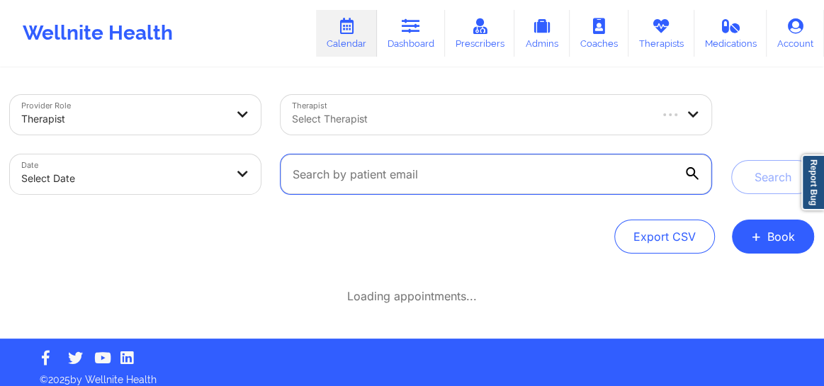
click at [397, 178] on input "text" at bounding box center [495, 174] width 431 height 40
paste input "mgraziano311@yahoo.com"
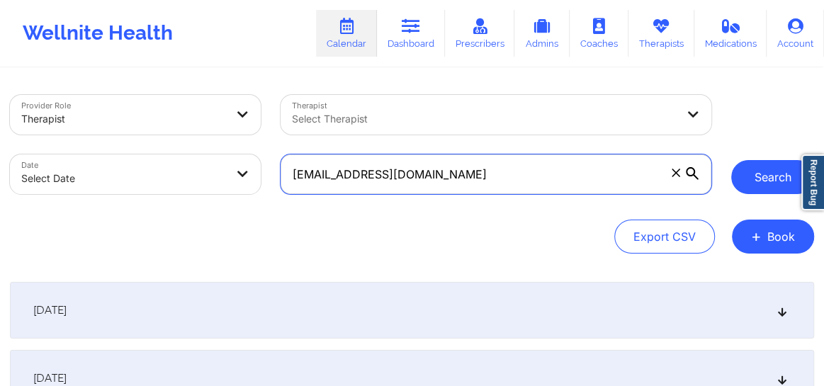
type input "mgraziano311@yahoo.com"
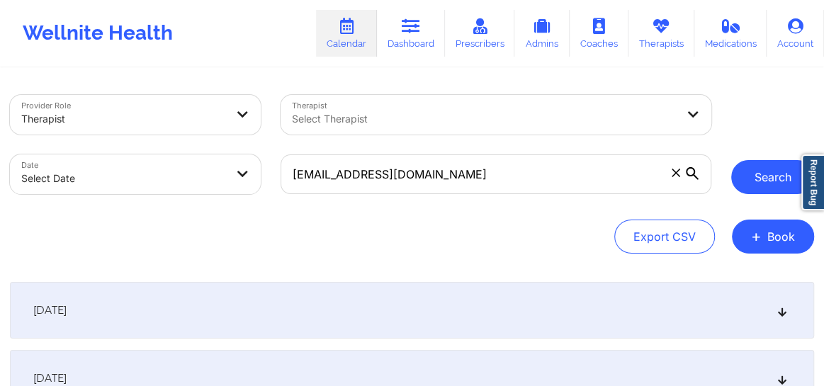
click at [767, 169] on button "Search" at bounding box center [772, 177] width 83 height 34
click at [755, 178] on button "Search" at bounding box center [772, 177] width 83 height 34
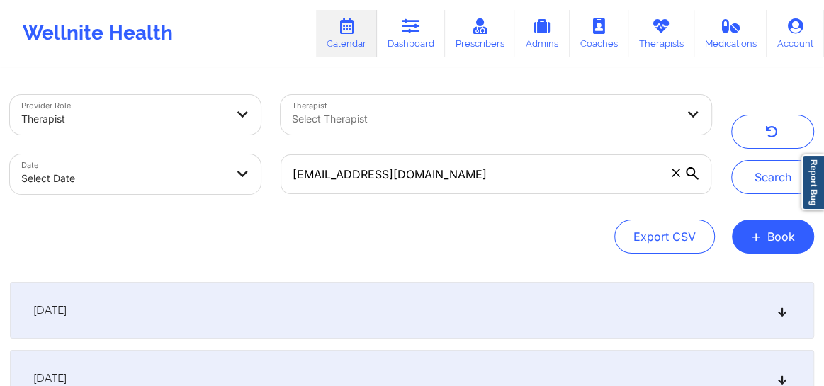
click at [777, 304] on div "[DATE]" at bounding box center [412, 310] width 804 height 57
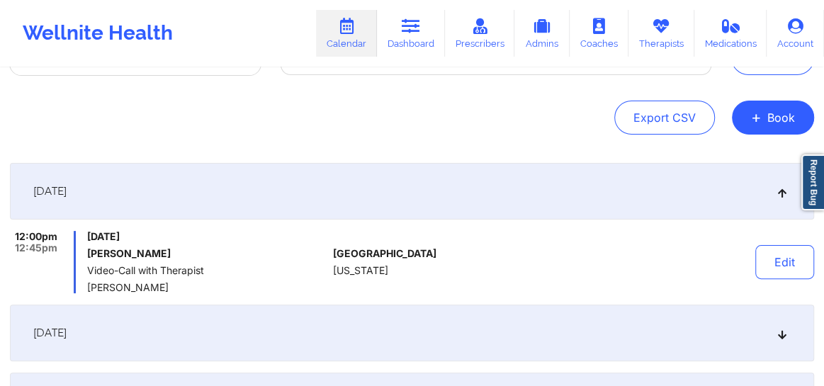
scroll to position [149, 0]
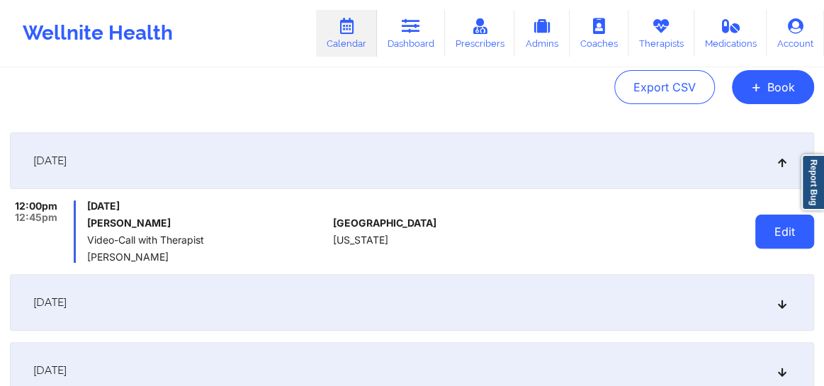
click at [780, 227] on button "Edit" at bounding box center [784, 232] width 59 height 34
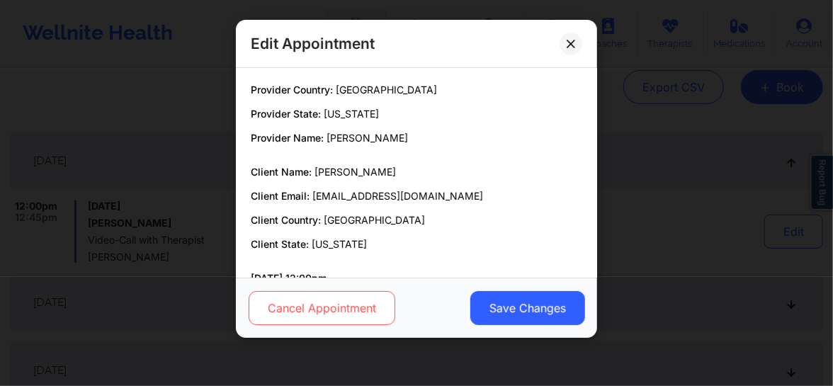
click at [334, 316] on button "Cancel Appointment" at bounding box center [322, 308] width 147 height 34
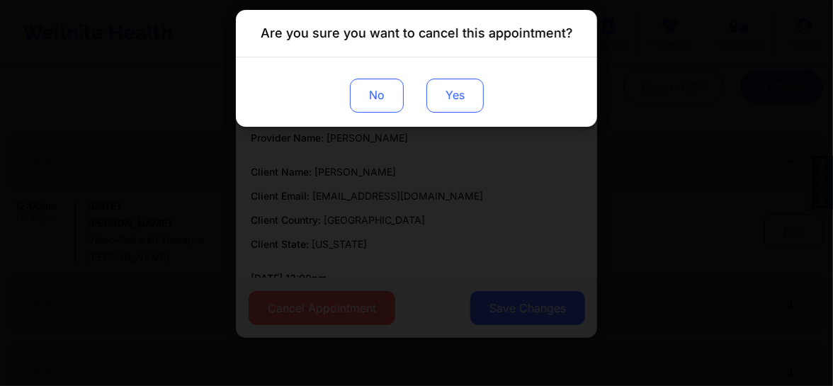
click at [465, 84] on button "Yes" at bounding box center [454, 96] width 57 height 34
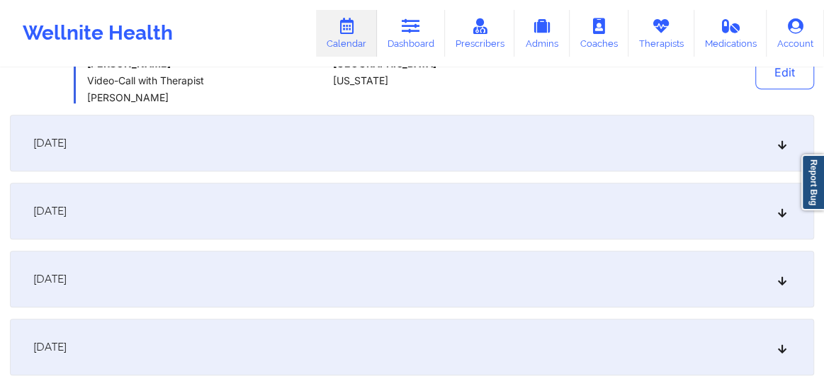
scroll to position [311, 0]
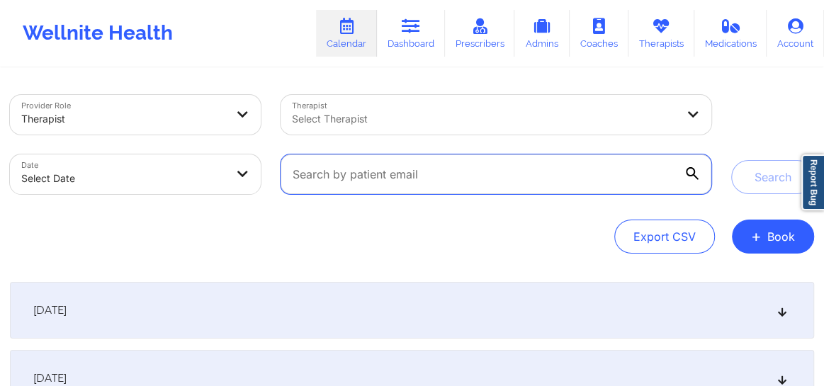
drag, startPoint x: 0, startPoint y: 0, endPoint x: 436, endPoint y: 176, distance: 469.7
click at [436, 176] on input "text" at bounding box center [495, 174] width 431 height 40
paste input "[EMAIL_ADDRESS][DOMAIN_NAME]"
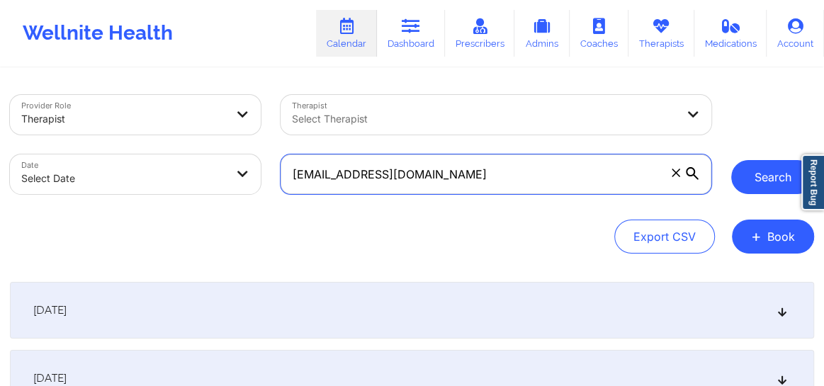
type input "[EMAIL_ADDRESS][DOMAIN_NAME]"
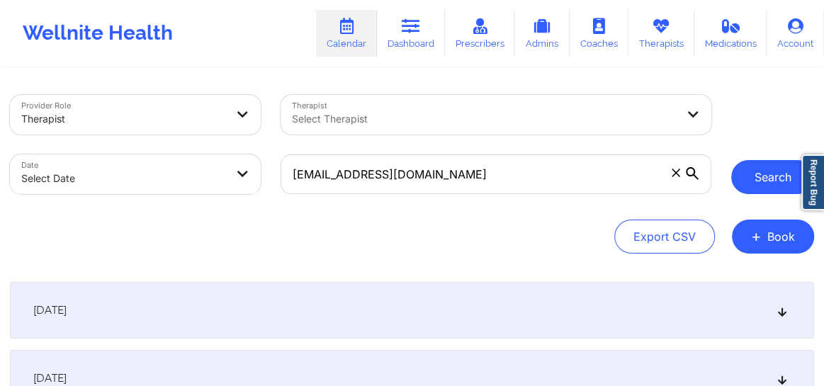
click at [753, 184] on button "Search" at bounding box center [772, 177] width 83 height 34
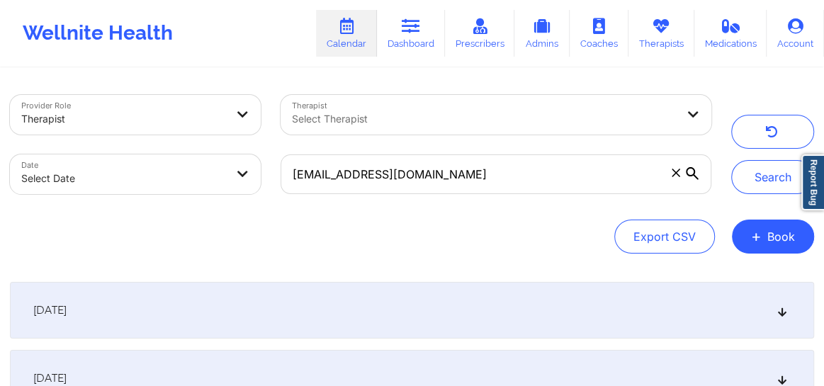
click at [784, 317] on div "[DATE]" at bounding box center [412, 310] width 804 height 57
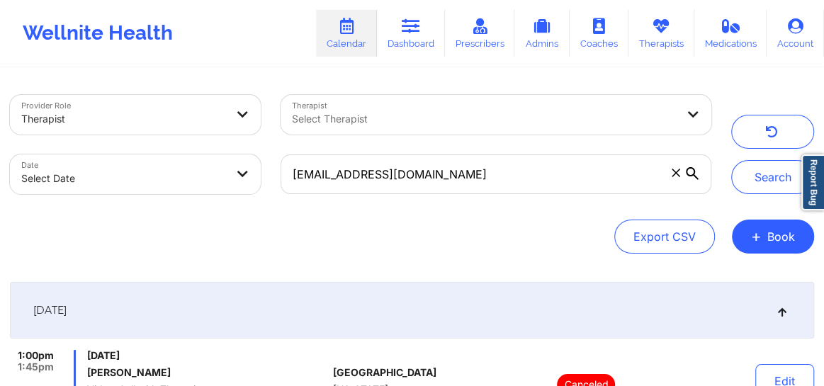
click at [670, 171] on span at bounding box center [676, 173] width 14 height 14
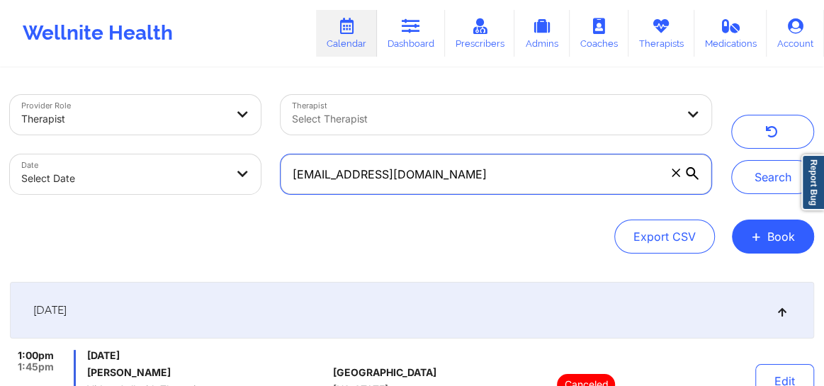
click at [670, 171] on input "[EMAIL_ADDRESS][DOMAIN_NAME]" at bounding box center [495, 174] width 431 height 40
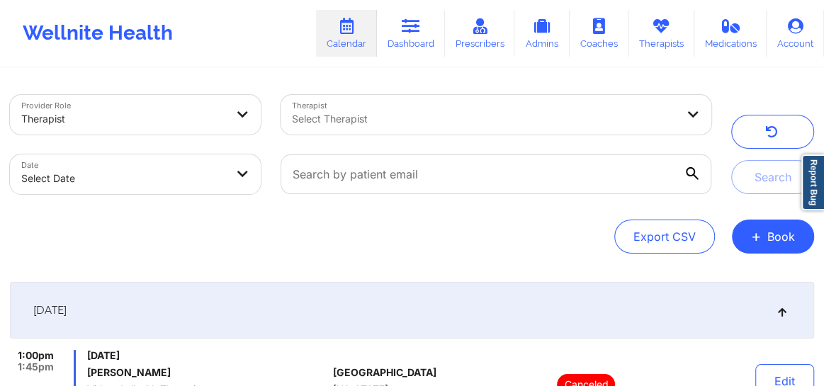
click at [438, 119] on div at bounding box center [484, 118] width 384 height 17
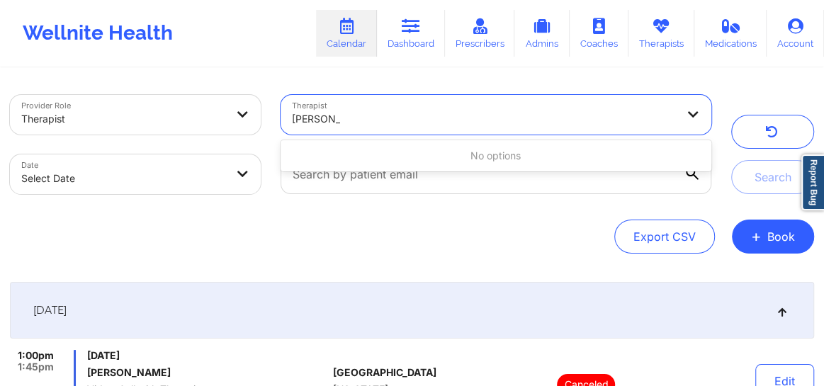
type input "Beverly"
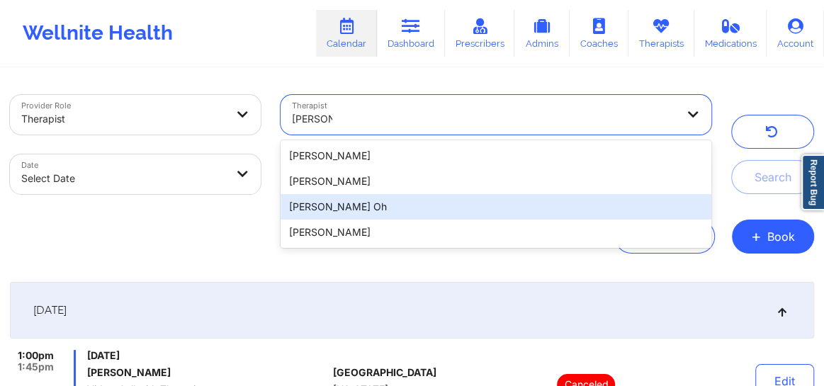
click at [353, 210] on div "Beverly J. Oh" at bounding box center [495, 206] width 431 height 25
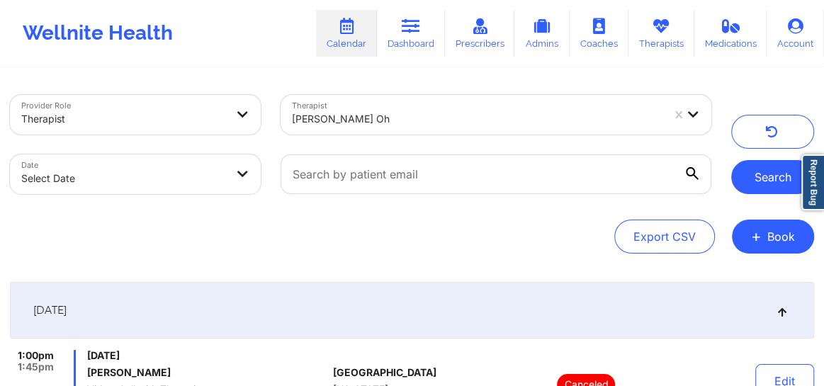
click at [758, 186] on button "Search" at bounding box center [772, 177] width 83 height 34
click at [144, 171] on body "Wellnite Health Calendar Dashboard Prescribers Admins Coaches Therapists Medica…" at bounding box center [412, 193] width 824 height 386
select select "2025-8"
select select "2025-9"
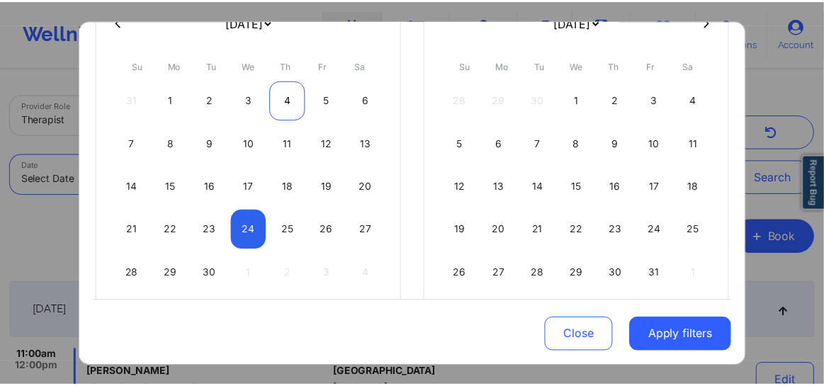
scroll to position [161, 0]
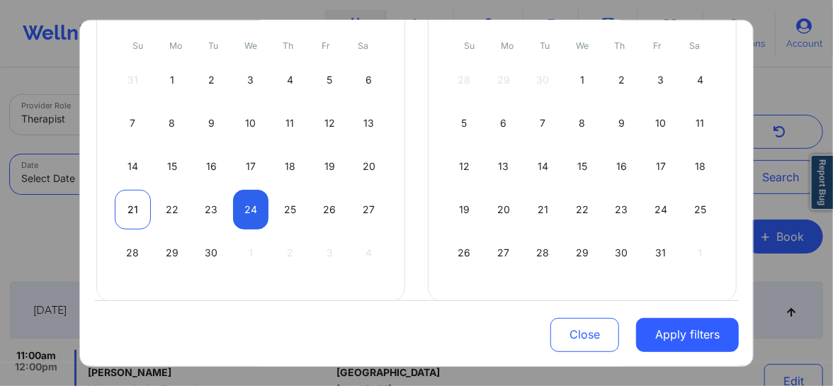
click at [131, 201] on div "21" at bounding box center [133, 209] width 36 height 40
select select "2025-8"
select select "2025-9"
select select "2025-8"
select select "2025-9"
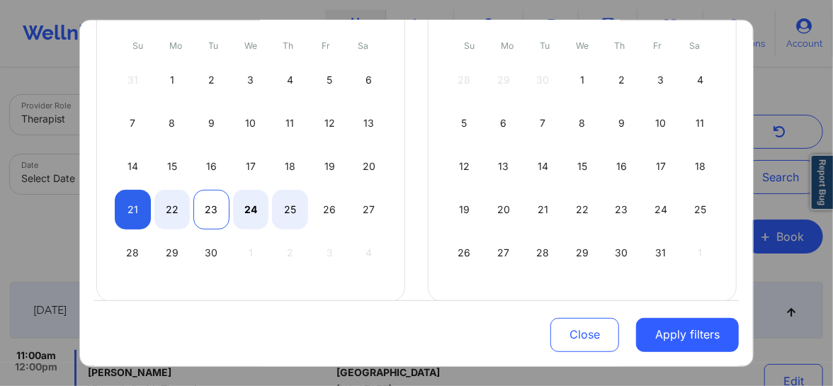
select select "2025-8"
select select "2025-9"
select select "2025-8"
select select "2025-9"
select select "2025-8"
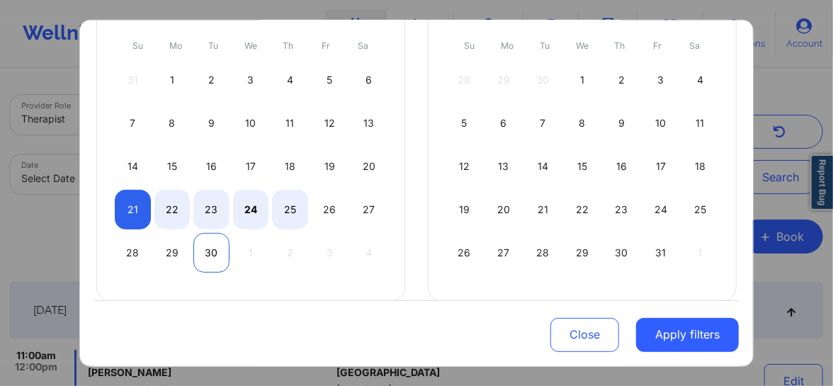
select select "2025-9"
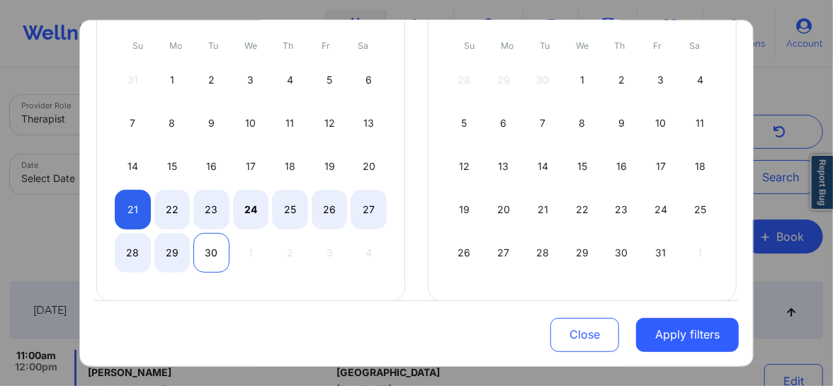
drag, startPoint x: 668, startPoint y: 334, endPoint x: 206, endPoint y: 254, distance: 468.7
click at [206, 255] on div "Last 3 Months Last Month This Month Next Month Next 3 Months January 2019 Febru…" at bounding box center [416, 149] width 645 height 470
click at [206, 253] on div "30" at bounding box center [211, 252] width 36 height 40
select select "2025-8"
select select "2025-9"
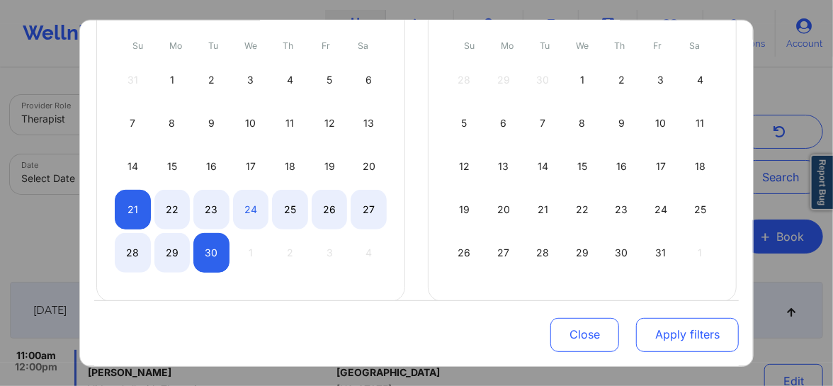
click at [636, 324] on button "Apply filters" at bounding box center [687, 335] width 103 height 34
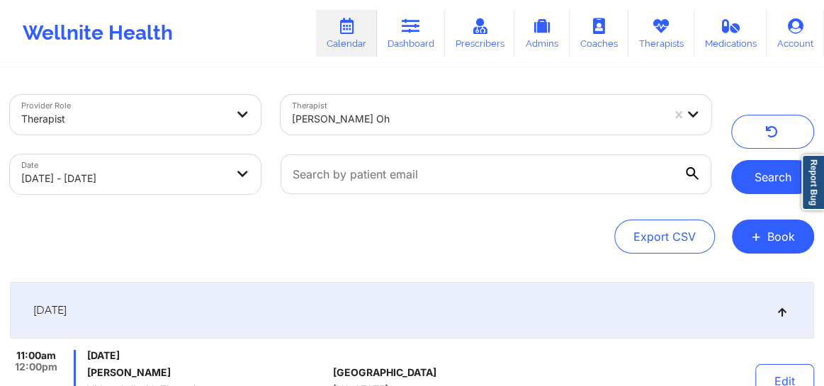
click at [748, 176] on button "Search" at bounding box center [772, 177] width 83 height 34
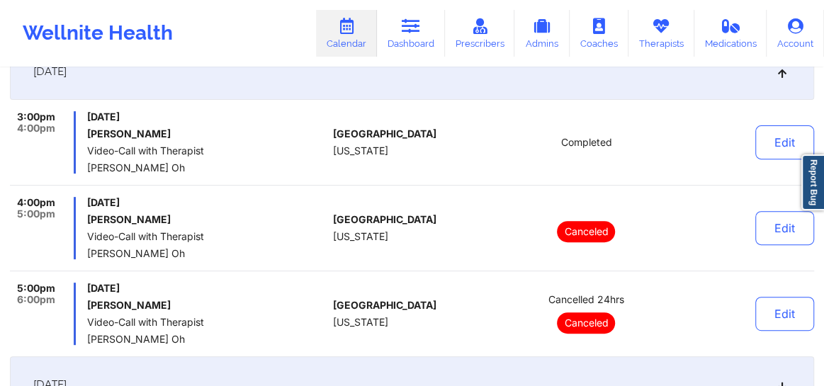
scroll to position [257, 0]
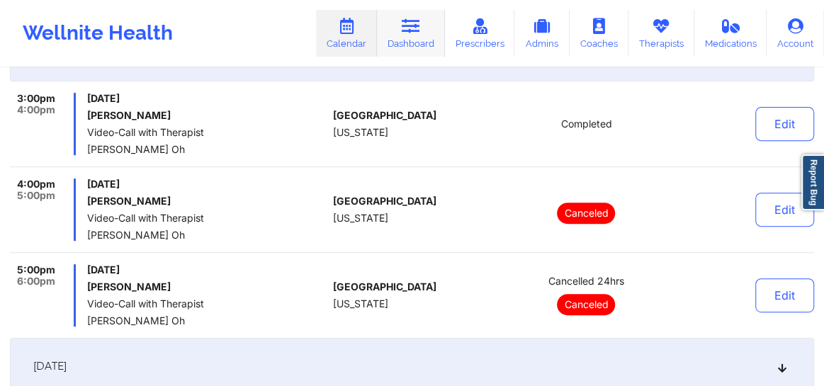
click at [425, 36] on link "Dashboard" at bounding box center [411, 33] width 68 height 47
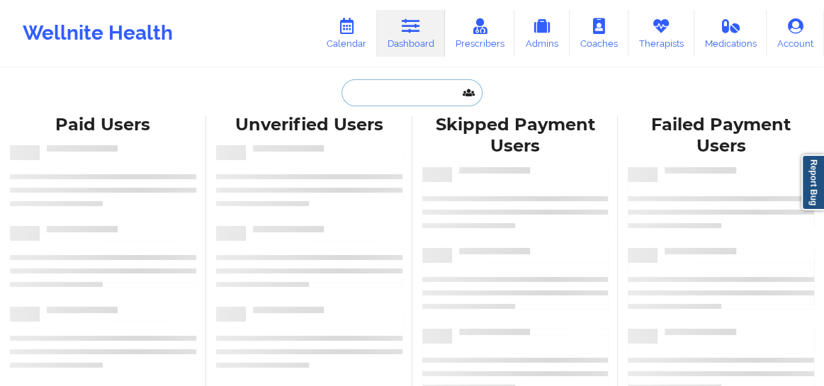
click at [363, 99] on input "text" at bounding box center [411, 92] width 140 height 27
paste input "[PERSON_NAME]"
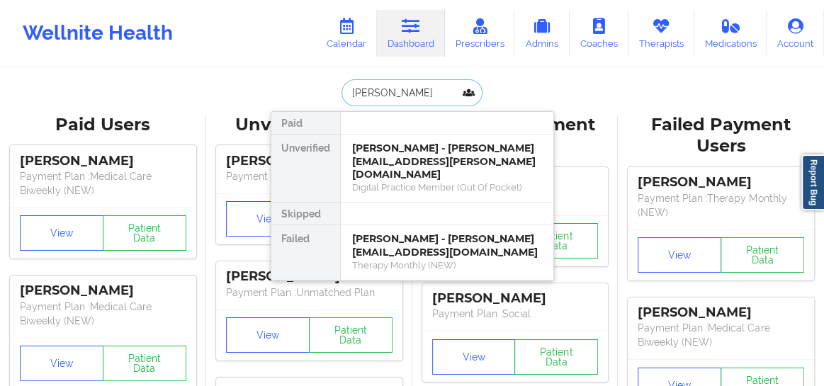
type input "[PERSON_NAME]"
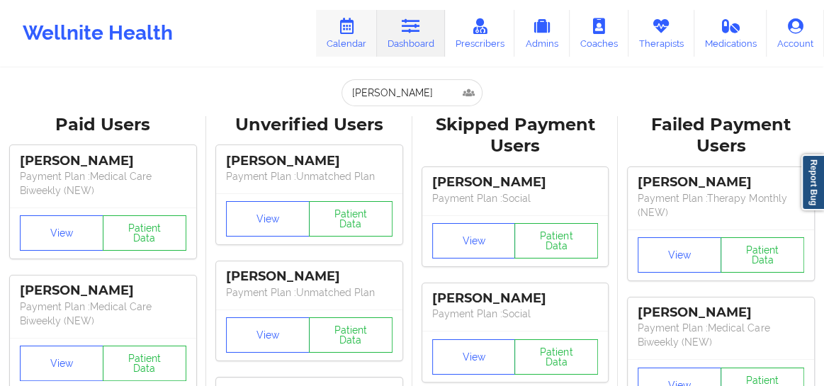
click at [363, 42] on link "Calendar" at bounding box center [346, 33] width 61 height 47
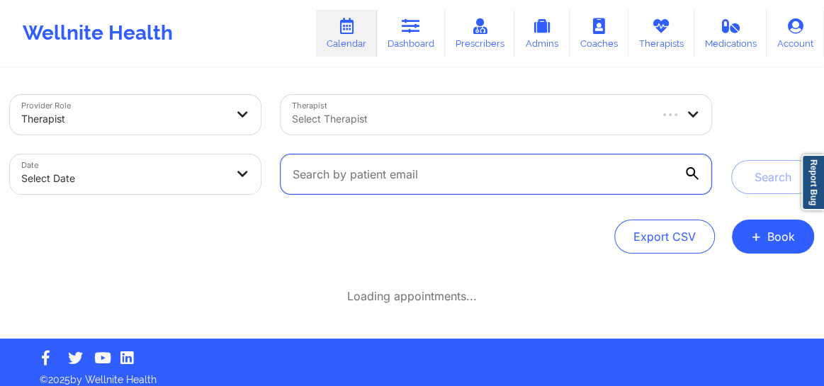
click at [436, 181] on input "text" at bounding box center [495, 174] width 431 height 40
paste input "[EMAIL_ADDRESS][DOMAIN_NAME]"
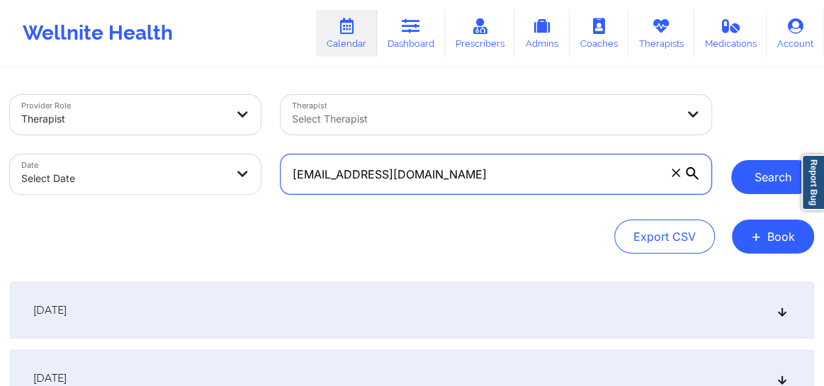
type input "[EMAIL_ADDRESS][DOMAIN_NAME]"
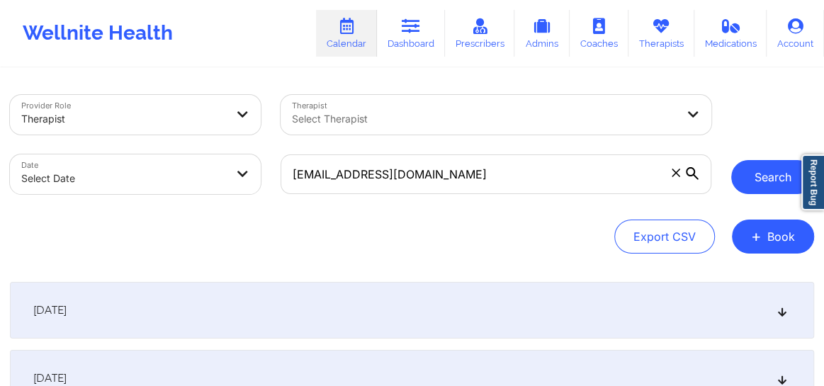
click at [767, 185] on button "Search" at bounding box center [772, 177] width 83 height 34
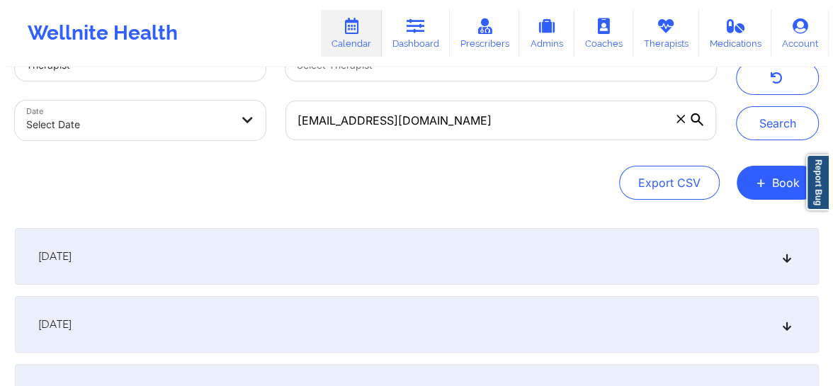
scroll to position [53, 0]
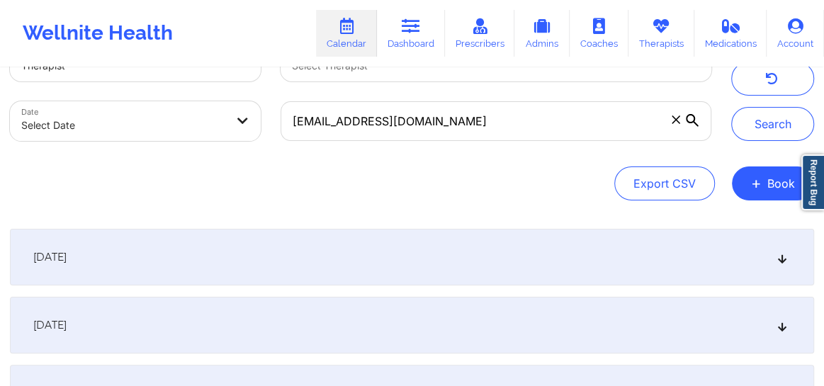
click at [157, 129] on body "Wellnite Health Calendar Dashboard Prescribers Admins Coaches Therapists Medica…" at bounding box center [412, 140] width 824 height 386
select select "2025-8"
select select "2025-9"
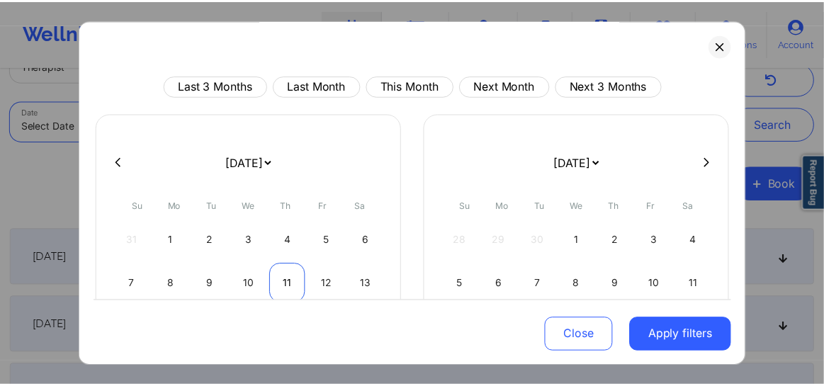
scroll to position [177, 0]
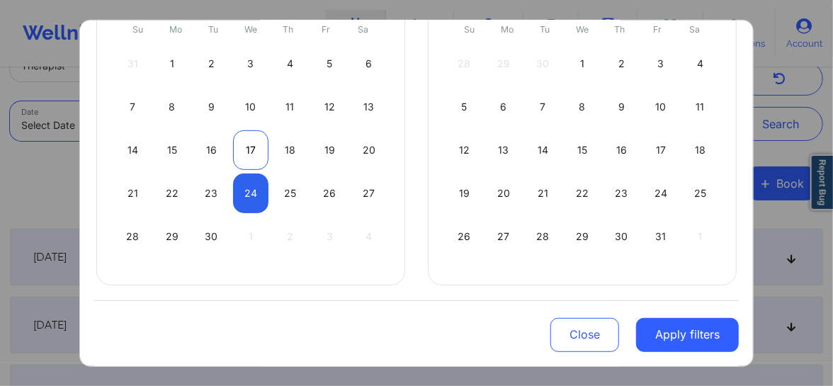
click at [244, 142] on div "17" at bounding box center [251, 150] width 36 height 40
select select "2025-8"
select select "2025-9"
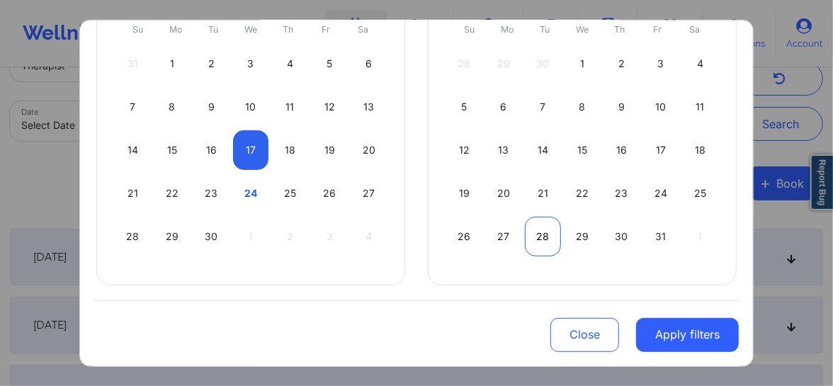
select select "2025-8"
select select "2025-9"
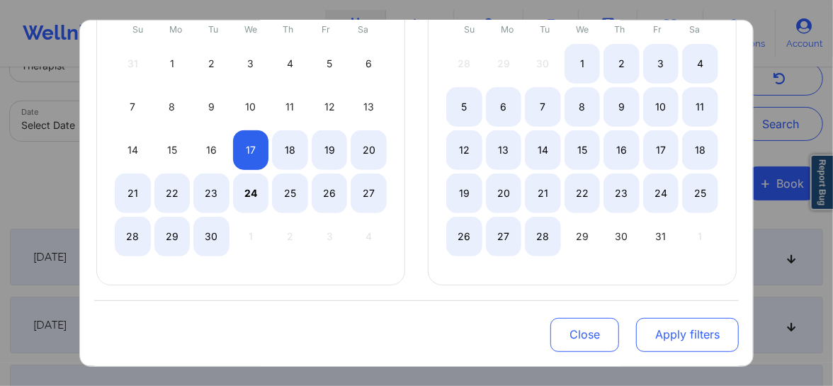
click at [671, 336] on button "Apply filters" at bounding box center [687, 335] width 103 height 34
click at [689, 336] on button "Apply filters" at bounding box center [687, 335] width 103 height 34
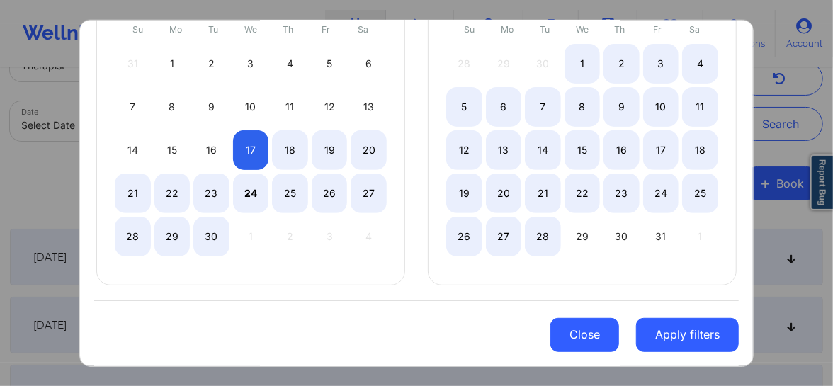
click at [576, 333] on button "Close" at bounding box center [584, 335] width 69 height 34
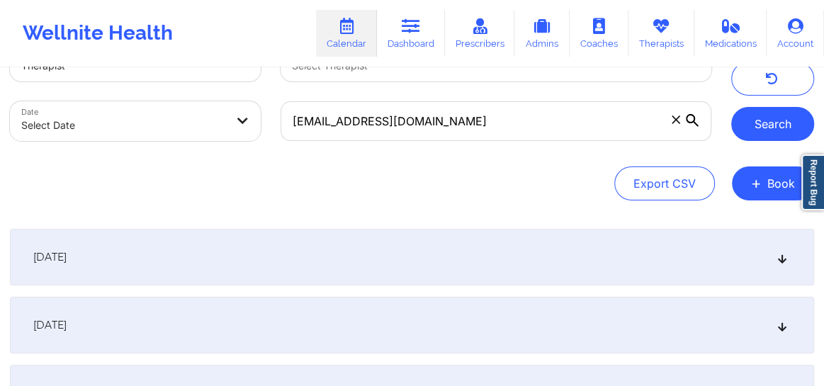
click at [758, 130] on button "Search" at bounding box center [772, 124] width 83 height 34
click at [744, 123] on button "Search" at bounding box center [772, 124] width 83 height 34
click at [133, 136] on body "Wellnite Health Calendar Dashboard Prescribers Admins Coaches Therapists Medica…" at bounding box center [412, 140] width 824 height 386
select select "2025-8"
select select "2025-9"
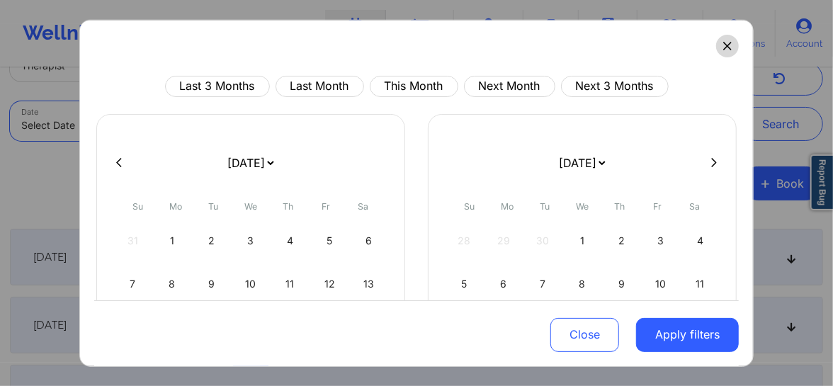
click at [723, 45] on icon at bounding box center [727, 45] width 8 height 8
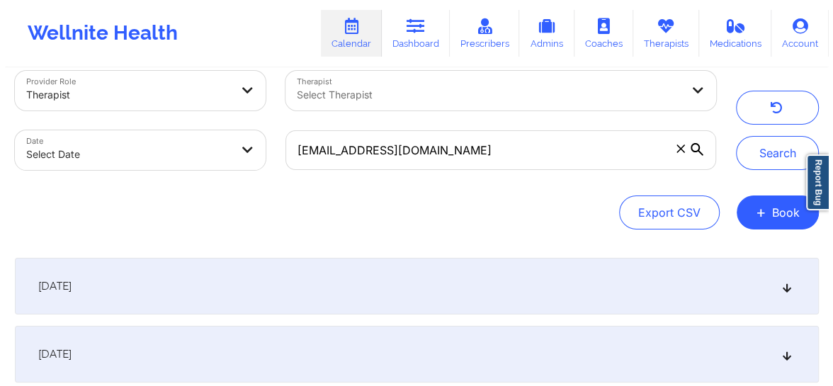
scroll to position [0, 0]
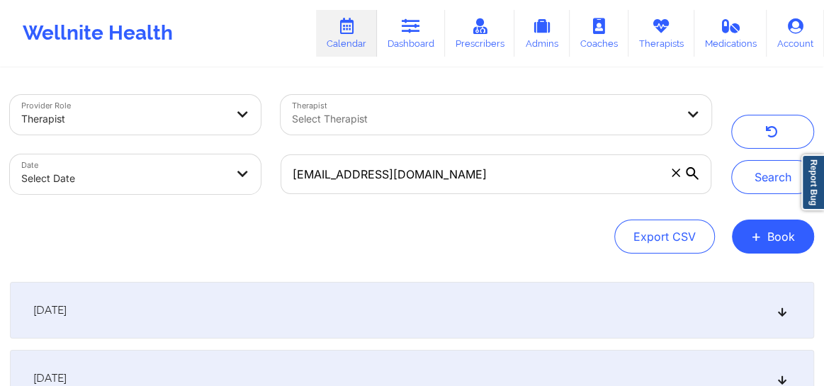
click at [130, 164] on body "Wellnite Health Calendar Dashboard Prescribers Admins Coaches Therapists Medica…" at bounding box center [412, 193] width 824 height 386
select select "2025-8"
select select "2025-9"
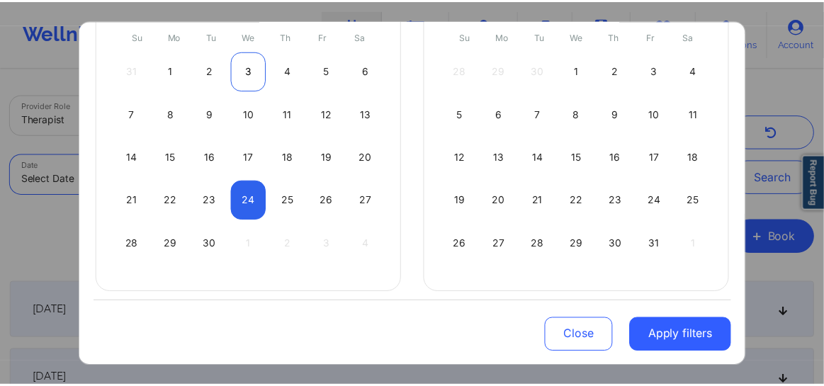
scroll to position [177, 0]
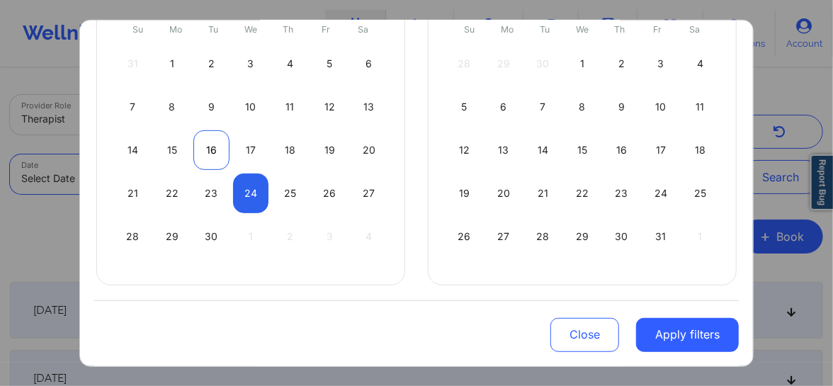
click at [210, 142] on div "16" at bounding box center [211, 150] width 36 height 40
select select "2025-8"
select select "2025-9"
select select "2025-8"
select select "2025-9"
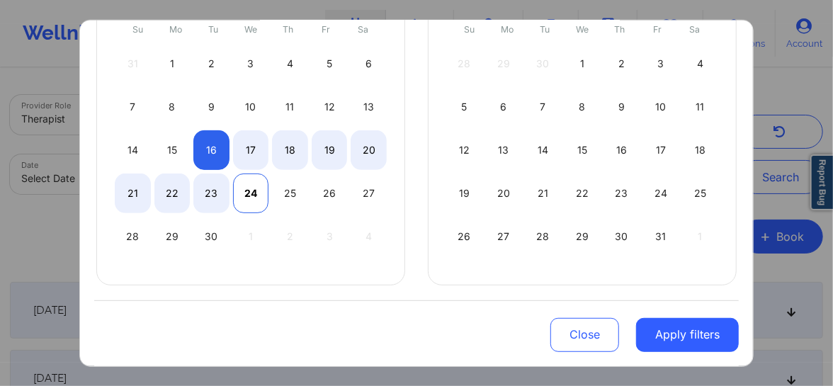
click at [245, 184] on div "24" at bounding box center [251, 193] width 36 height 40
select select "2025-8"
select select "2025-9"
click at [654, 330] on button "Apply filters" at bounding box center [687, 335] width 103 height 34
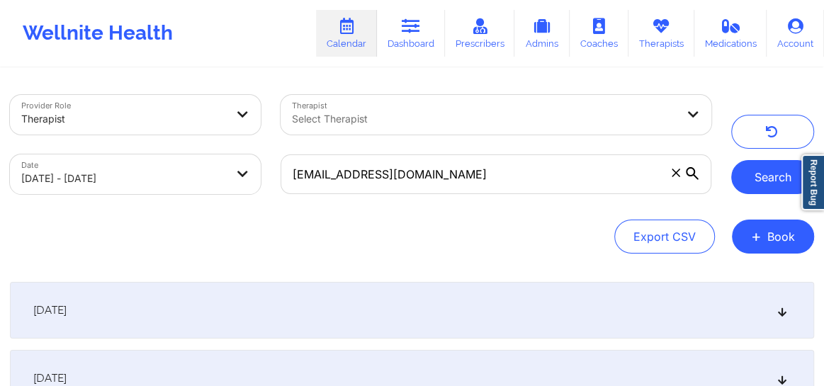
click at [752, 180] on button "Search" at bounding box center [772, 177] width 83 height 34
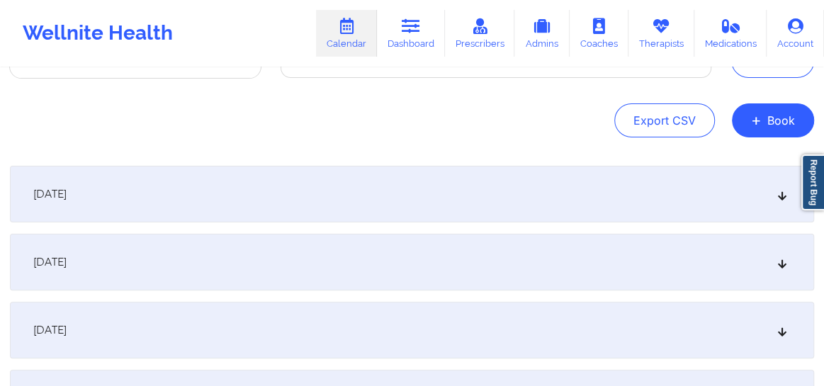
scroll to position [149, 0]
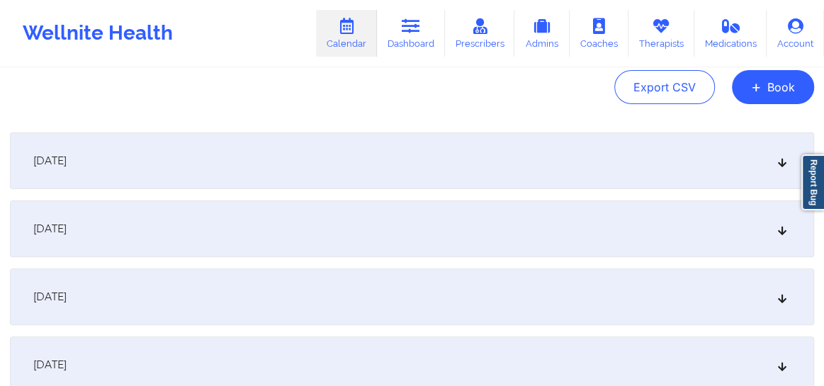
click at [783, 162] on icon at bounding box center [782, 161] width 12 height 10
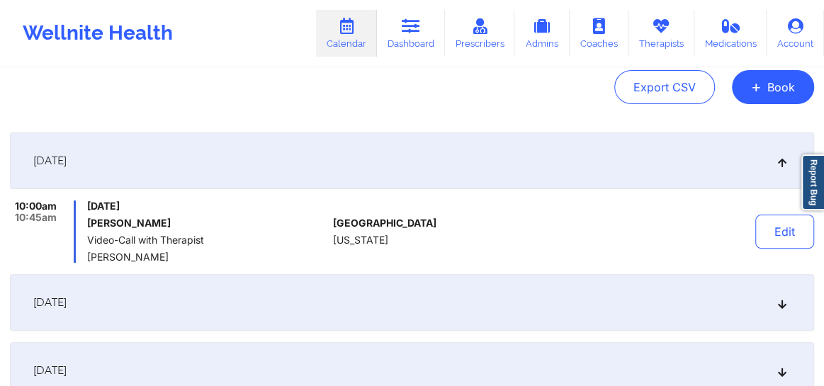
click at [777, 311] on div "September 18, 2025" at bounding box center [412, 302] width 804 height 57
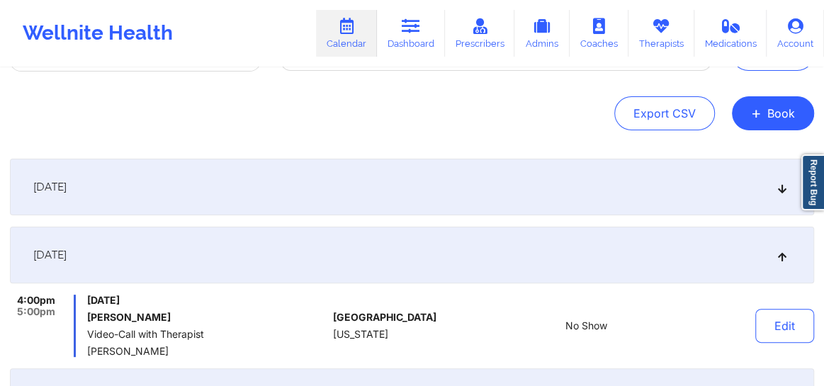
scroll to position [118, 0]
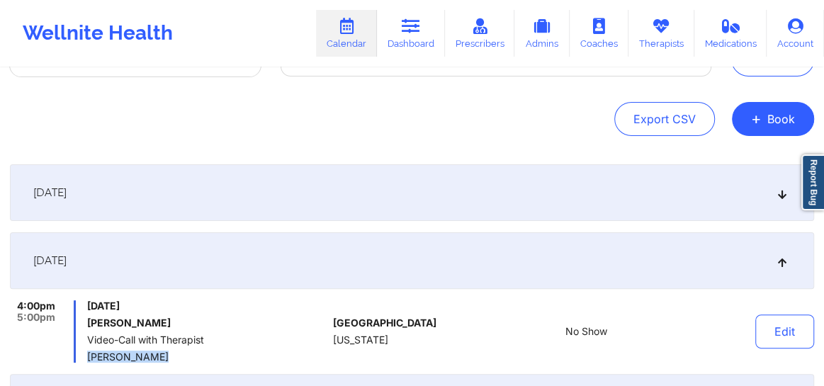
drag, startPoint x: 161, startPoint y: 361, endPoint x: 89, endPoint y: 356, distance: 72.4
click at [89, 356] on span "[PERSON_NAME]" at bounding box center [207, 356] width 240 height 11
copy span "[PERSON_NAME]"
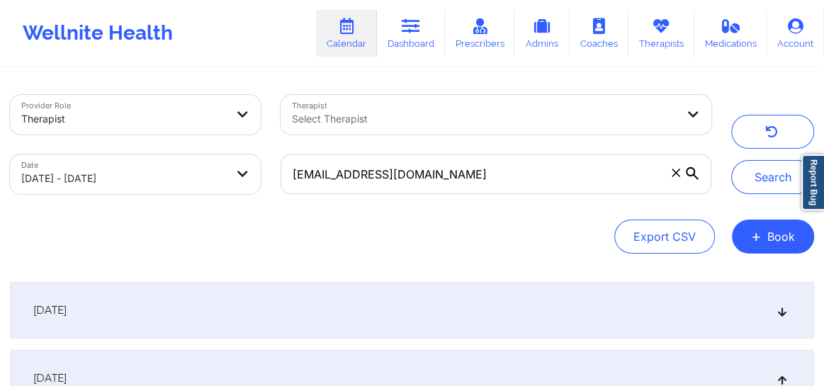
click at [671, 176] on icon at bounding box center [675, 173] width 8 height 8
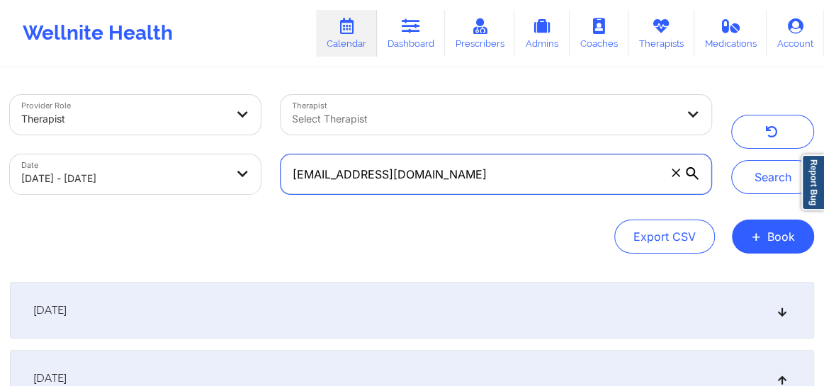
click at [671, 176] on input "[EMAIL_ADDRESS][DOMAIN_NAME]" at bounding box center [495, 174] width 431 height 40
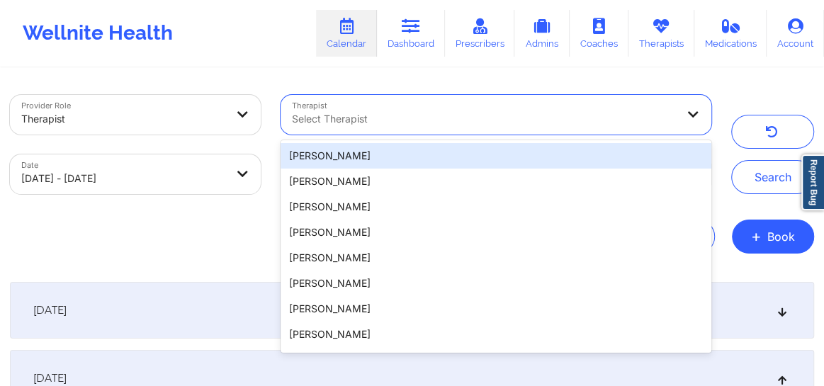
click at [346, 123] on div at bounding box center [484, 118] width 384 height 17
paste input "[PERSON_NAME]"
type input "[PERSON_NAME]"
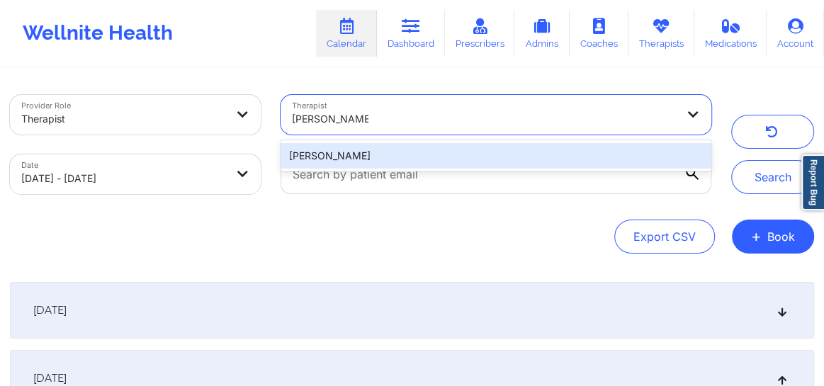
click at [339, 157] on div "[PERSON_NAME]" at bounding box center [495, 155] width 431 height 25
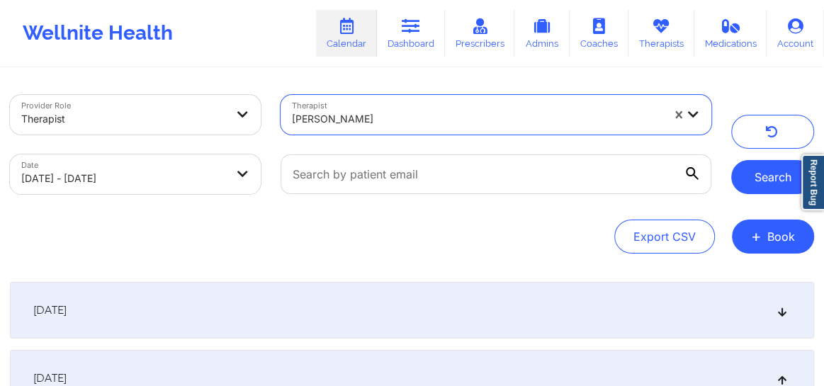
click at [763, 178] on button "Search" at bounding box center [772, 177] width 83 height 34
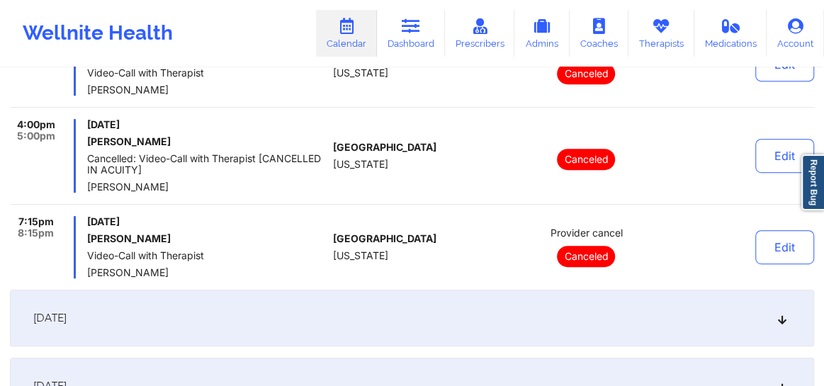
scroll to position [397, 0]
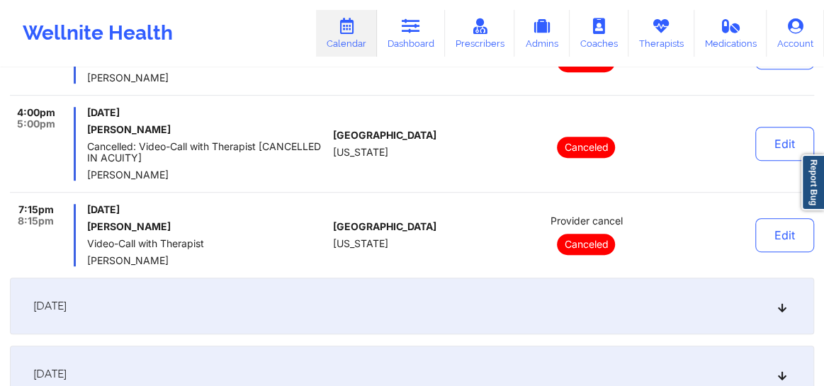
click at [422, 336] on div "September 16, 2025 10:00am 10:45am Tuesday, September 16, 2025 Alain Zagorin Vi…" at bounding box center [412, 245] width 804 height 721
click at [429, 311] on div "September 18, 2025" at bounding box center [412, 306] width 804 height 57
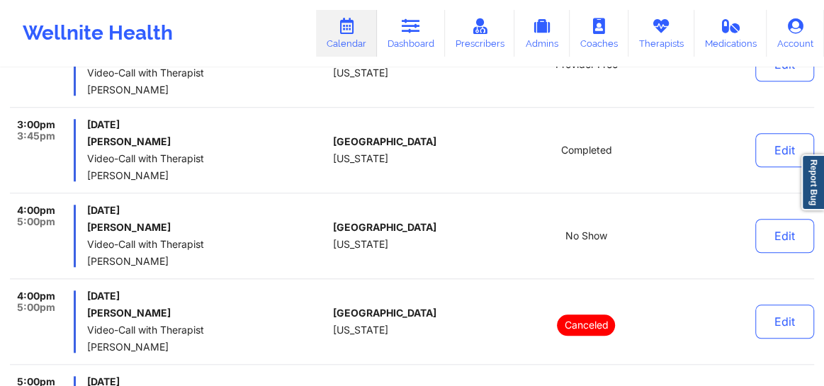
scroll to position [623, 0]
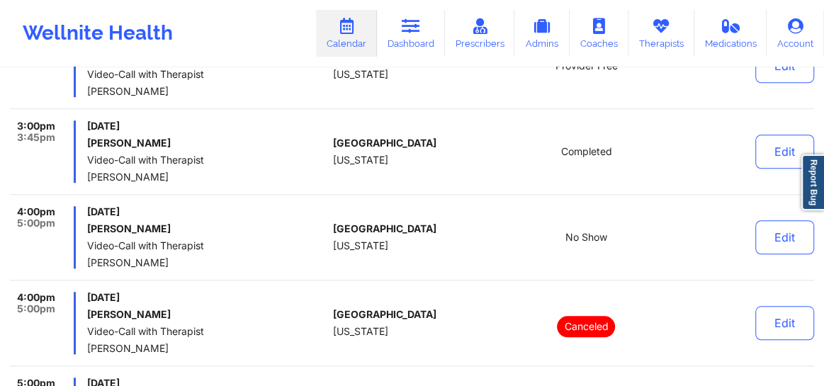
drag, startPoint x: 164, startPoint y: 312, endPoint x: 89, endPoint y: 318, distance: 76.0
click at [89, 318] on h6 "Giuliana Ferrari" at bounding box center [207, 314] width 240 height 11
copy h6 "Giuliana Ferrari"
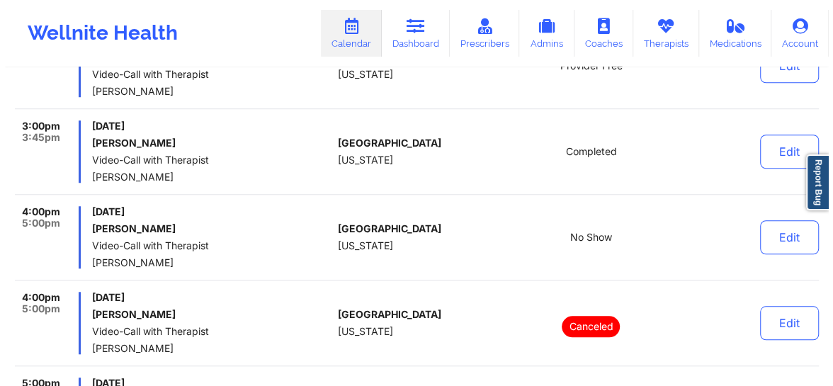
scroll to position [0, 0]
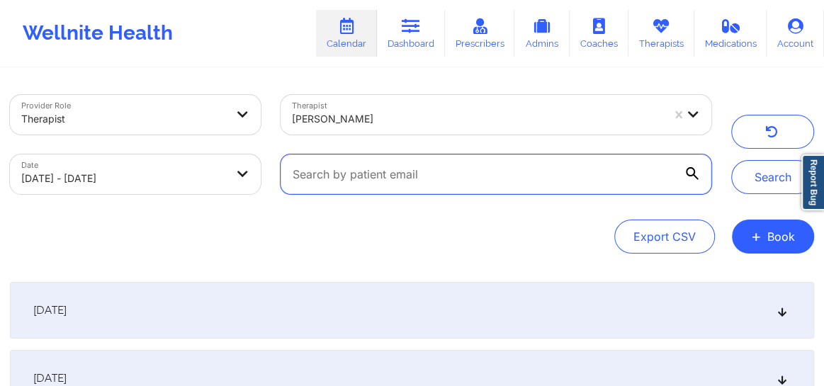
click at [390, 171] on input "text" at bounding box center [495, 174] width 431 height 40
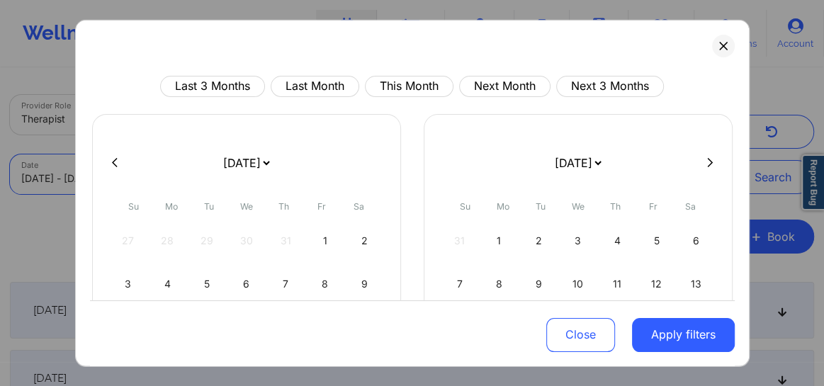
select select "2025-8"
select select "2025-9"
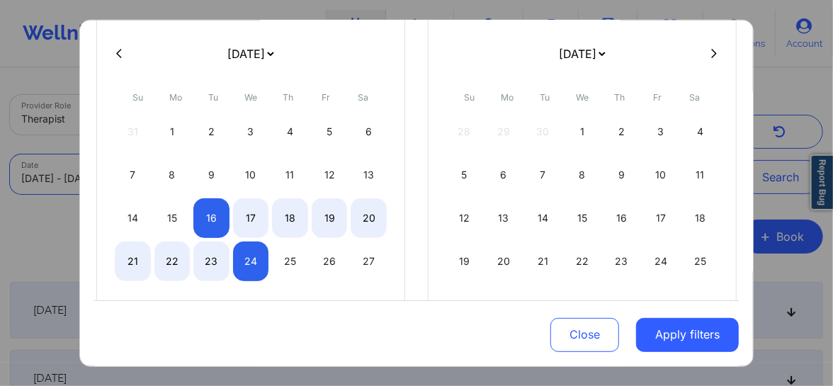
scroll to position [177, 0]
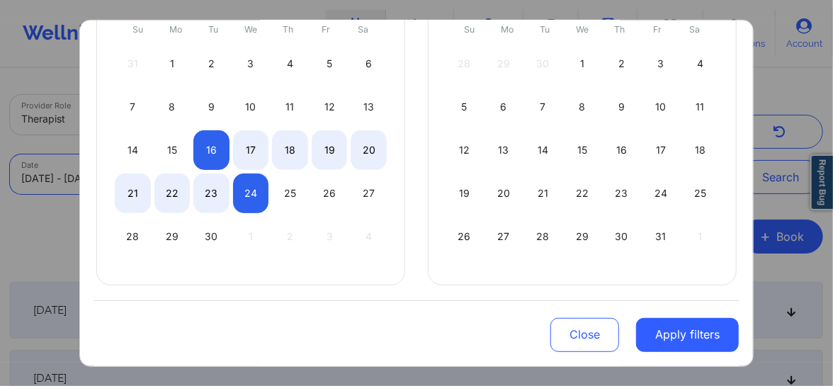
click at [203, 152] on div "16" at bounding box center [211, 150] width 36 height 40
select select "2025-8"
select select "2025-9"
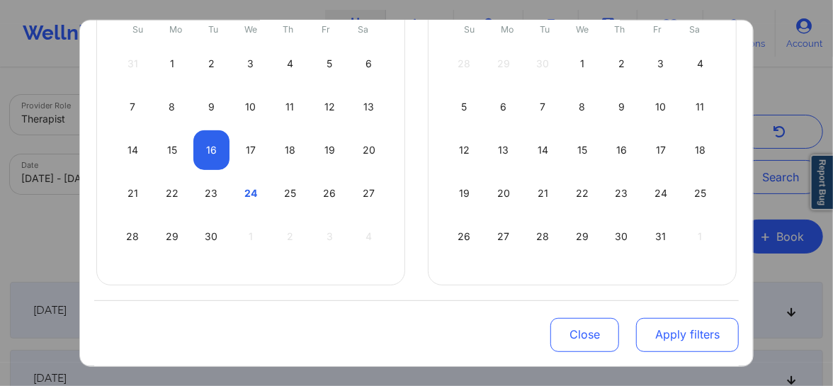
click at [672, 329] on button "Apply filters" at bounding box center [687, 335] width 103 height 34
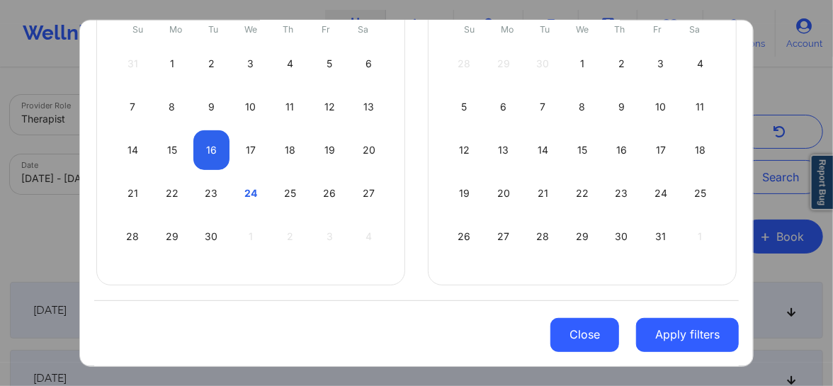
click at [580, 345] on button "Close" at bounding box center [584, 335] width 69 height 34
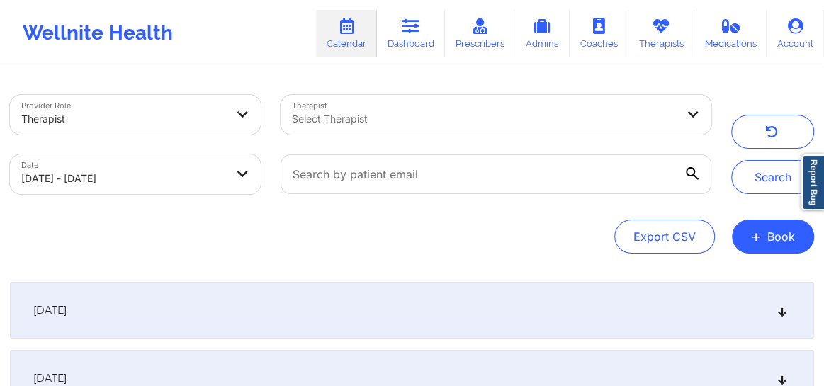
click at [245, 164] on body "Wellnite Health Calendar Dashboard Prescribers Admins Coaches Therapists Medica…" at bounding box center [412, 193] width 824 height 386
select select "2025-8"
select select "2025-9"
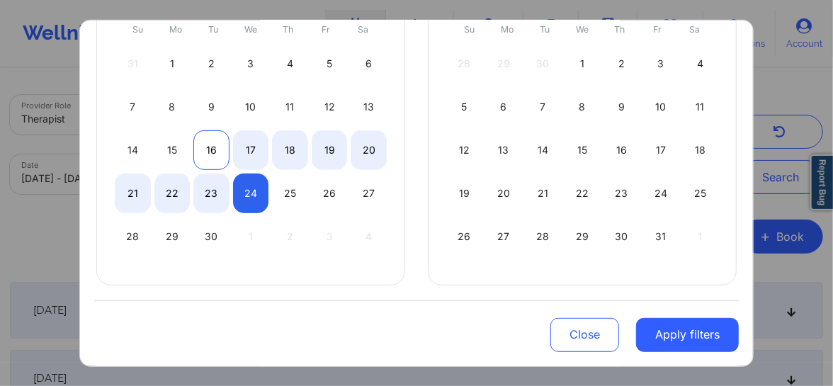
click at [194, 153] on div "16" at bounding box center [211, 150] width 36 height 40
select select "2025-8"
select select "2025-9"
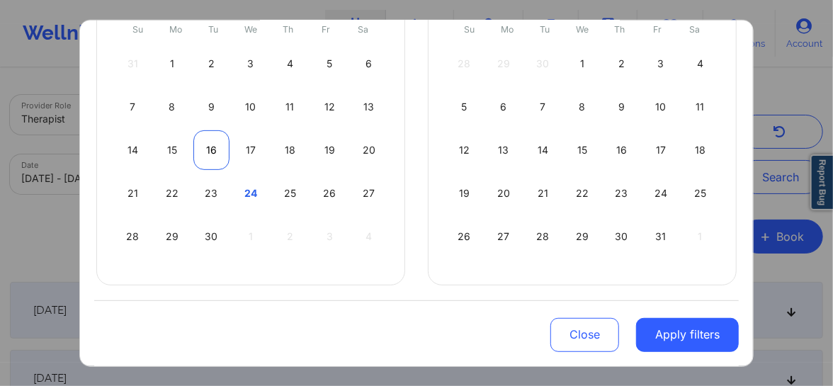
click at [204, 153] on div "16" at bounding box center [211, 150] width 36 height 40
select select "2025-8"
select select "2025-9"
click at [204, 153] on div "16" at bounding box center [211, 150] width 36 height 40
select select "2025-8"
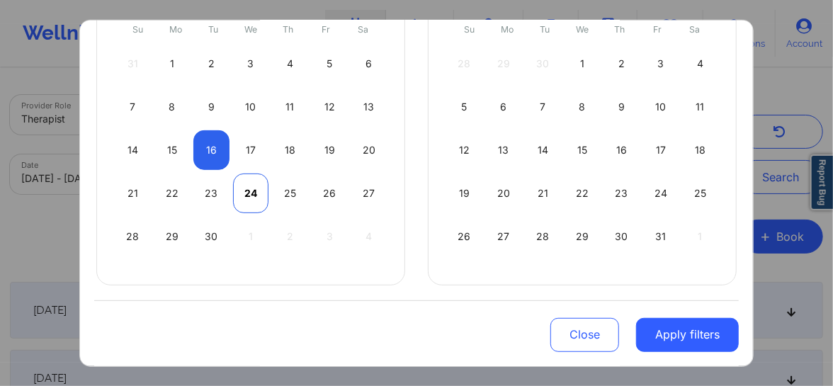
select select "2025-9"
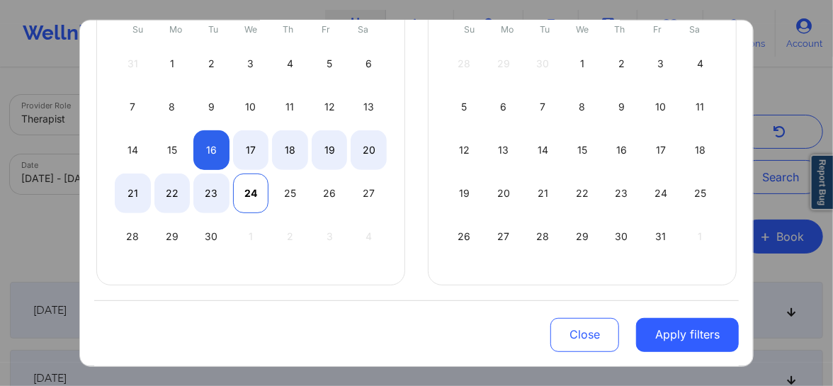
click at [252, 203] on div "24" at bounding box center [251, 193] width 36 height 40
select select "2025-8"
select select "2025-9"
click at [252, 203] on div "24" at bounding box center [251, 193] width 36 height 40
select select "2025-8"
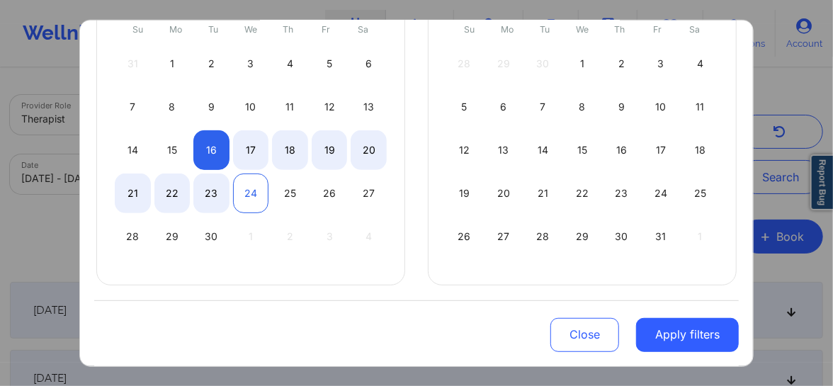
select select "2025-9"
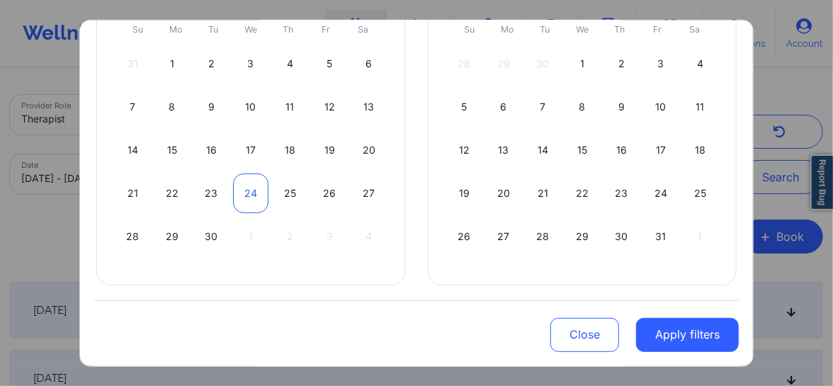
click at [252, 203] on div "24" at bounding box center [251, 193] width 36 height 40
select select "2025-8"
select select "2025-9"
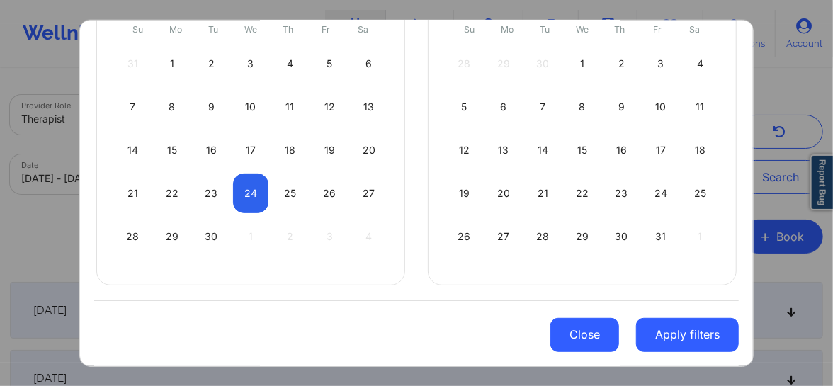
click at [573, 349] on button "Close" at bounding box center [584, 335] width 69 height 34
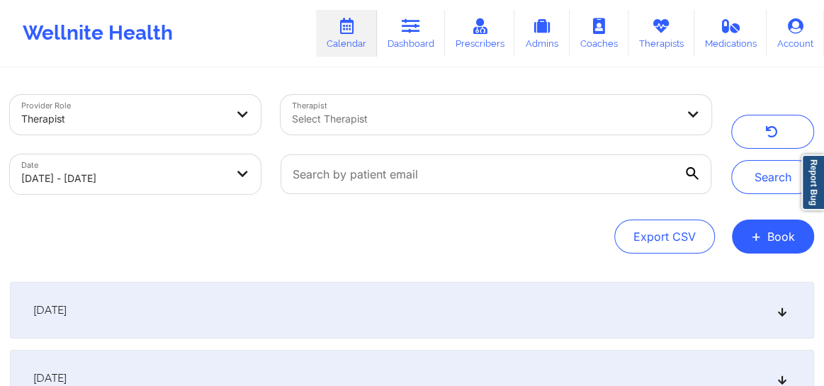
click at [173, 181] on body "Wellnite Health Calendar Dashboard Prescribers Admins Coaches Therapists Medica…" at bounding box center [412, 193] width 824 height 386
select select "2025-8"
select select "2025-9"
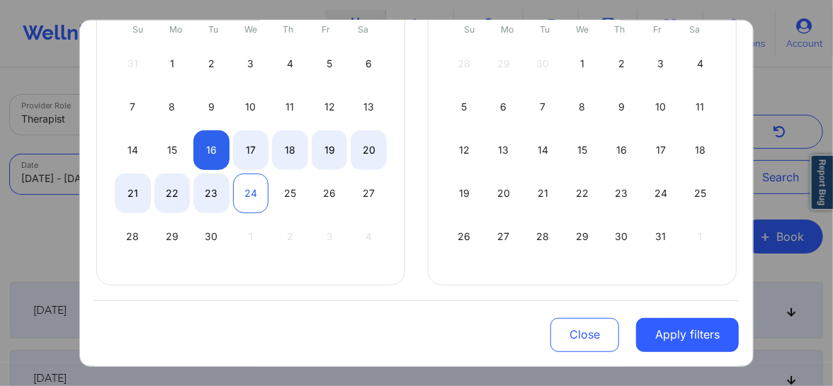
click at [243, 188] on div "24" at bounding box center [251, 193] width 36 height 40
select select "2025-8"
select select "2025-9"
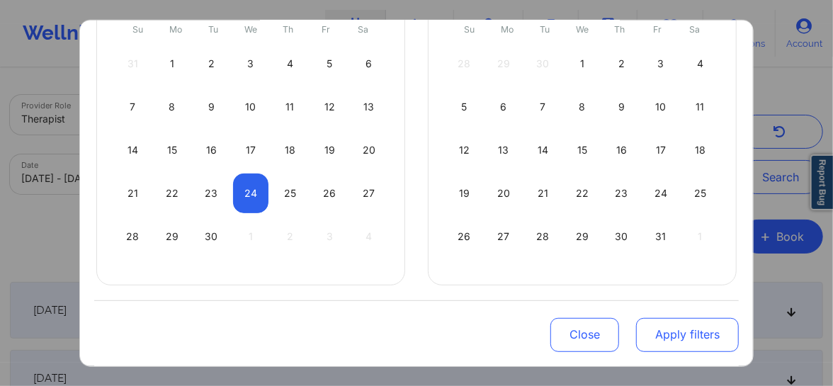
click at [670, 337] on button "Apply filters" at bounding box center [687, 335] width 103 height 34
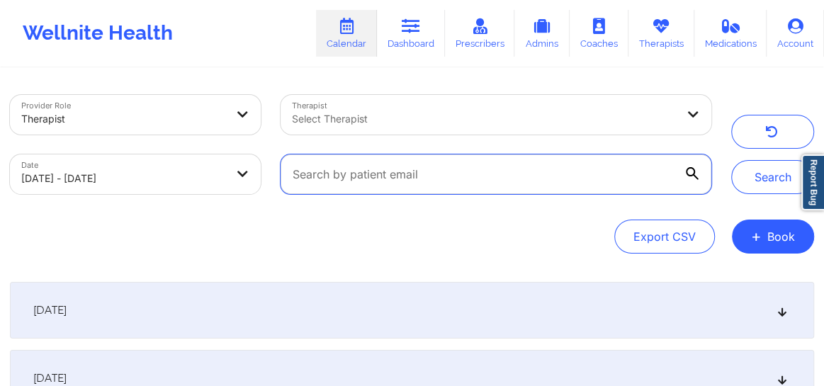
drag, startPoint x: 498, startPoint y: 176, endPoint x: 343, endPoint y: 186, distance: 155.4
click at [343, 186] on input "text" at bounding box center [495, 174] width 431 height 40
paste input "terry_chun2002@yahoo.com"
type input "terry_chun2002@yahoo.com"
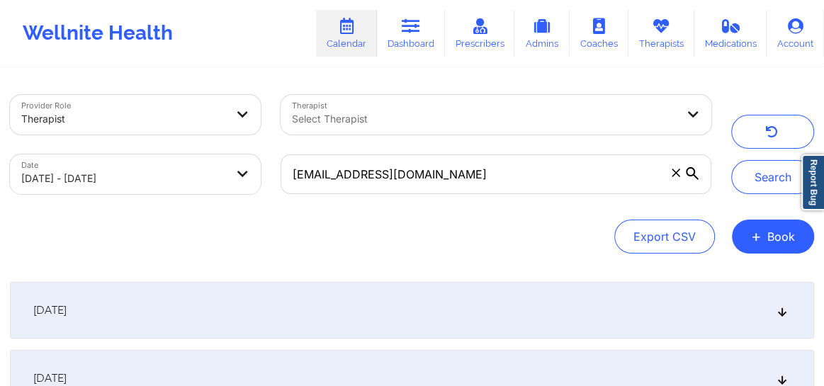
click at [127, 171] on body "Wellnite Health Calendar Dashboard Prescribers Admins Coaches Therapists Medica…" at bounding box center [412, 193] width 824 height 386
select select "2025-8"
select select "2025-9"
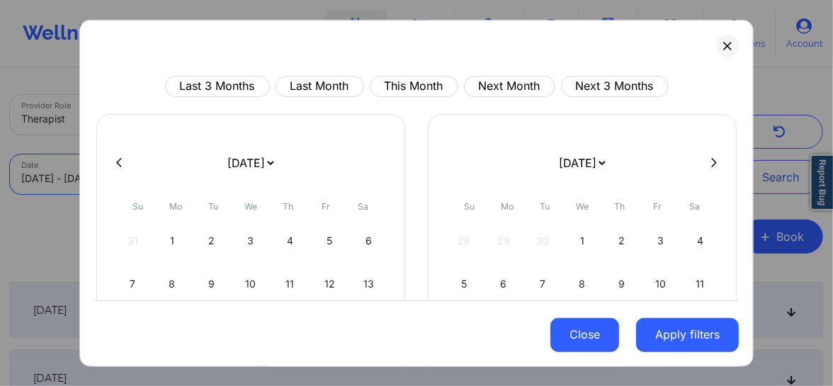
click at [577, 339] on button "Close" at bounding box center [584, 335] width 69 height 34
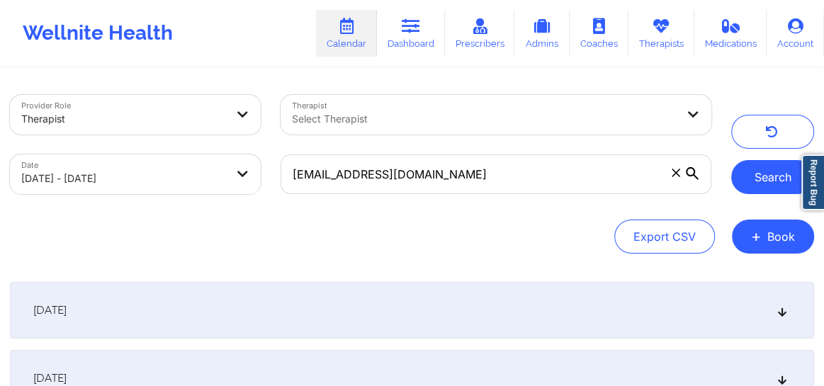
click at [754, 188] on button "Search" at bounding box center [772, 177] width 83 height 34
click at [769, 169] on button "Search" at bounding box center [772, 177] width 83 height 34
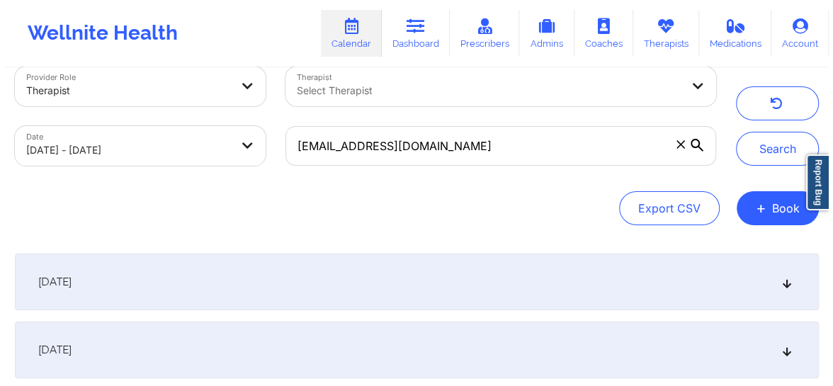
scroll to position [0, 0]
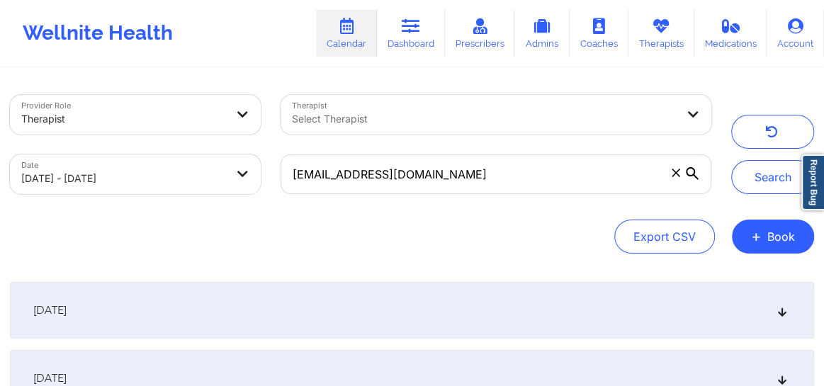
click at [165, 175] on body "Wellnite Health Calendar Dashboard Prescribers Admins Coaches Therapists Medica…" at bounding box center [412, 193] width 824 height 386
select select "2025-8"
select select "2025-9"
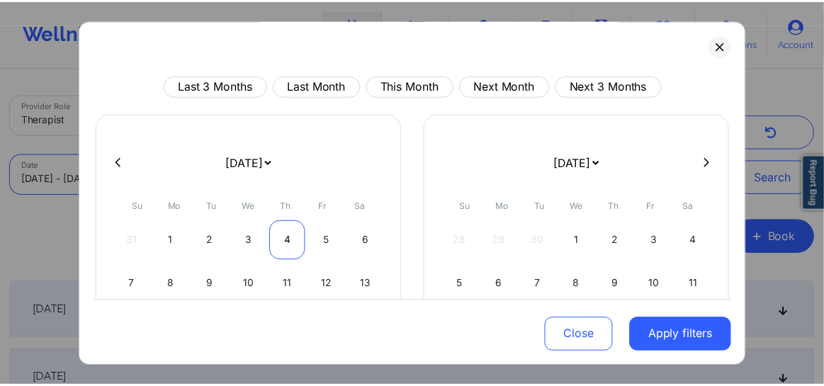
scroll to position [177, 0]
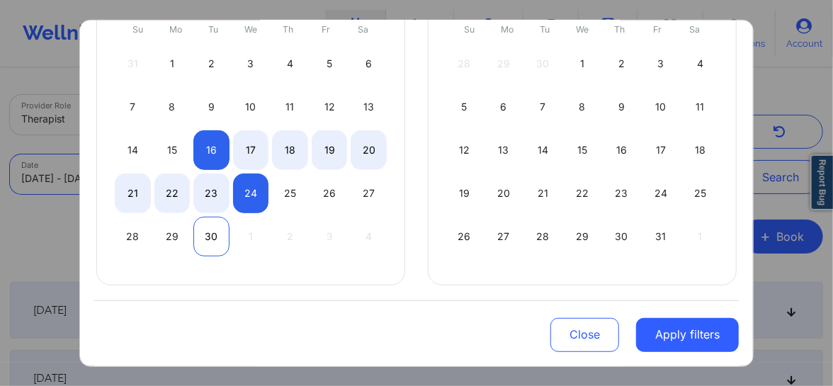
click at [211, 227] on div "30" at bounding box center [211, 236] width 36 height 40
select select "2025-8"
select select "2025-9"
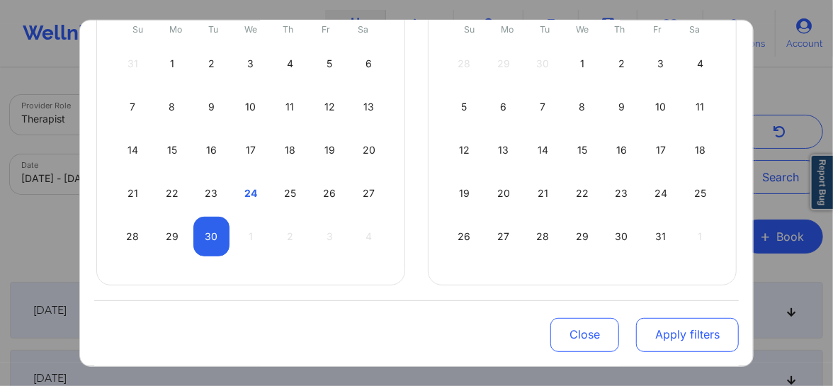
click at [684, 338] on button "Apply filters" at bounding box center [687, 335] width 103 height 34
click at [698, 336] on button "Apply filters" at bounding box center [687, 335] width 103 height 34
click at [675, 336] on button "Apply filters" at bounding box center [687, 335] width 103 height 34
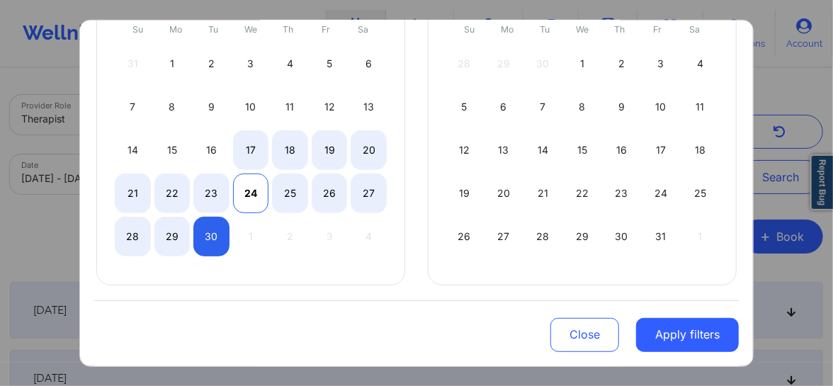
select select "2025-8"
select select "2025-9"
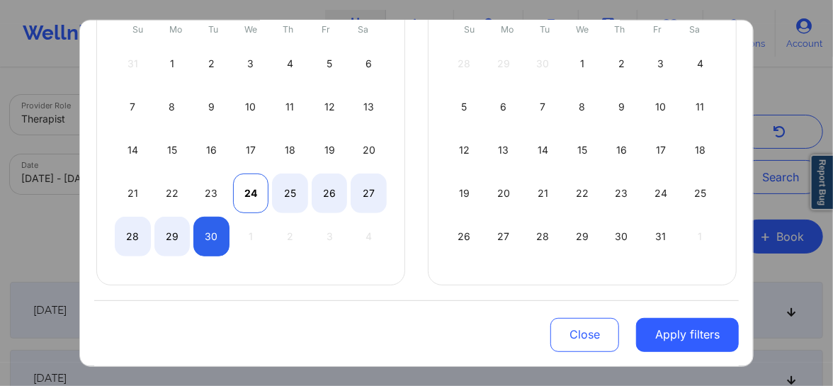
click at [243, 183] on div "24" at bounding box center [251, 193] width 36 height 40
select select "2025-8"
select select "2025-9"
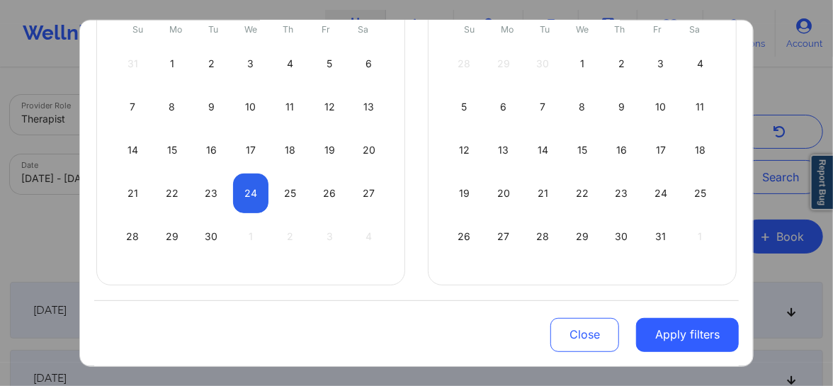
select select "2025-8"
select select "2025-9"
select select "2025-8"
select select "2025-9"
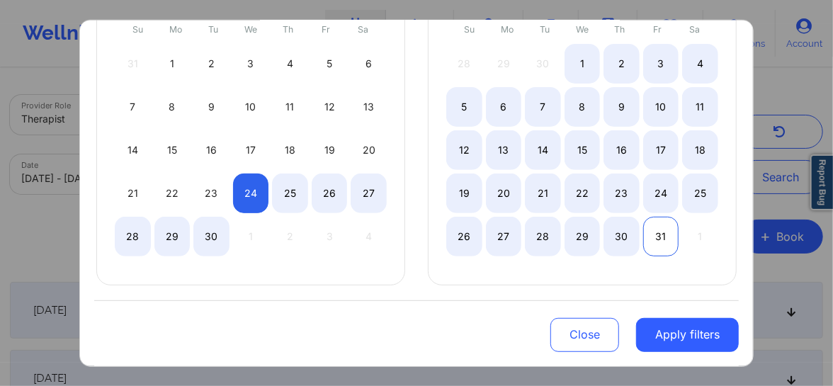
select select "2025-8"
select select "2025-9"
click at [659, 235] on div "31" at bounding box center [661, 236] width 36 height 40
select select "2025-8"
select select "2025-9"
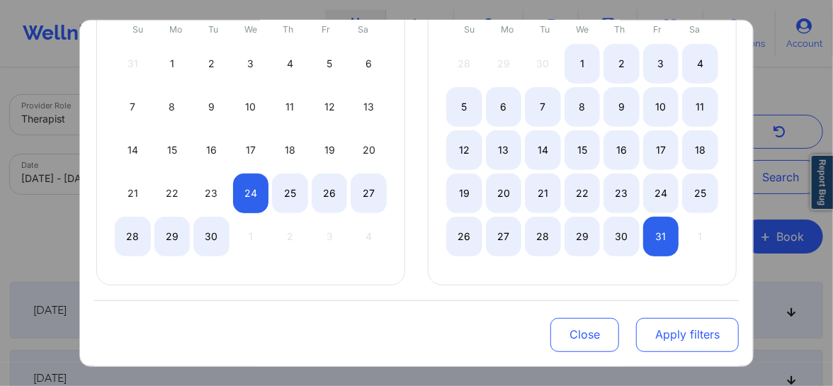
click at [666, 327] on button "Apply filters" at bounding box center [687, 335] width 103 height 34
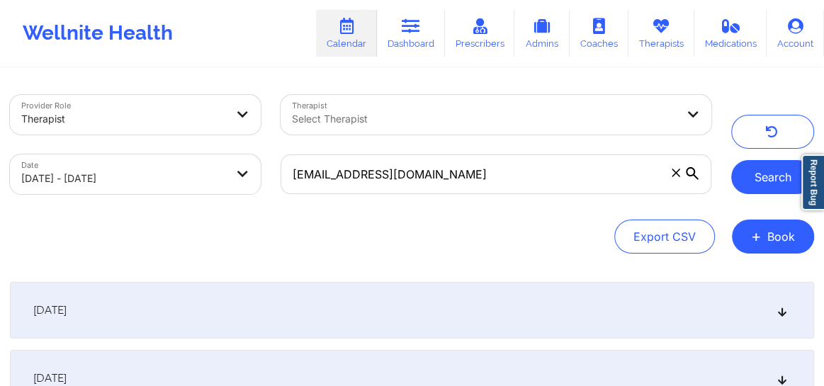
click at [747, 172] on button "Search" at bounding box center [772, 177] width 83 height 34
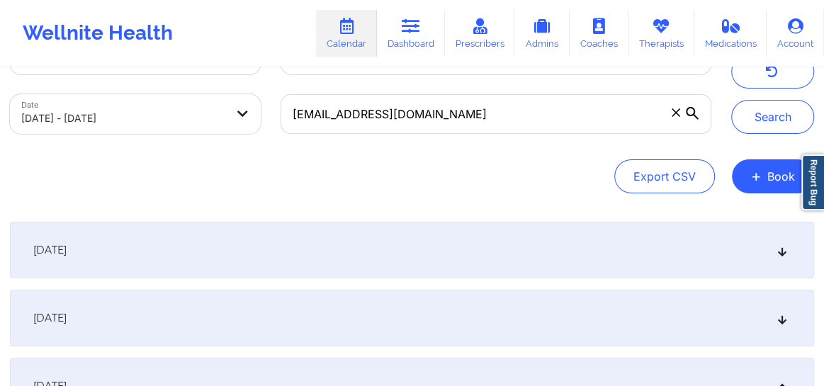
scroll to position [75, 0]
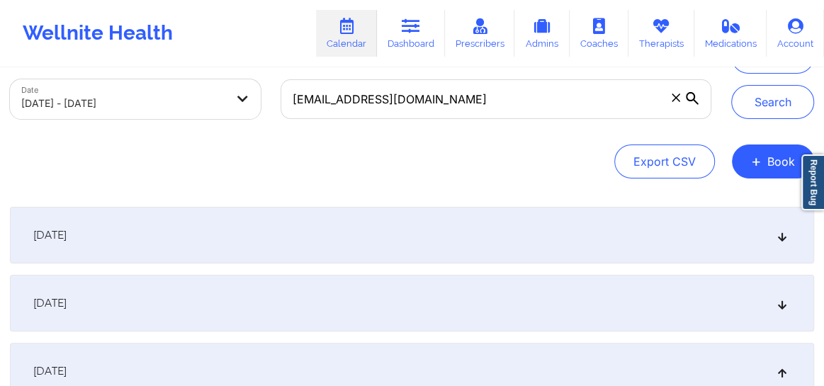
click at [784, 301] on icon at bounding box center [782, 303] width 12 height 10
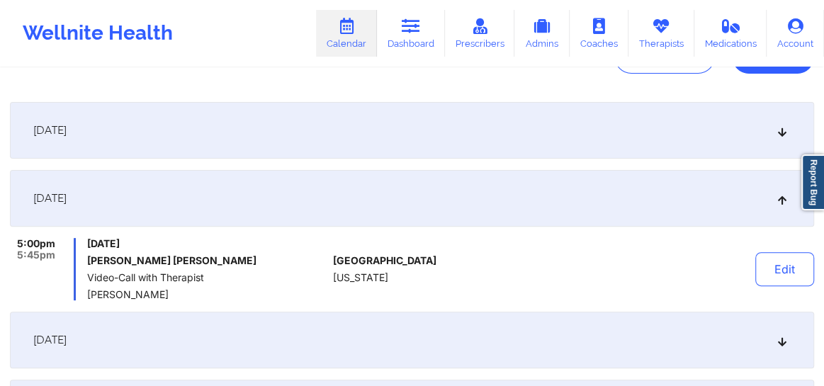
scroll to position [225, 0]
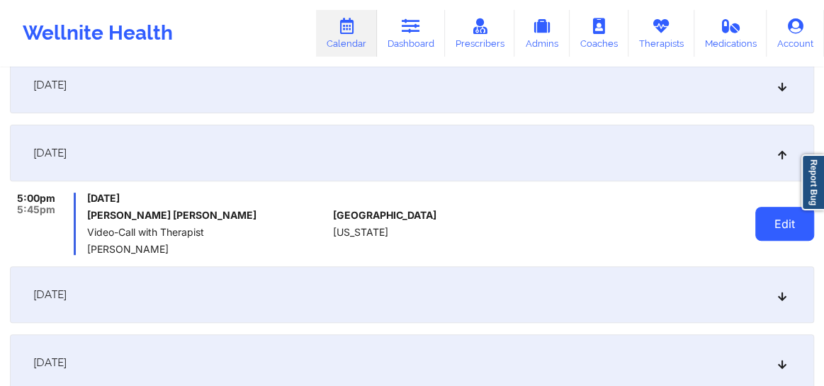
click at [782, 224] on button "Edit" at bounding box center [784, 224] width 59 height 34
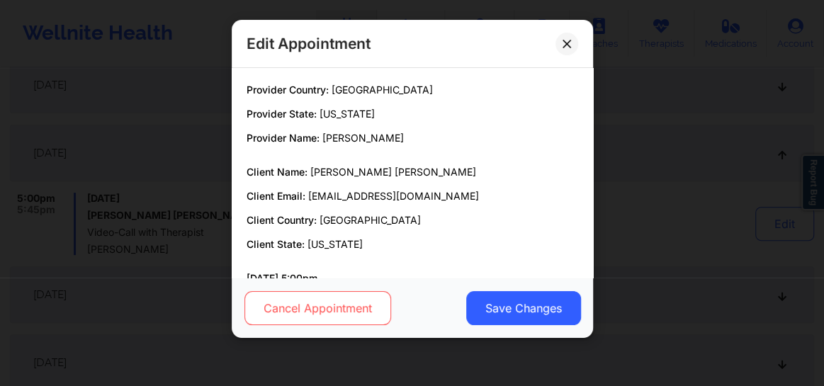
click at [308, 310] on button "Cancel Appointment" at bounding box center [317, 308] width 147 height 34
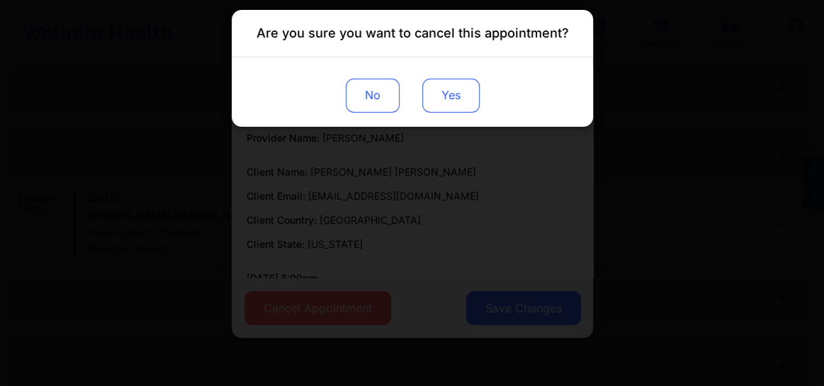
click at [453, 109] on button "Yes" at bounding box center [449, 96] width 57 height 34
